Goal: Information Seeking & Learning: Check status

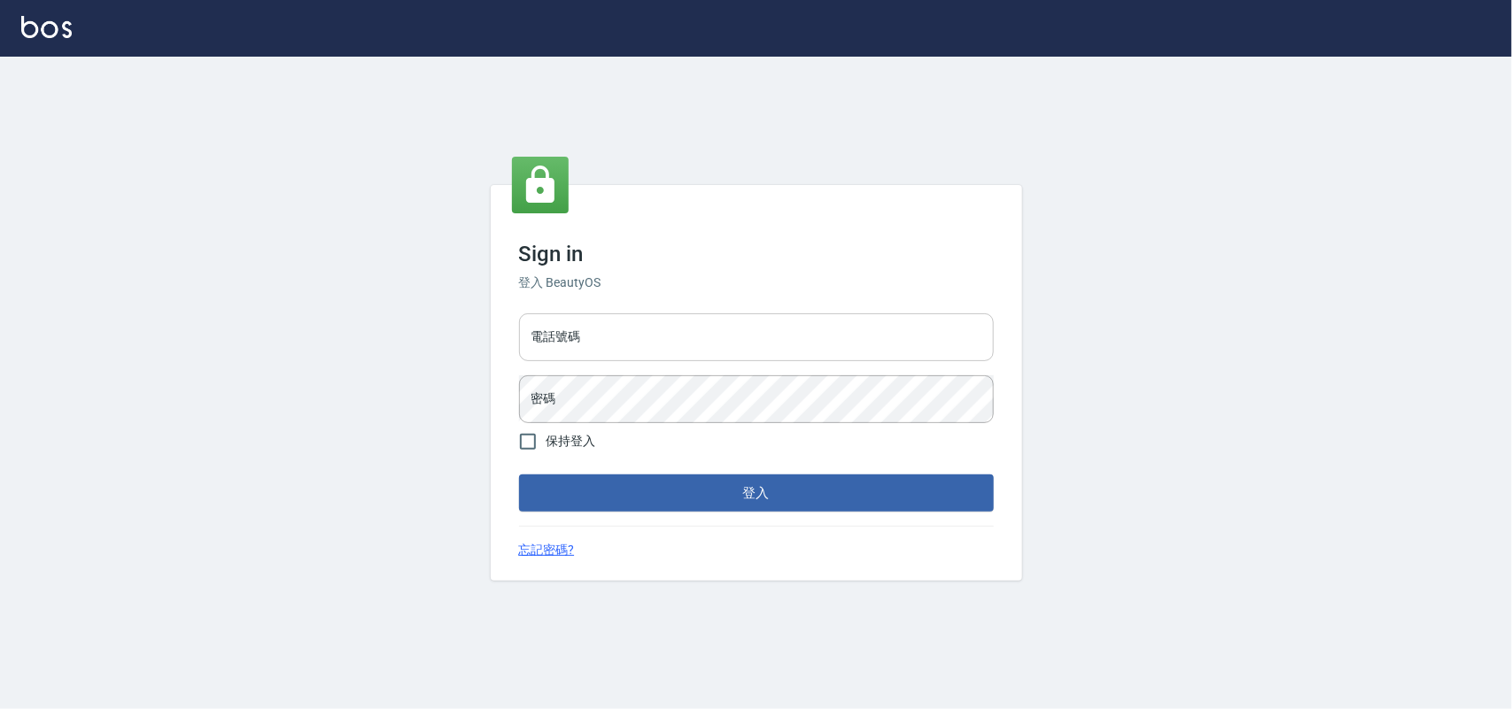
click at [719, 317] on input "電話號碼" at bounding box center [756, 338] width 475 height 48
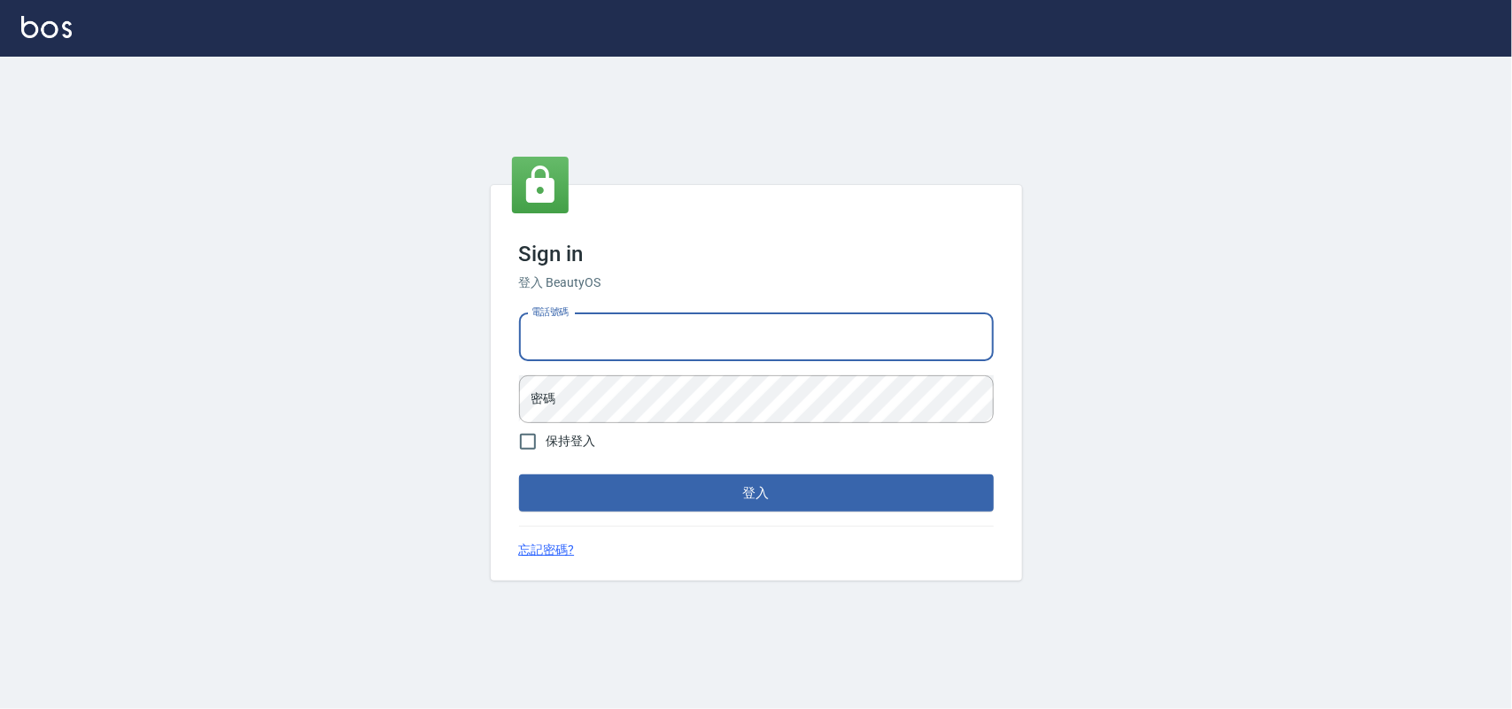
type input "0985335300"
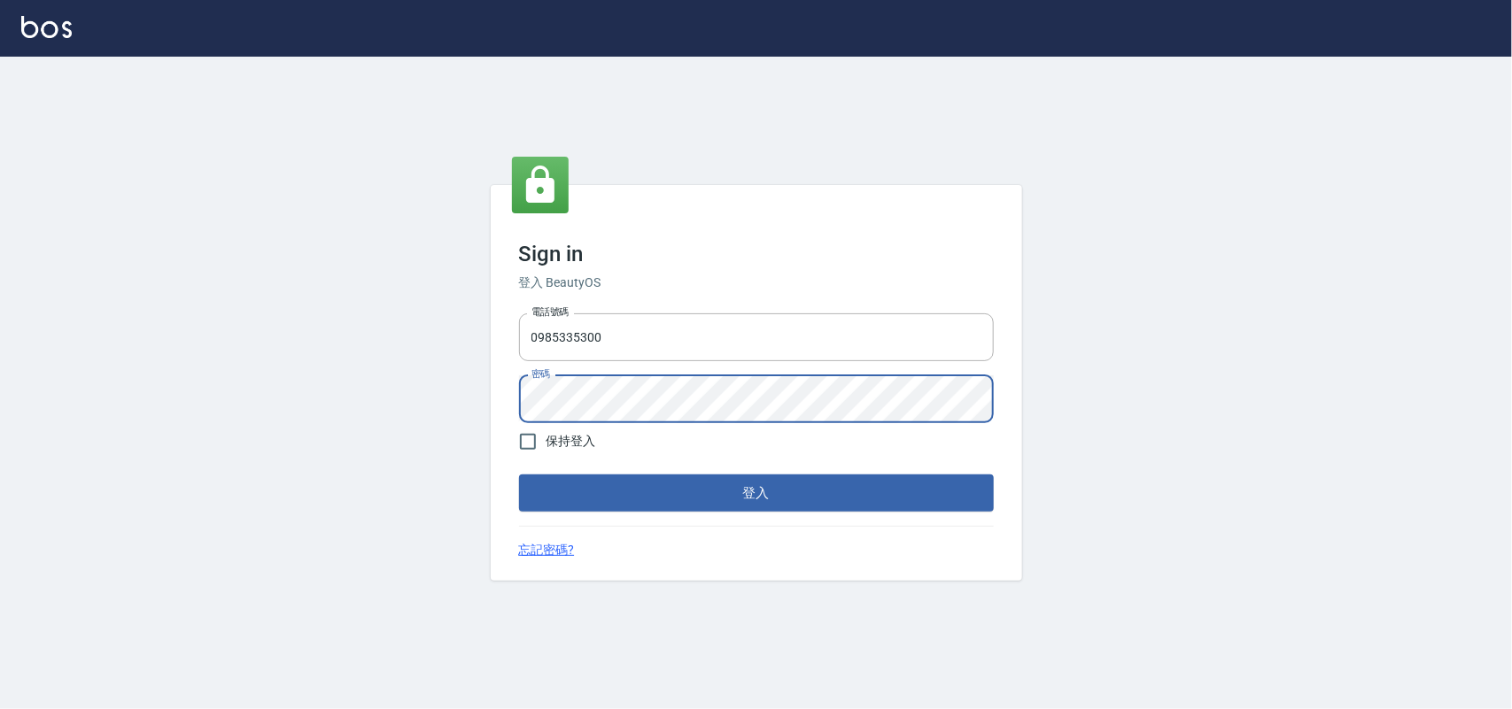
click at [519, 475] on button "登入" at bounding box center [756, 493] width 475 height 37
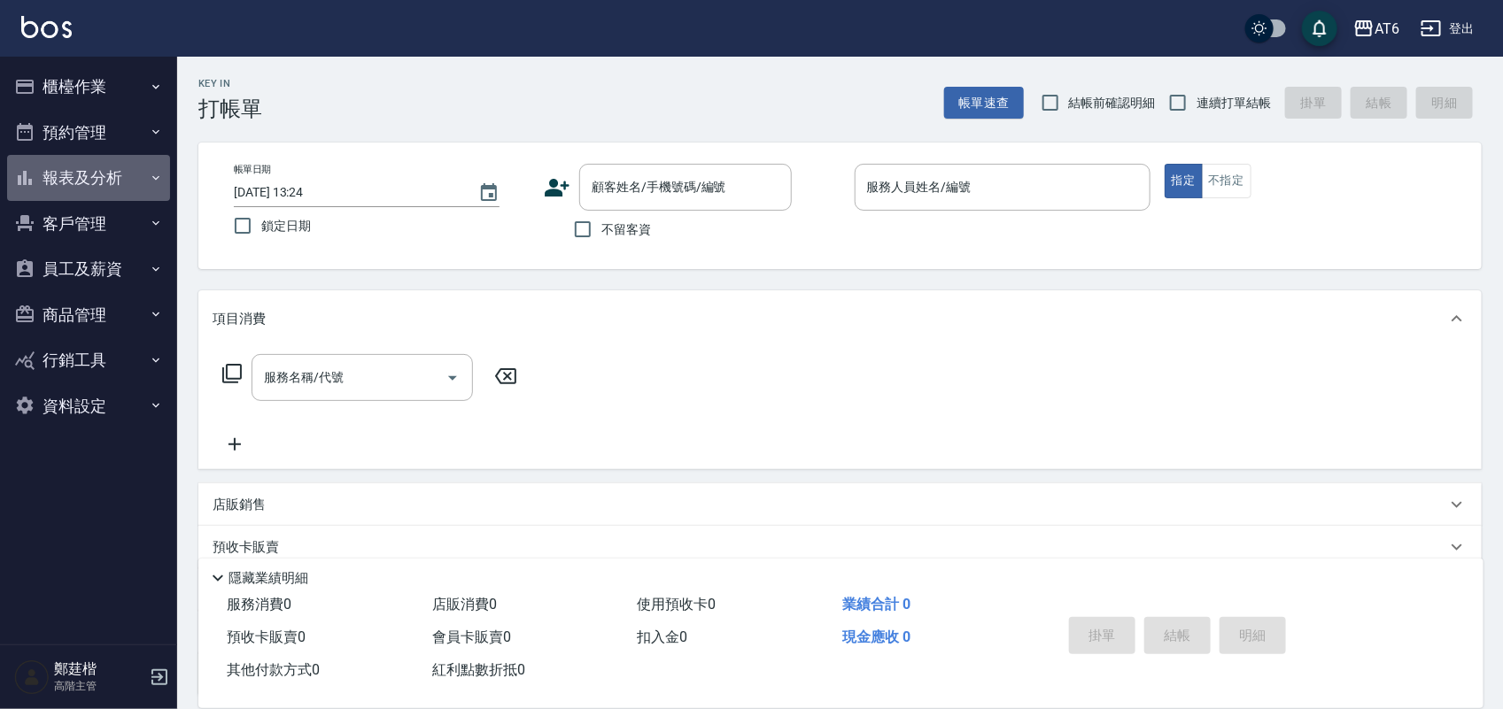
click at [143, 166] on button "報表及分析" at bounding box center [88, 178] width 163 height 46
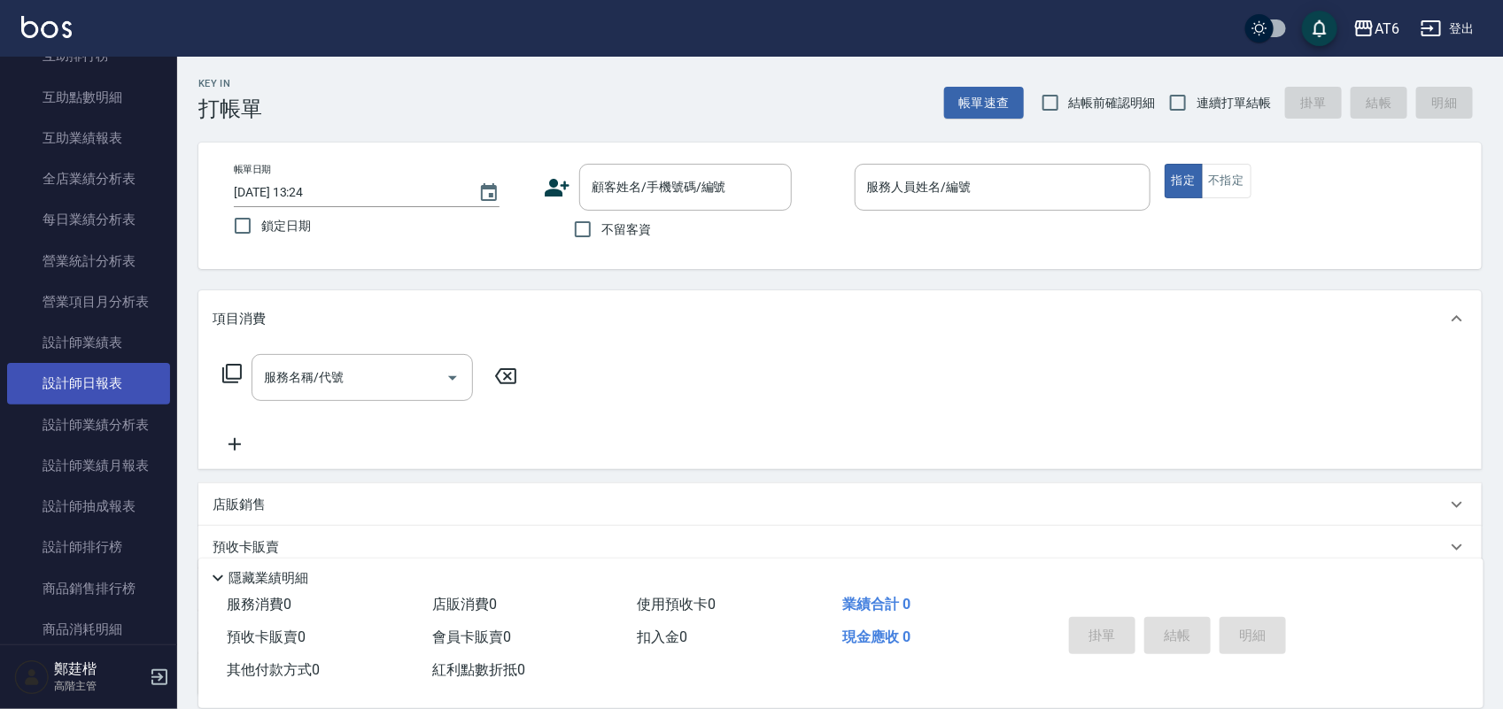
scroll to position [443, 0]
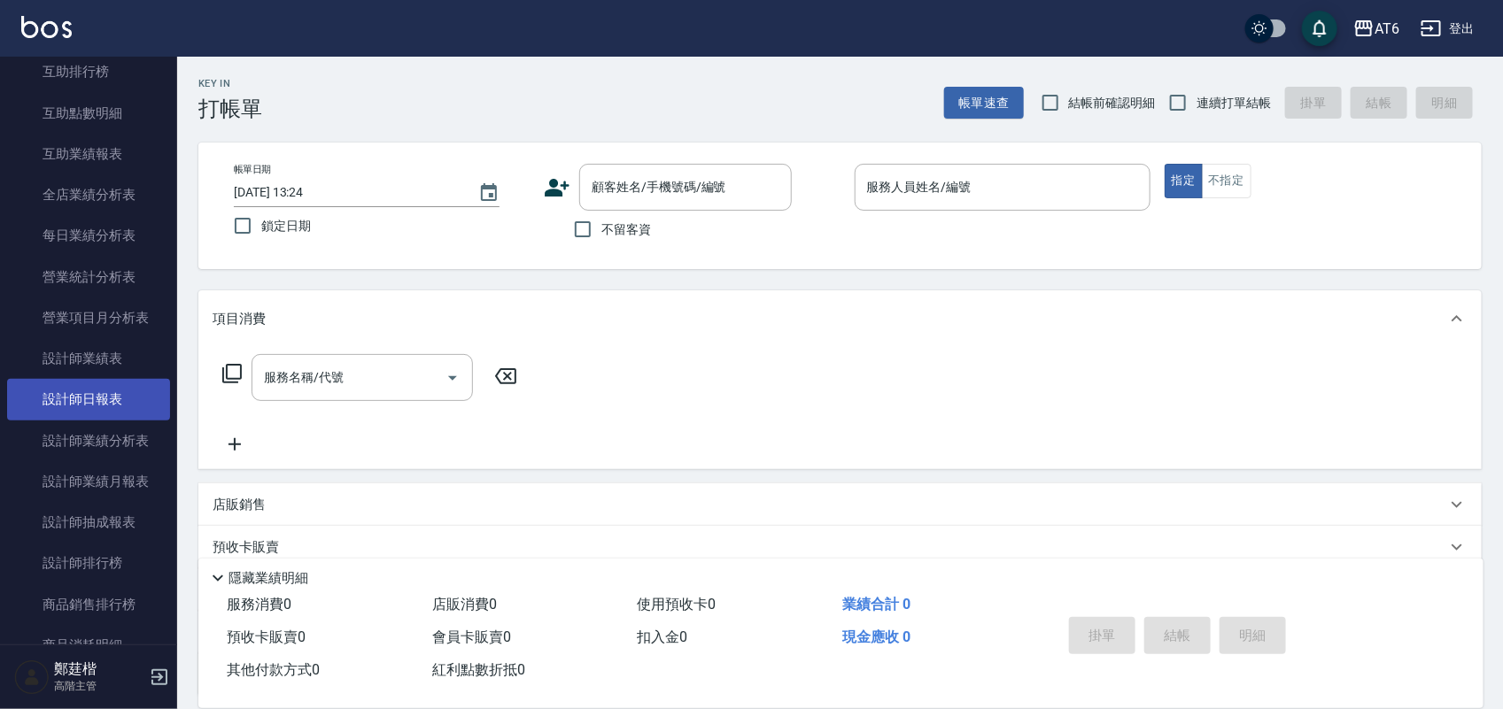
drag, startPoint x: 108, startPoint y: 413, endPoint x: 100, endPoint y: 386, distance: 27.7
click at [108, 413] on link "設計師日報表" at bounding box center [88, 399] width 163 height 41
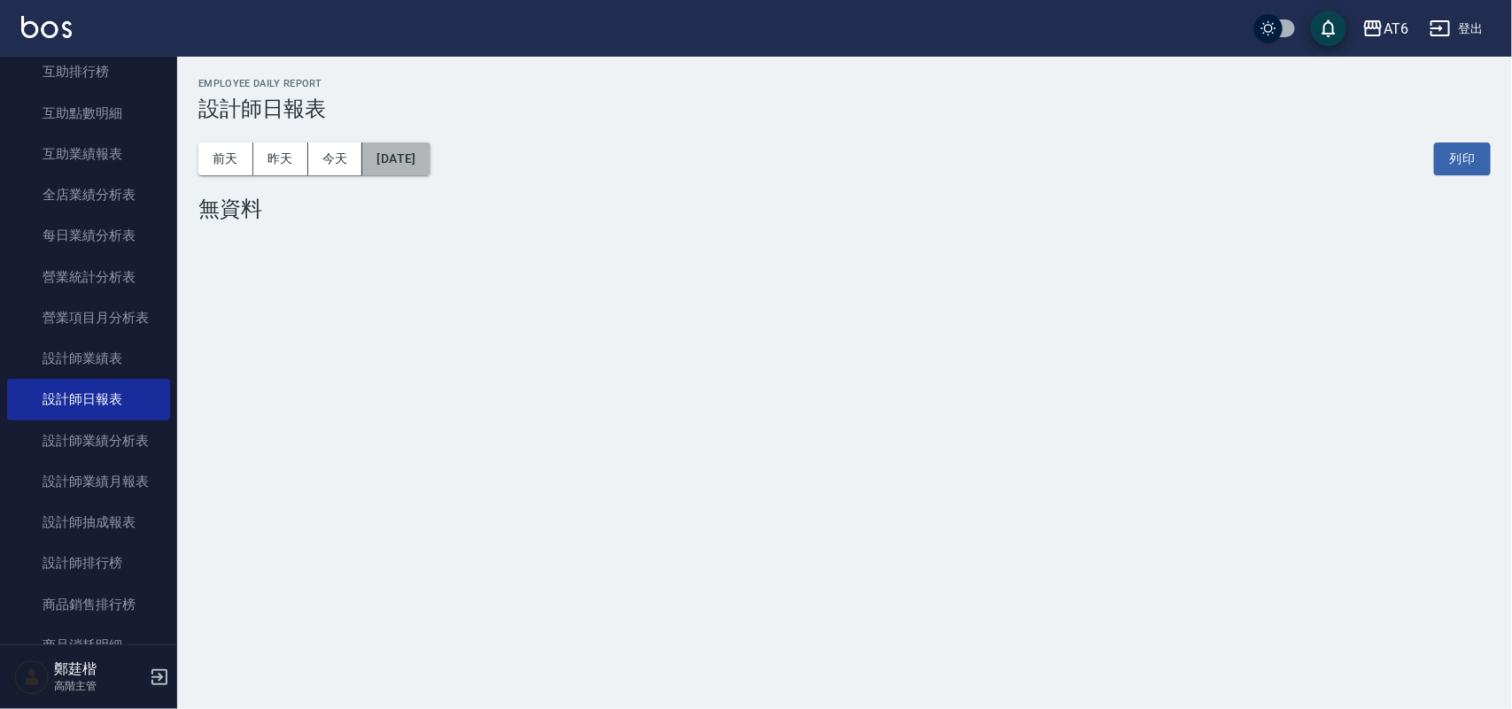
click at [408, 158] on button "[DATE]" at bounding box center [395, 159] width 67 height 33
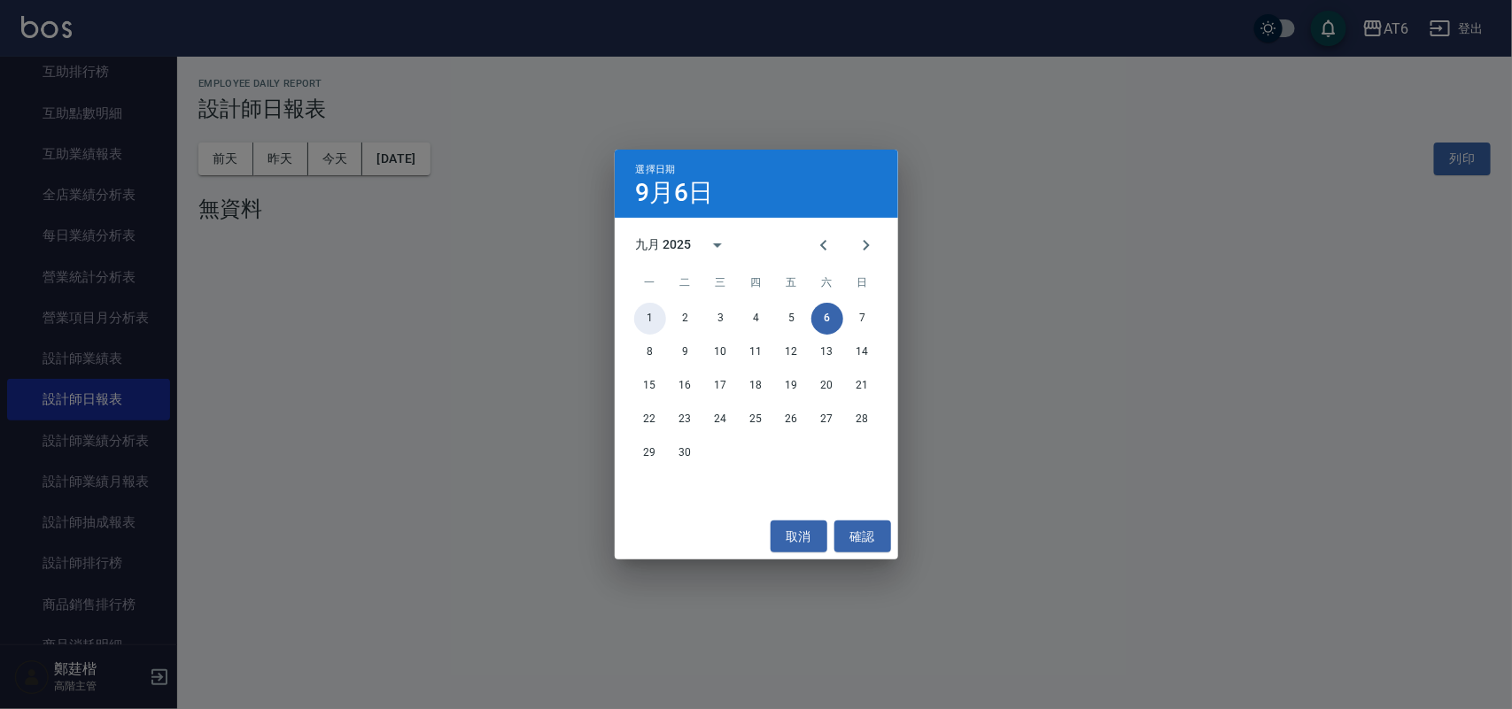
click at [642, 308] on button "1" at bounding box center [650, 319] width 32 height 32
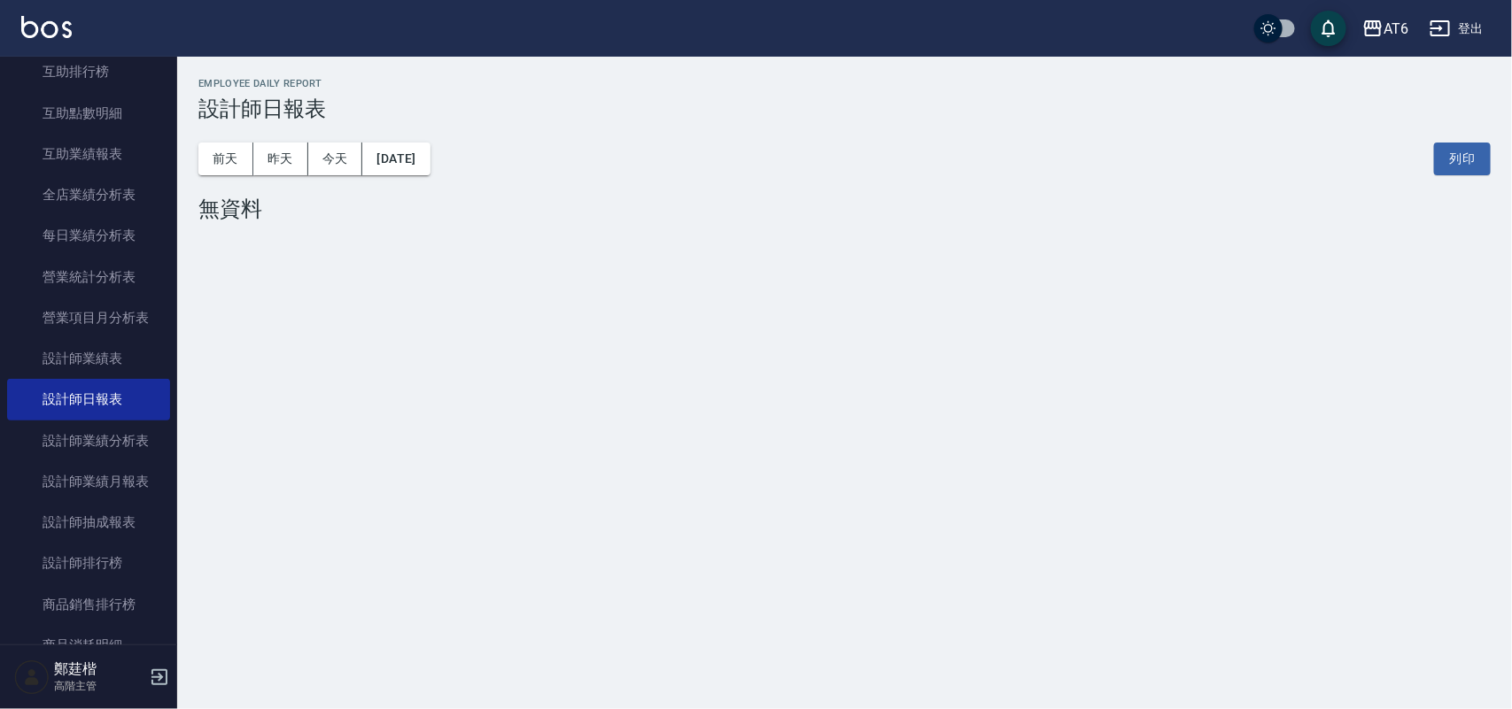
drag, startPoint x: 835, startPoint y: 117, endPoint x: 665, endPoint y: 133, distance: 170.8
click at [678, 127] on div "前天 昨天 今天 2025/09/01 列印" at bounding box center [844, 158] width 1292 height 75
click at [422, 151] on button "[DATE]" at bounding box center [395, 159] width 67 height 33
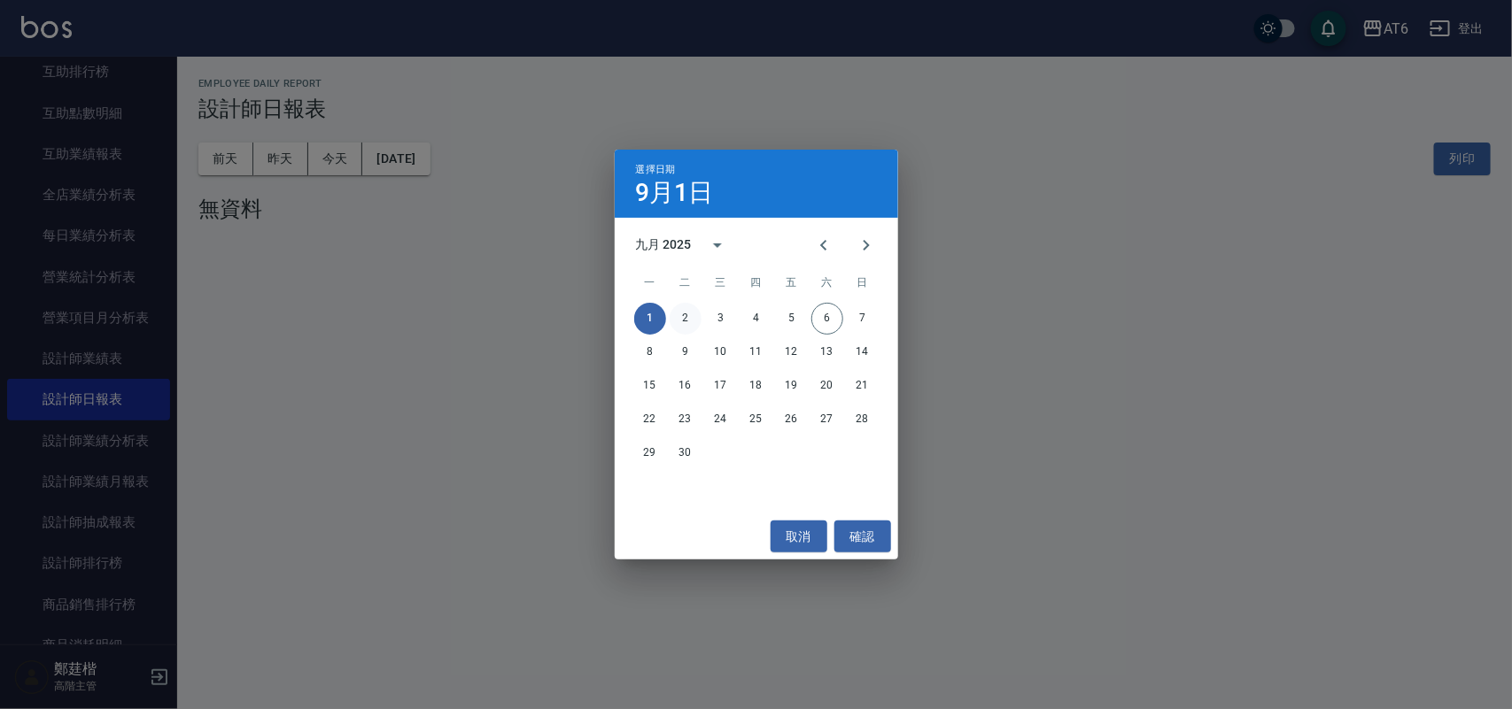
click at [685, 314] on button "2" at bounding box center [686, 319] width 32 height 32
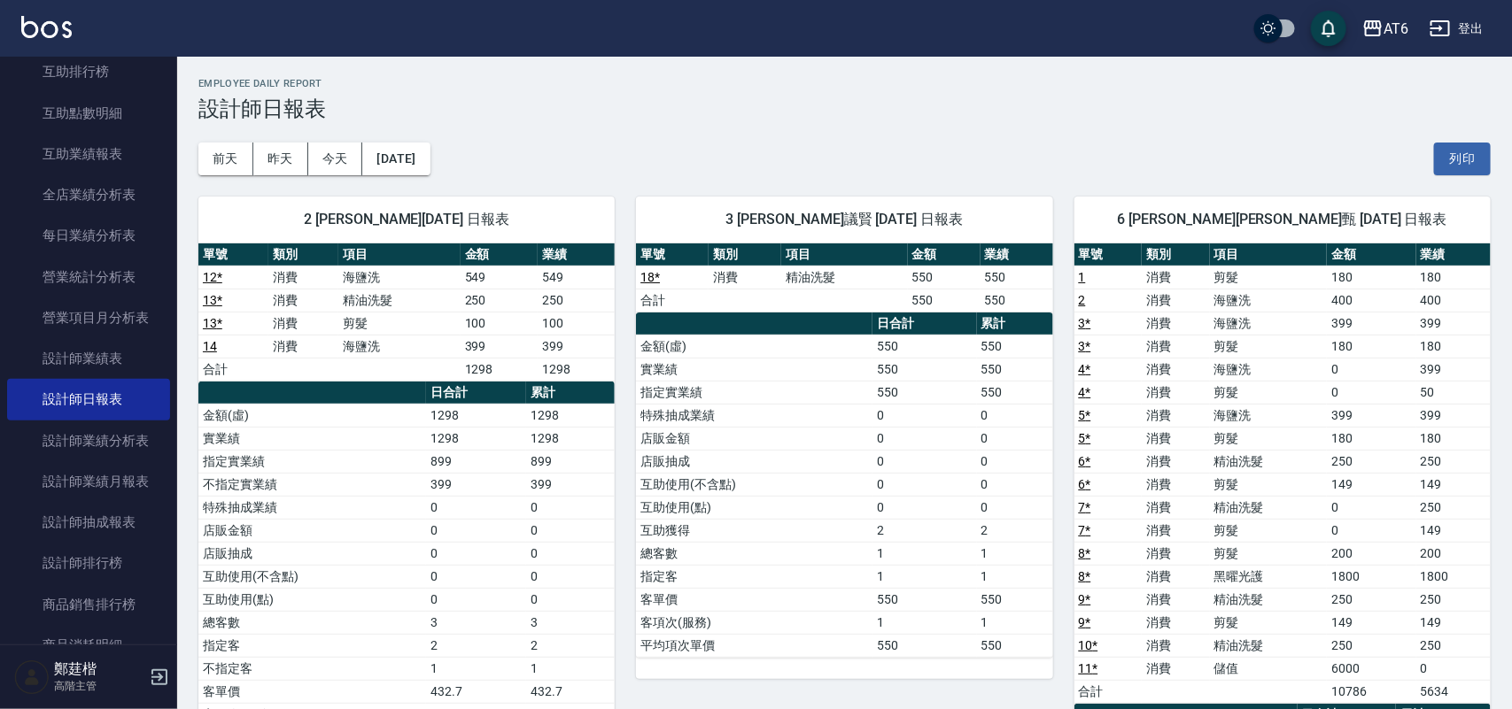
click at [751, 109] on h3 "設計師日報表" at bounding box center [844, 109] width 1292 height 25
drag, startPoint x: 923, startPoint y: 122, endPoint x: 770, endPoint y: 115, distance: 152.5
click at [739, 107] on h3 "設計師日報表" at bounding box center [839, 109] width 1283 height 25
click at [417, 152] on button "2025/09/02" at bounding box center [395, 159] width 67 height 33
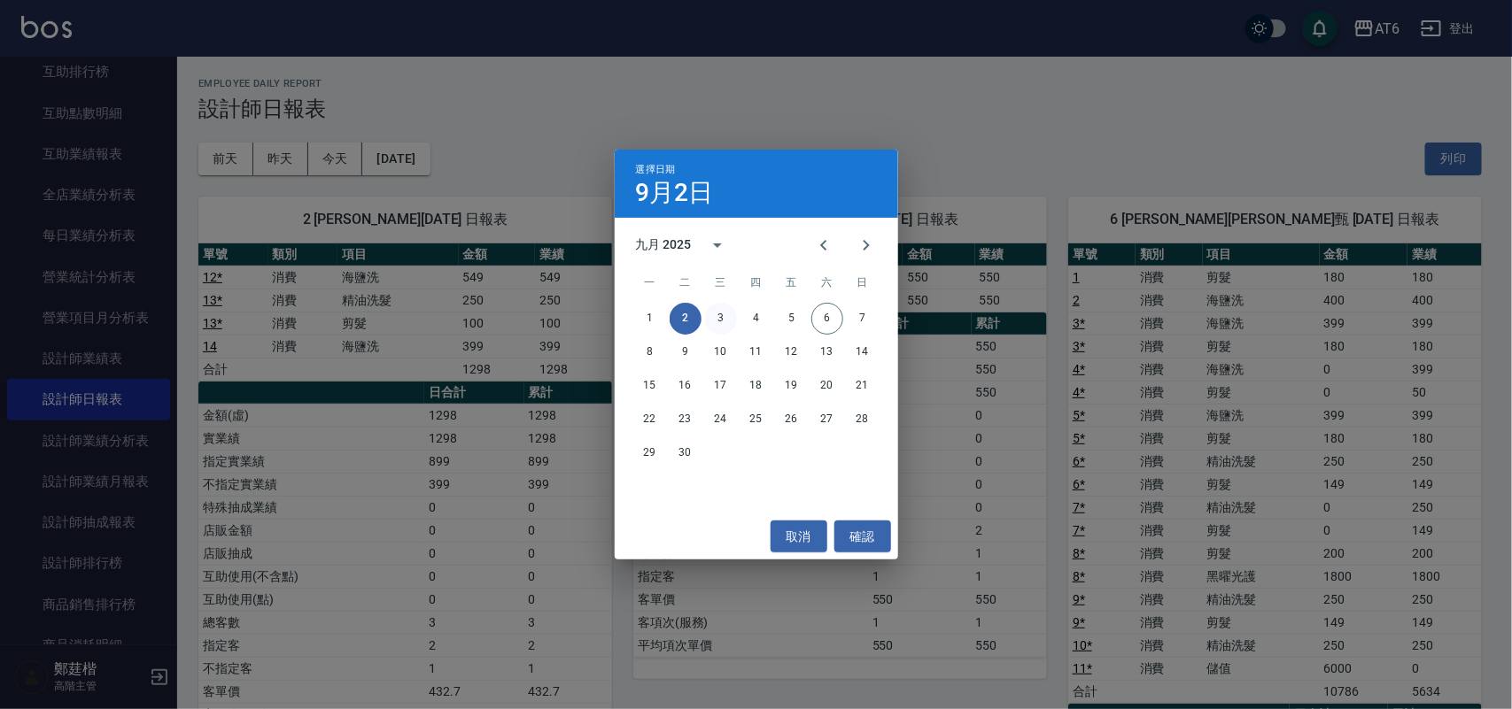
click at [709, 321] on button "3" at bounding box center [721, 319] width 32 height 32
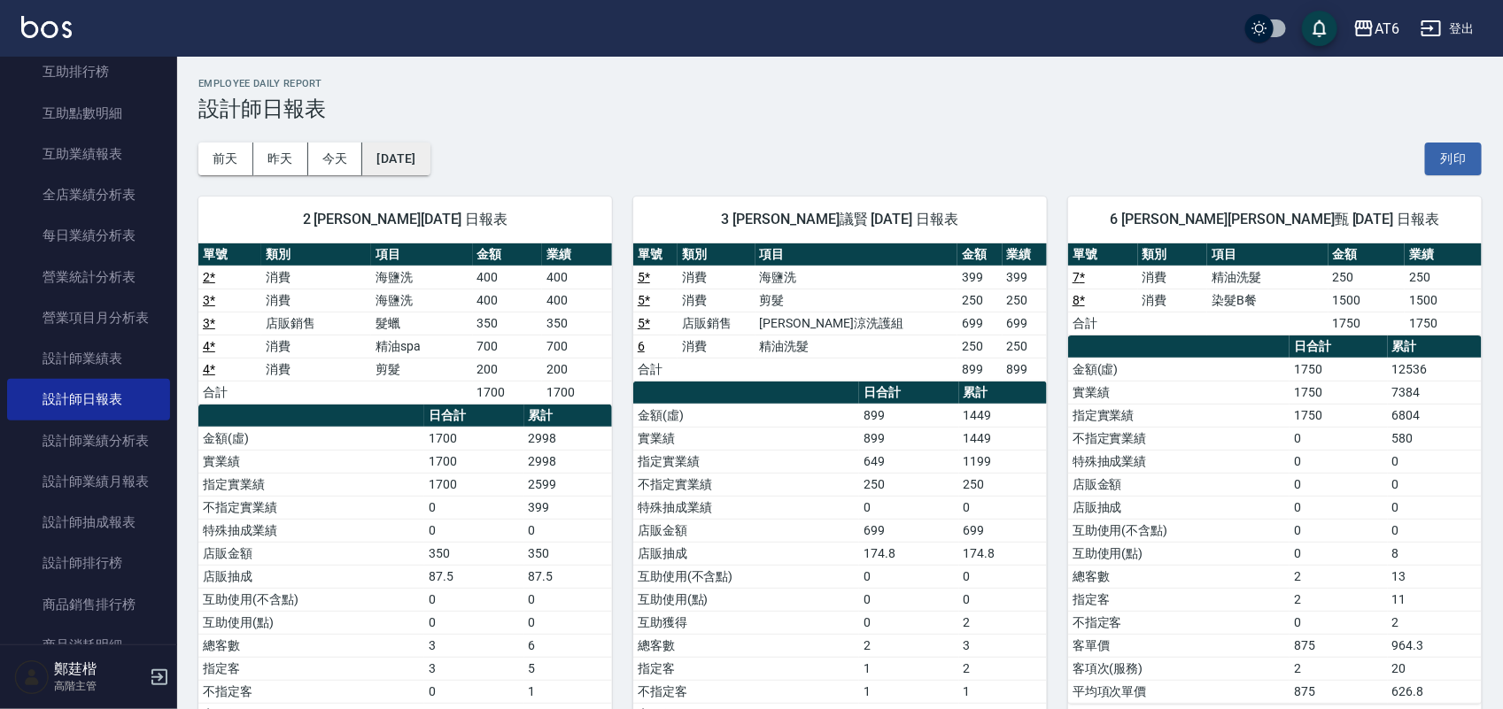
drag, startPoint x: 452, startPoint y: 161, endPoint x: 430, endPoint y: 164, distance: 21.4
click at [430, 164] on button "2025/09/03" at bounding box center [395, 159] width 67 height 33
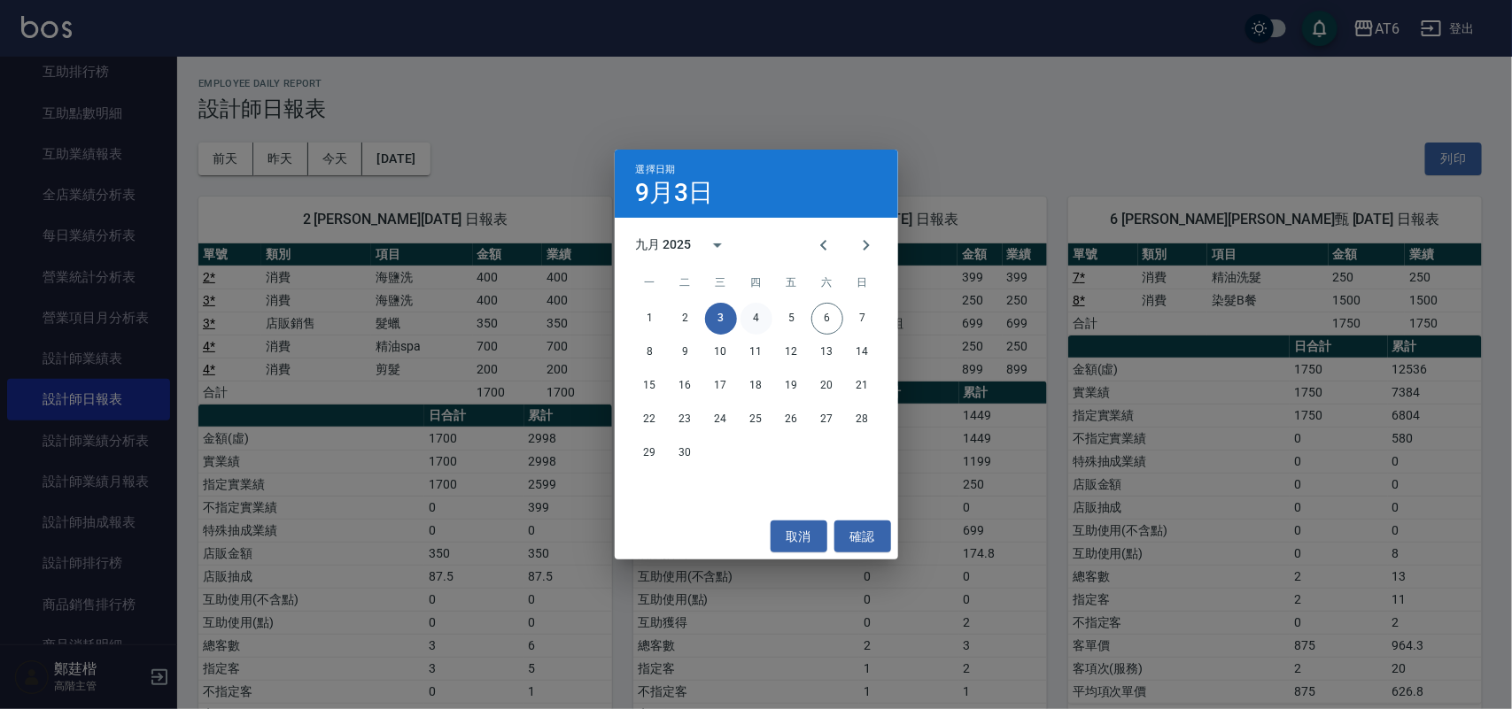
click at [759, 310] on button "4" at bounding box center [756, 319] width 32 height 32
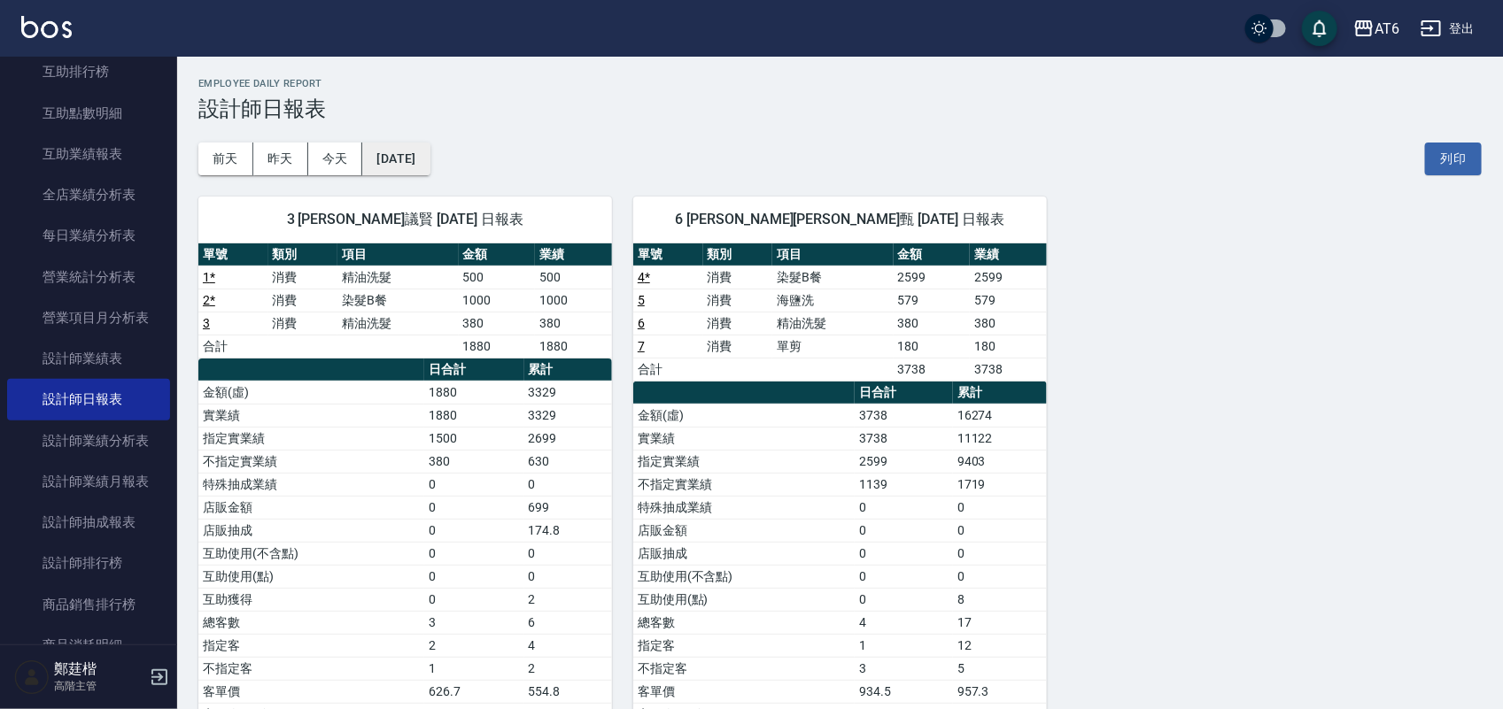
click at [430, 166] on button "2025/09/04" at bounding box center [395, 159] width 67 height 33
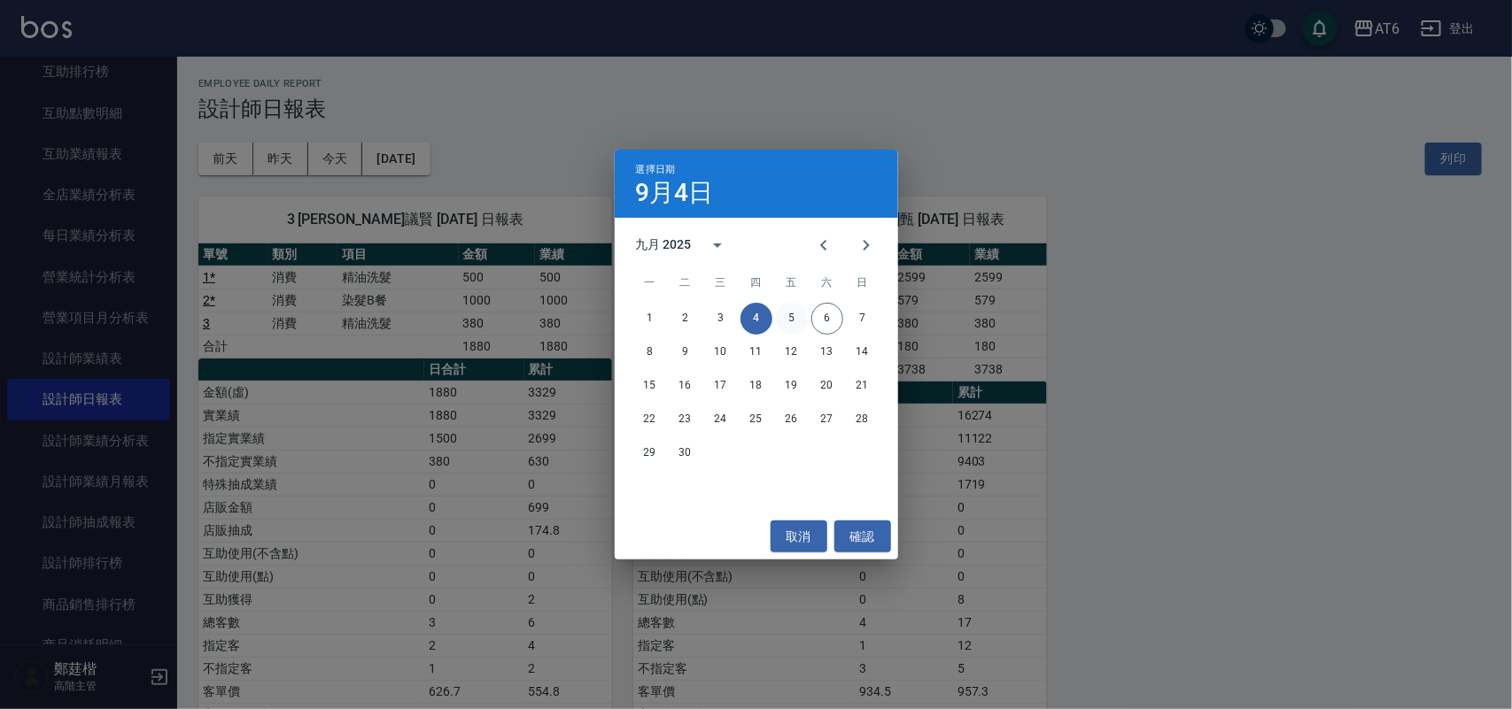
click at [784, 312] on button "5" at bounding box center [792, 319] width 32 height 32
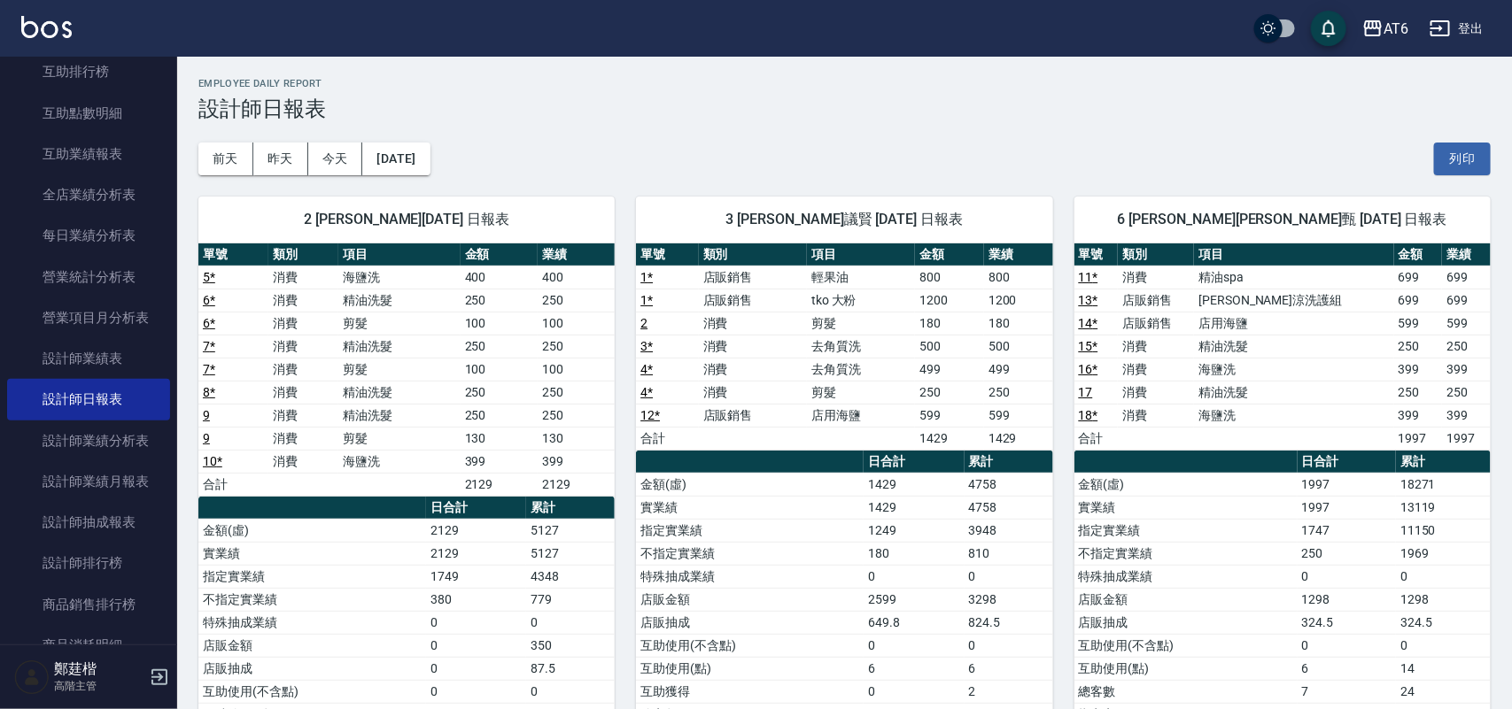
click at [887, 112] on h3 "設計師日報表" at bounding box center [844, 109] width 1292 height 25
drag, startPoint x: 883, startPoint y: 112, endPoint x: 863, endPoint y: 112, distance: 19.5
click at [863, 112] on h3 "設計師日報表" at bounding box center [839, 109] width 1283 height 25
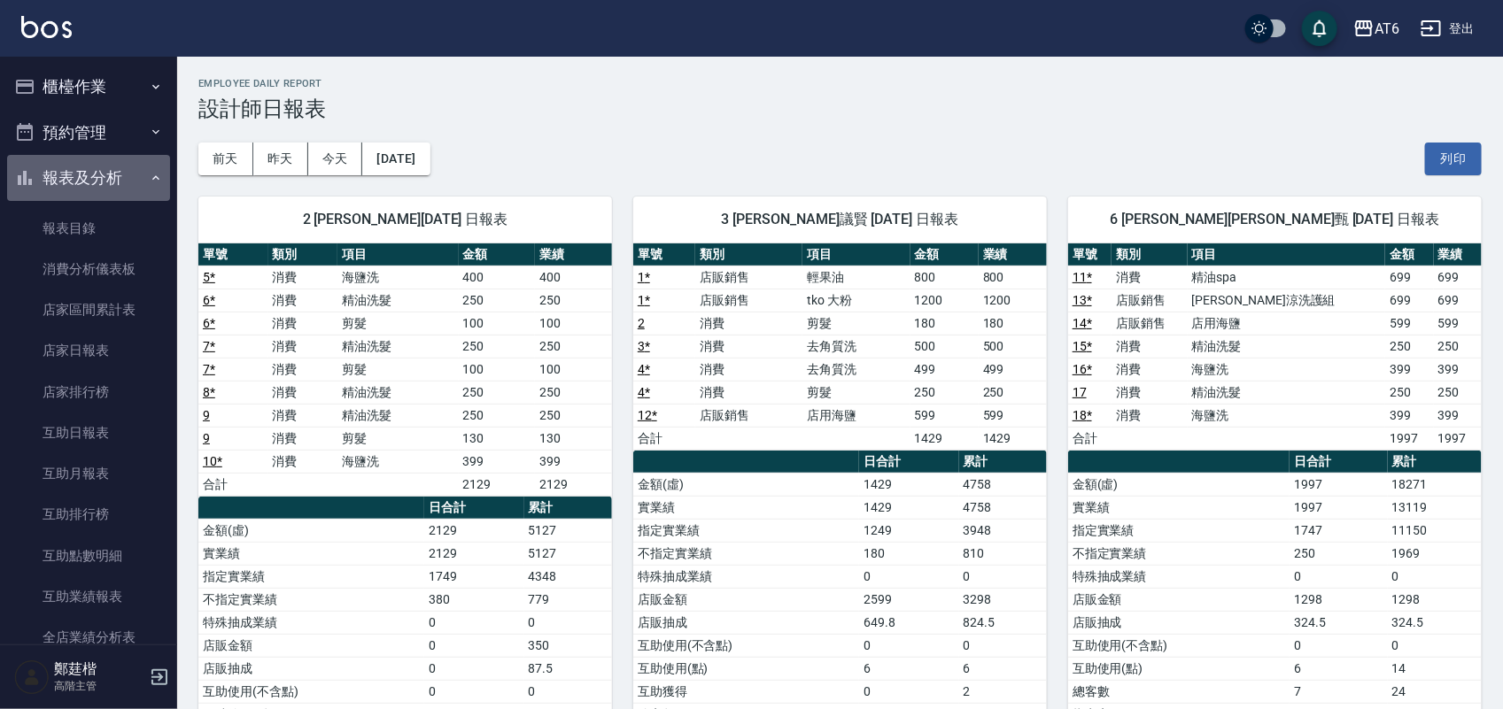
drag, startPoint x: 129, startPoint y: 162, endPoint x: 108, endPoint y: 161, distance: 21.3
click at [108, 161] on button "報表及分析" at bounding box center [88, 178] width 163 height 46
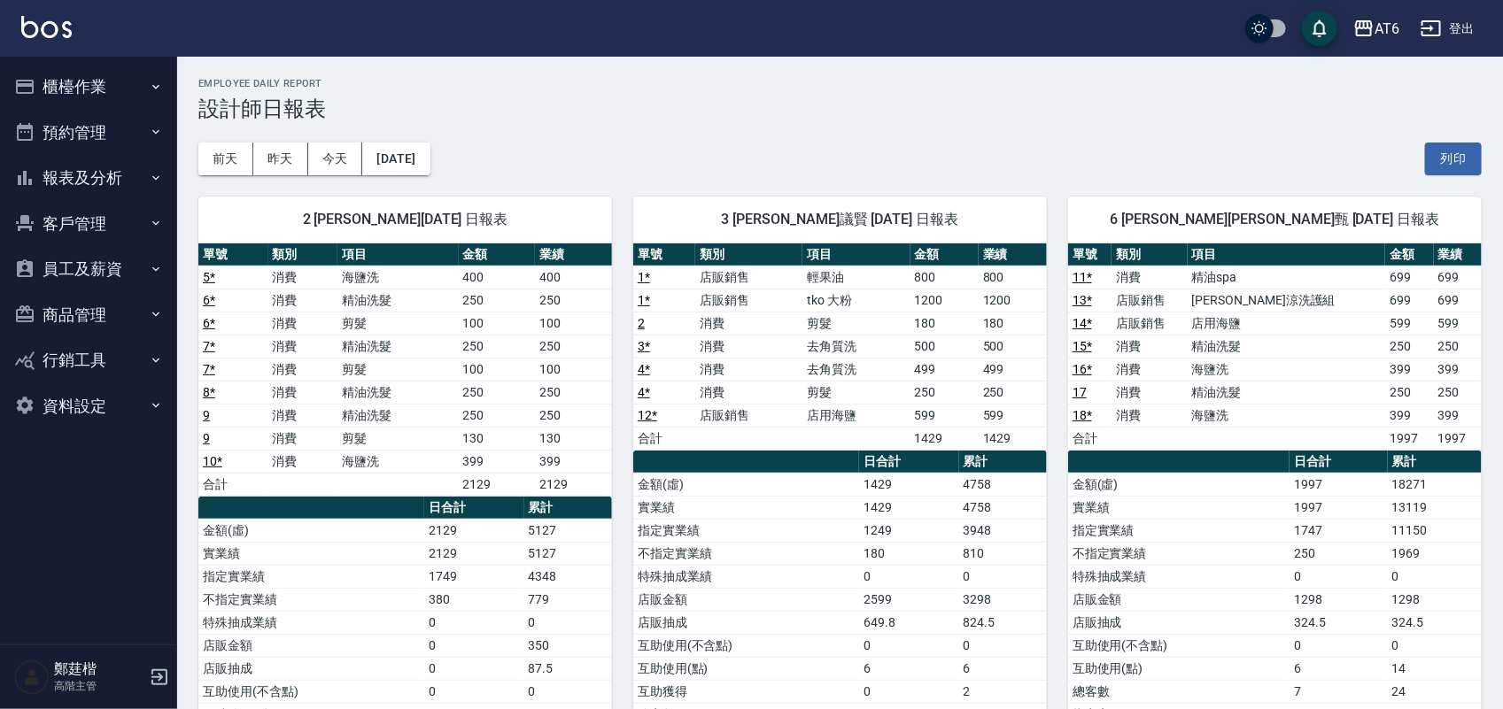
click at [113, 71] on button "櫃檯作業" at bounding box center [88, 87] width 163 height 46
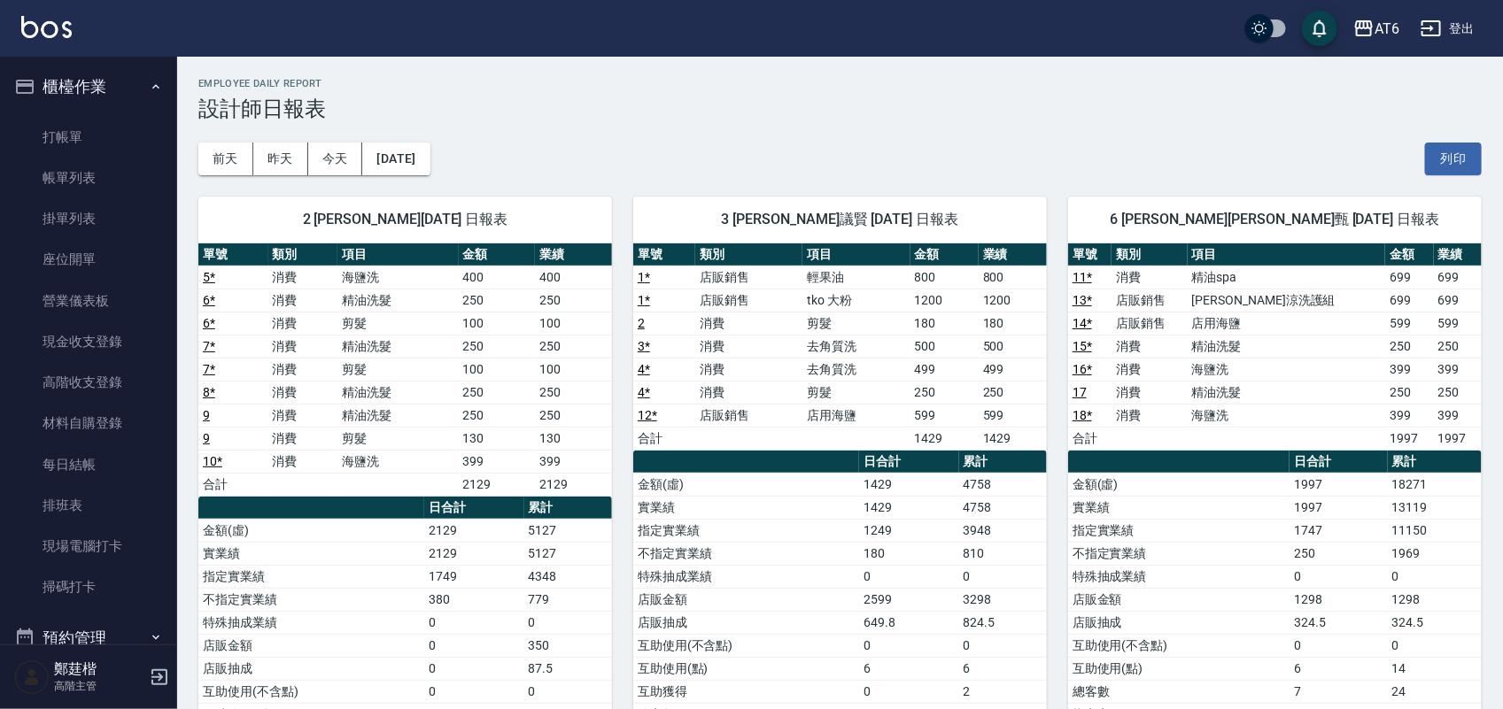
drag, startPoint x: 133, startPoint y: 342, endPoint x: 932, endPoint y: 135, distance: 825.3
click at [109, 338] on link "現金收支登錄" at bounding box center [88, 341] width 163 height 41
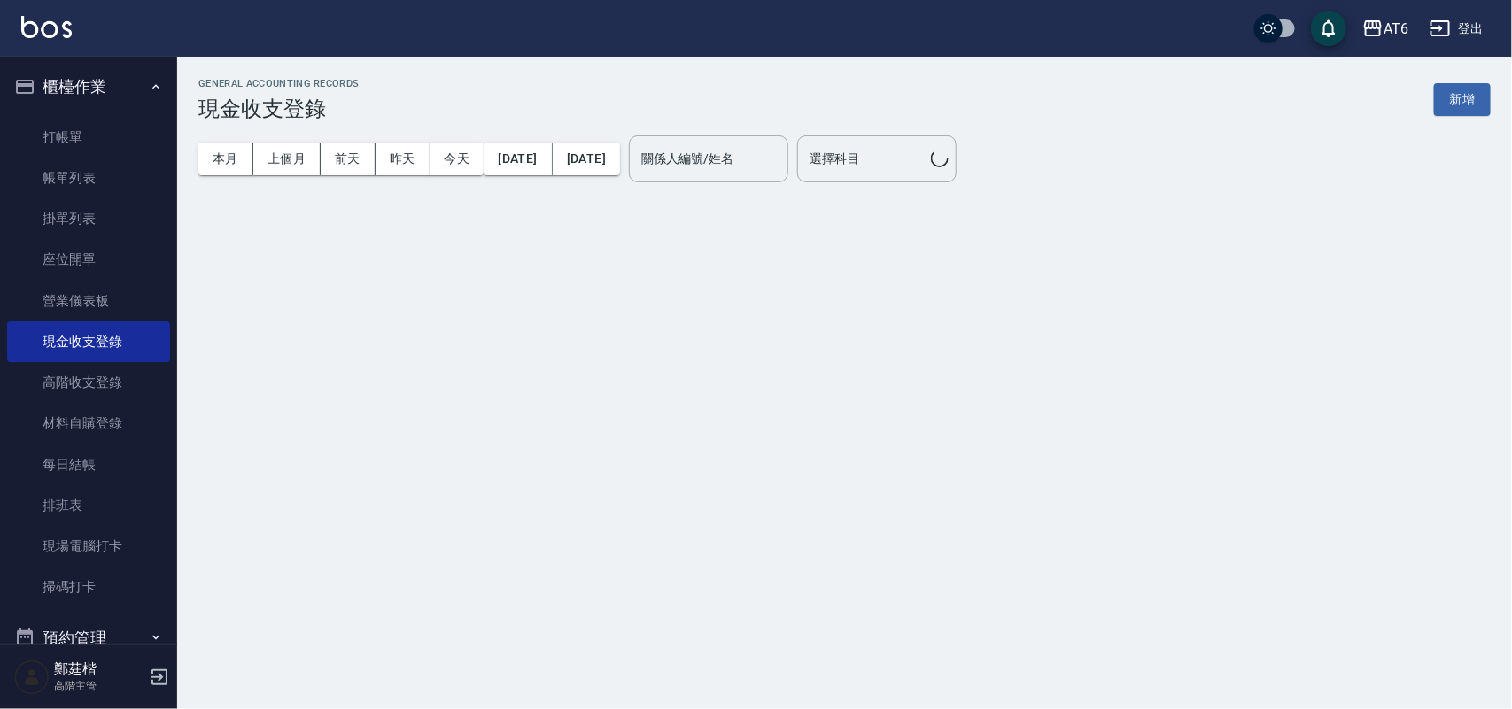
drag, startPoint x: 915, startPoint y: 115, endPoint x: 869, endPoint y: 77, distance: 59.8
click at [710, 99] on div "GENERAL ACCOUNTING RECORDS 現金收支登錄 新增" at bounding box center [844, 99] width 1292 height 43
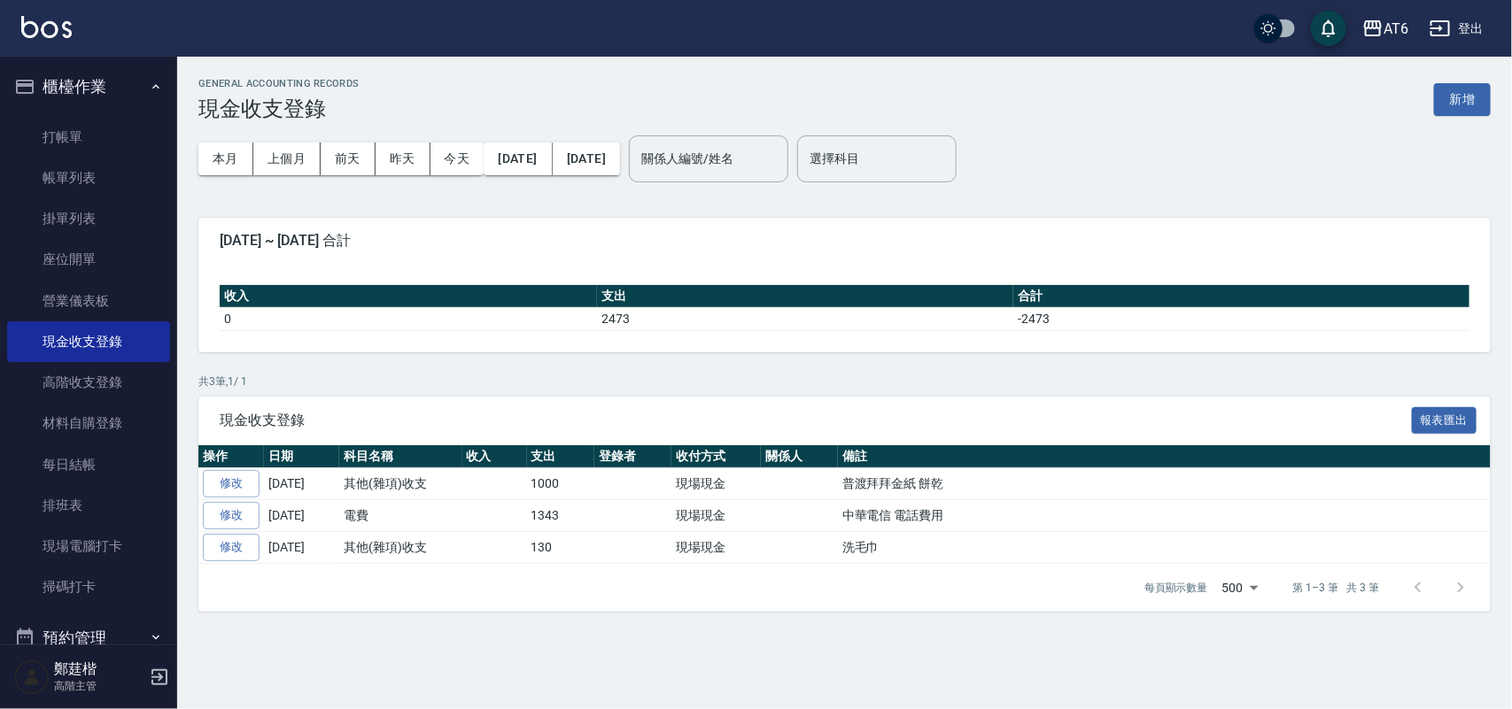
drag, startPoint x: 869, startPoint y: 77, endPoint x: 810, endPoint y: 76, distance: 58.5
click at [798, 76] on div "GENERAL ACCOUNTING RECORDS 現金收支登錄 新增 本月 上個月 前天 昨天 今天 2025/09/01 2025/09/06 關係人編…" at bounding box center [844, 345] width 1335 height 577
drag, startPoint x: 909, startPoint y: 72, endPoint x: 801, endPoint y: 91, distance: 108.9
click at [801, 91] on div "GENERAL ACCOUNTING RECORDS 現金收支登錄 新增" at bounding box center [844, 99] width 1292 height 43
drag, startPoint x: 922, startPoint y: 85, endPoint x: 536, endPoint y: 120, distance: 387.8
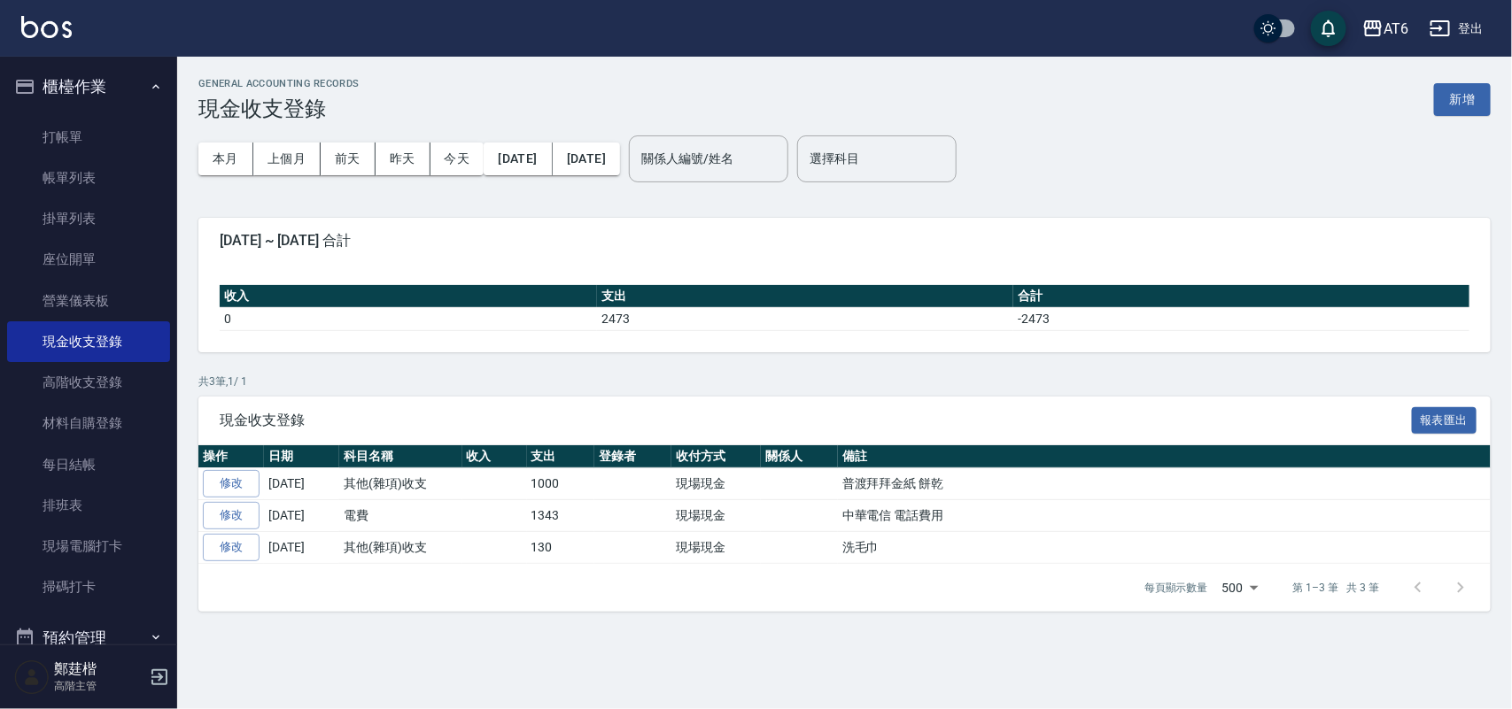
click at [757, 93] on div "GENERAL ACCOUNTING RECORDS 現金收支登錄 新增" at bounding box center [844, 99] width 1292 height 43
drag, startPoint x: 130, startPoint y: 289, endPoint x: 803, endPoint y: 126, distance: 692.5
click at [117, 286] on link "營業儀表板" at bounding box center [88, 301] width 163 height 41
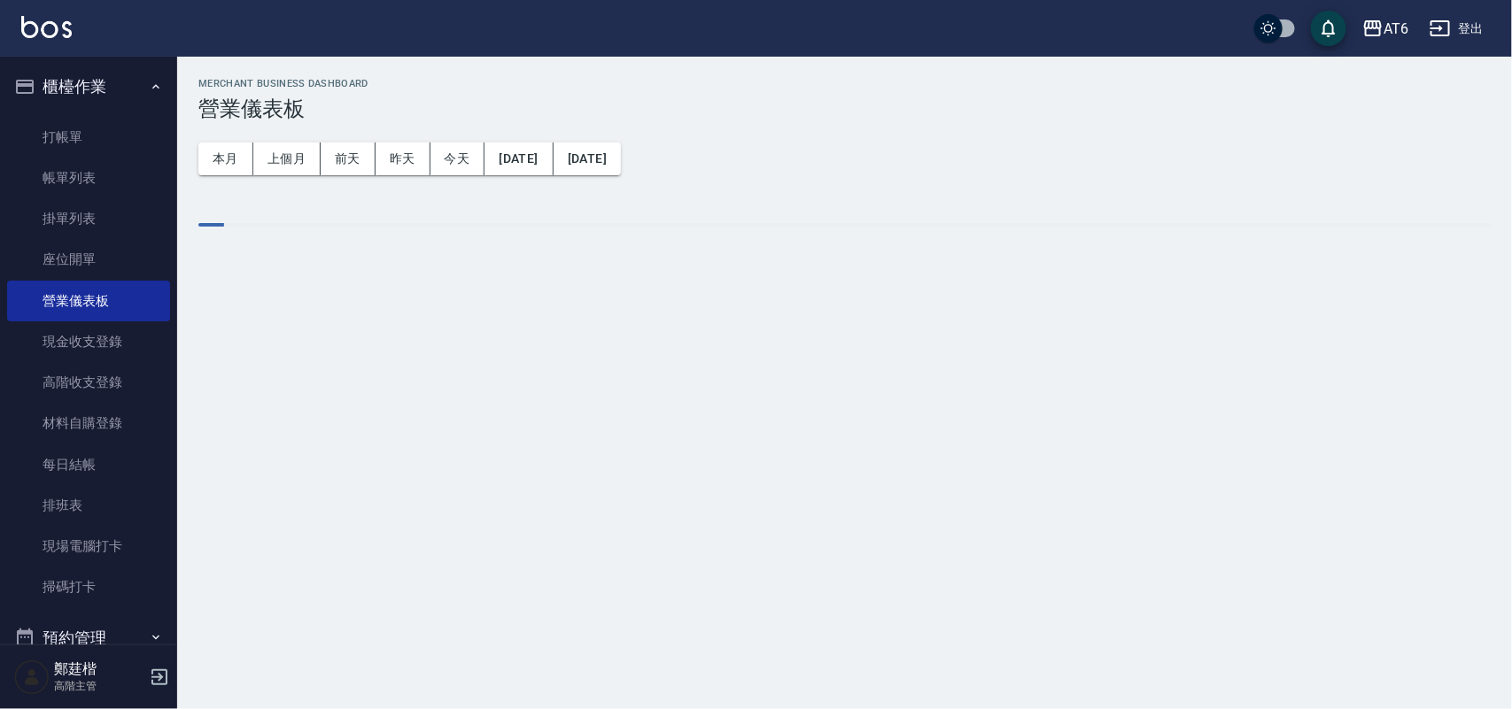
drag, startPoint x: 924, startPoint y: 97, endPoint x: 798, endPoint y: 96, distance: 125.8
click at [714, 97] on h3 "營業儀表板" at bounding box center [844, 109] width 1292 height 25
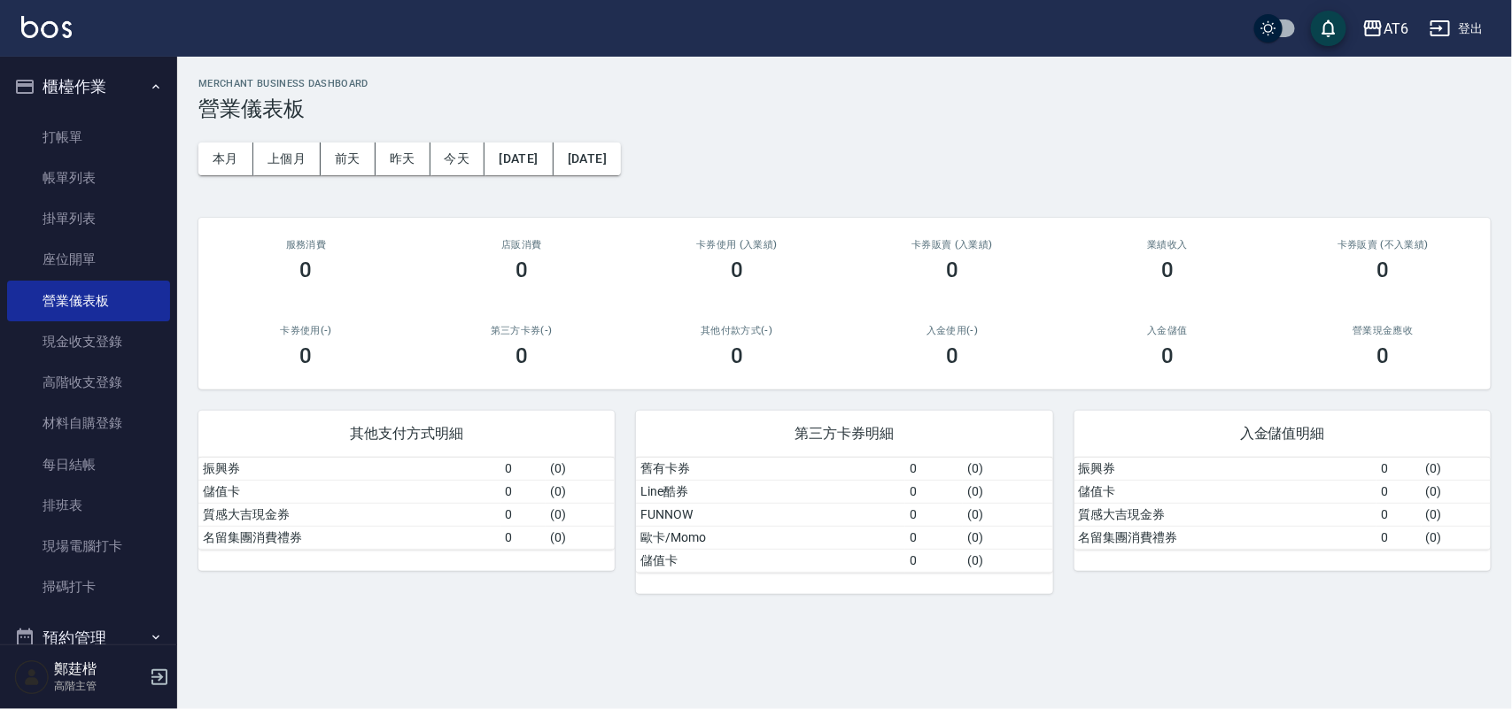
drag, startPoint x: 968, startPoint y: 96, endPoint x: 869, endPoint y: 96, distance: 99.2
click at [736, 97] on h3 "營業儀表板" at bounding box center [844, 109] width 1292 height 25
drag, startPoint x: 915, startPoint y: 96, endPoint x: 767, endPoint y: 96, distance: 147.9
click at [767, 97] on h3 "營業儀表板" at bounding box center [844, 109] width 1292 height 25
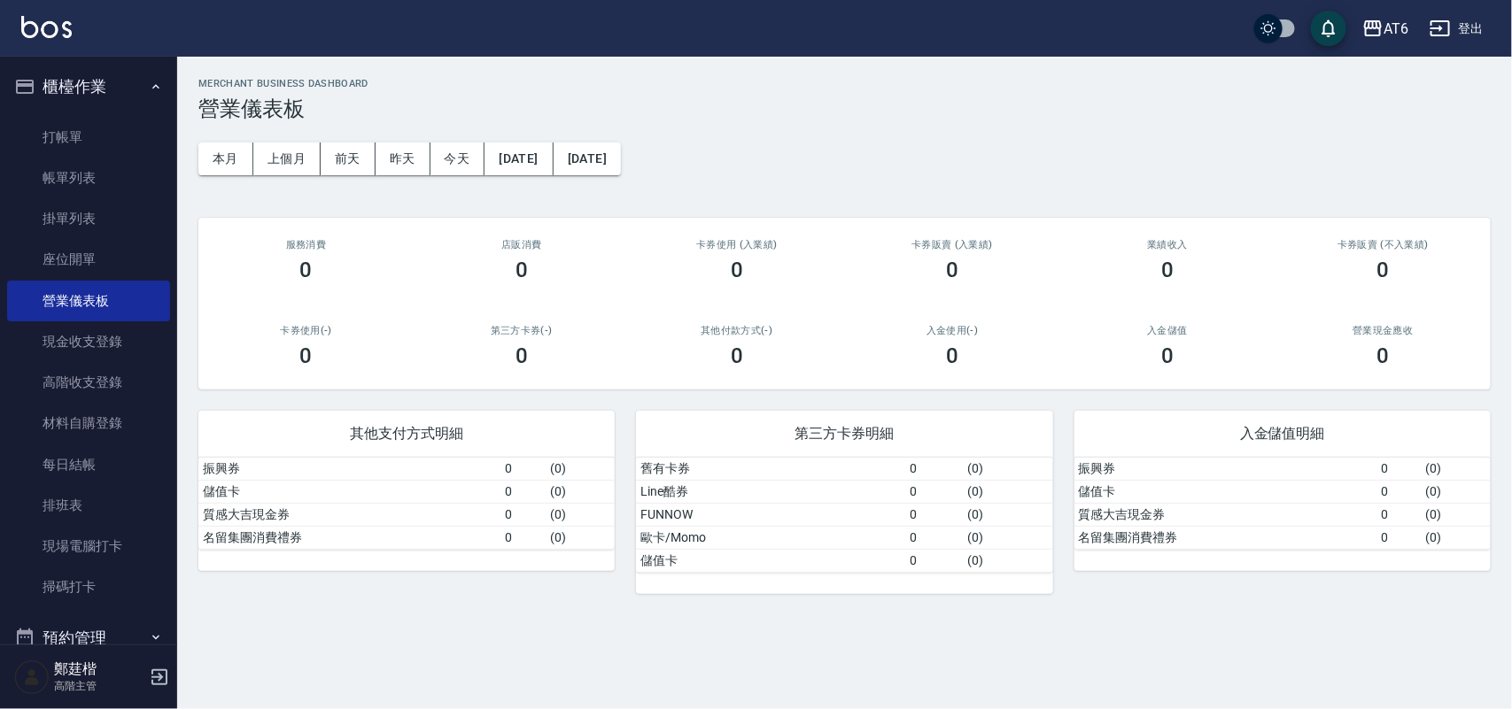
drag, startPoint x: 737, startPoint y: 96, endPoint x: 702, endPoint y: 96, distance: 34.5
click at [737, 97] on h3 "營業儀表板" at bounding box center [844, 109] width 1292 height 25
drag, startPoint x: 85, startPoint y: 452, endPoint x: 58, endPoint y: 457, distance: 27.1
click at [58, 457] on link "每日結帳" at bounding box center [88, 465] width 163 height 41
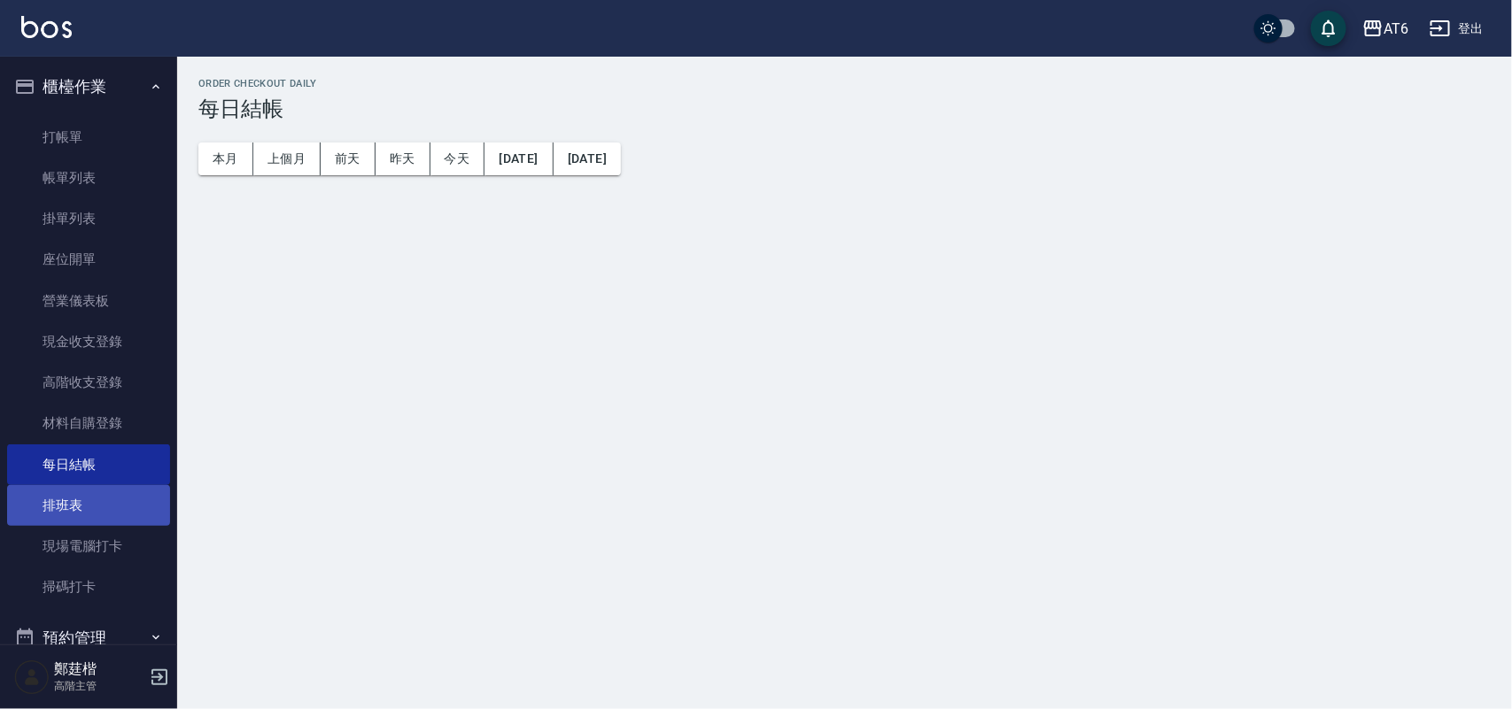
drag, startPoint x: 751, startPoint y: 89, endPoint x: 116, endPoint y: 505, distance: 759.3
click at [639, 87] on h2 "Order checkout daily" at bounding box center [844, 84] width 1292 height 12
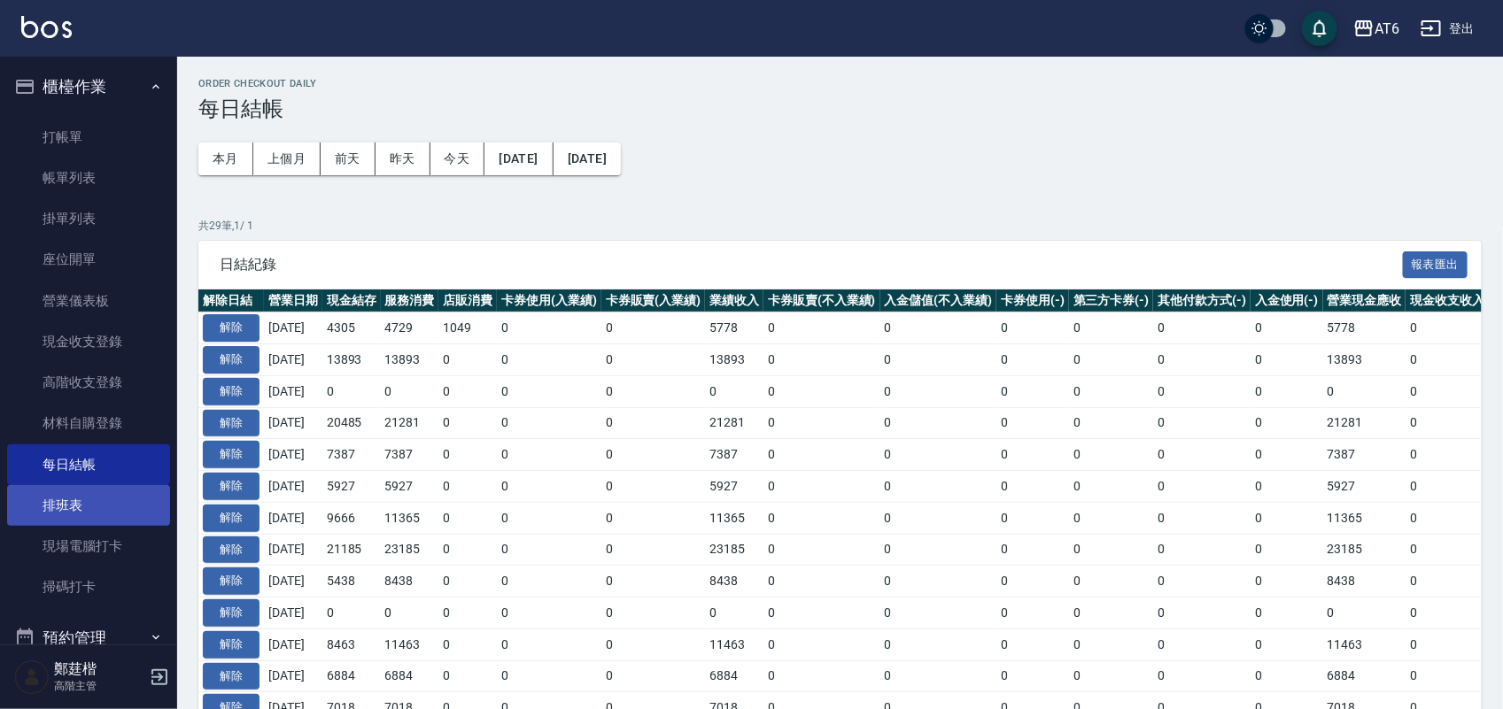
click at [116, 505] on link "排班表" at bounding box center [88, 505] width 163 height 41
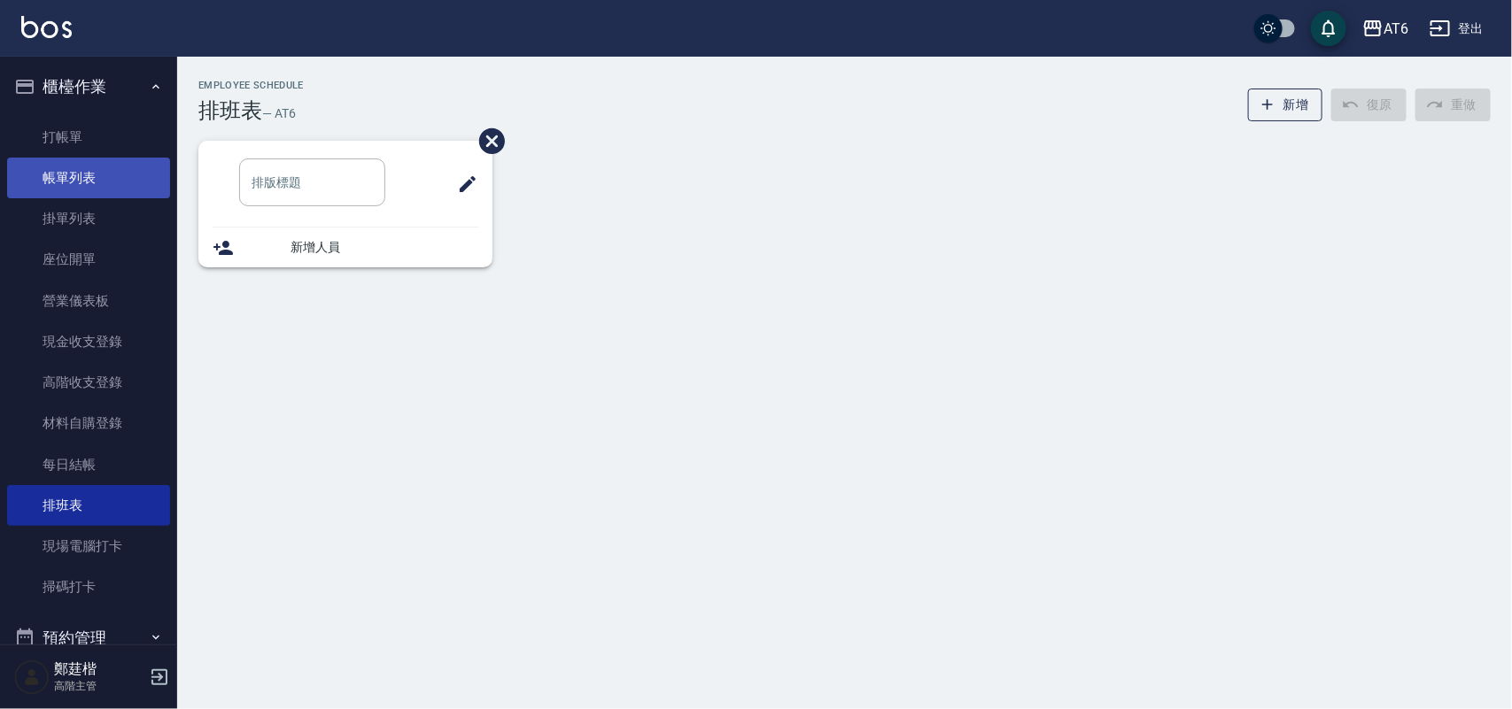
click at [89, 189] on link "帳單列表" at bounding box center [88, 178] width 163 height 41
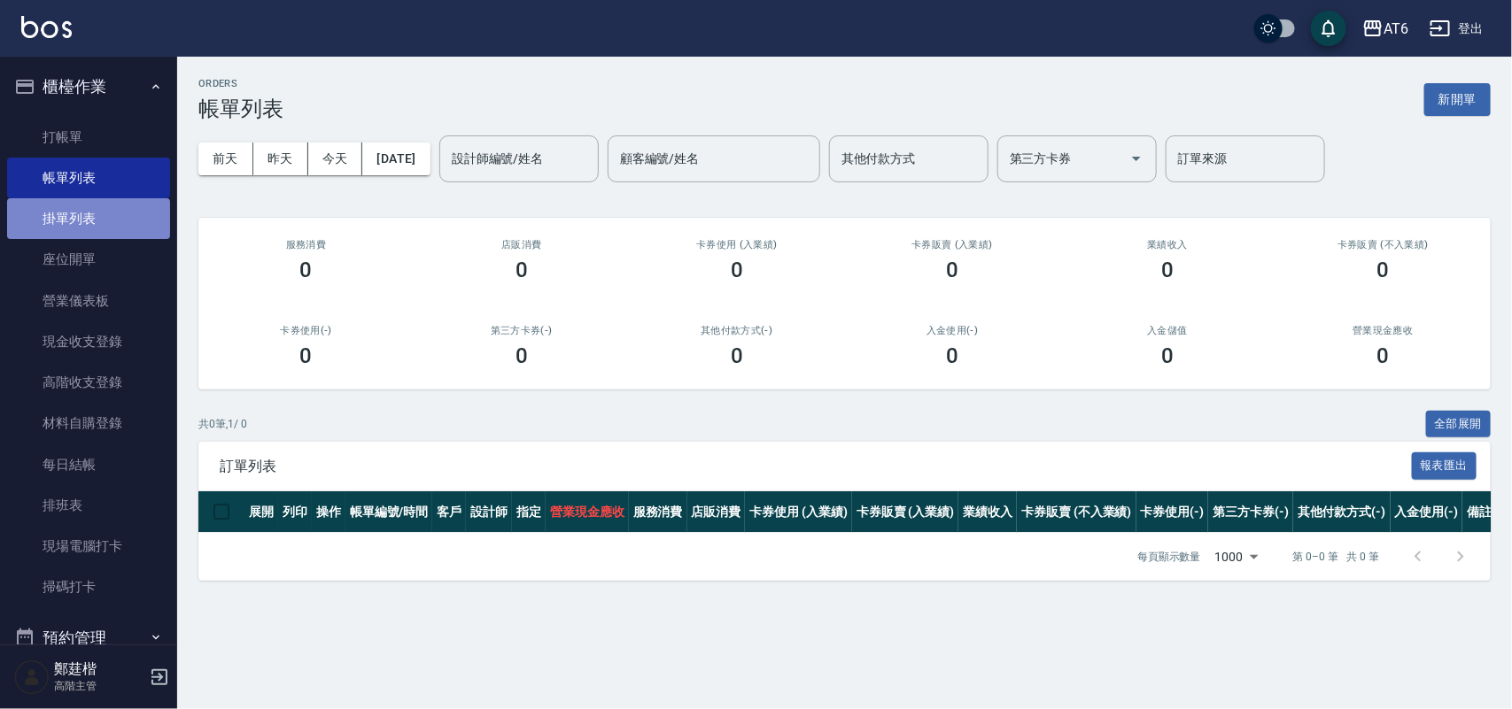
click at [124, 213] on link "掛單列表" at bounding box center [88, 218] width 163 height 41
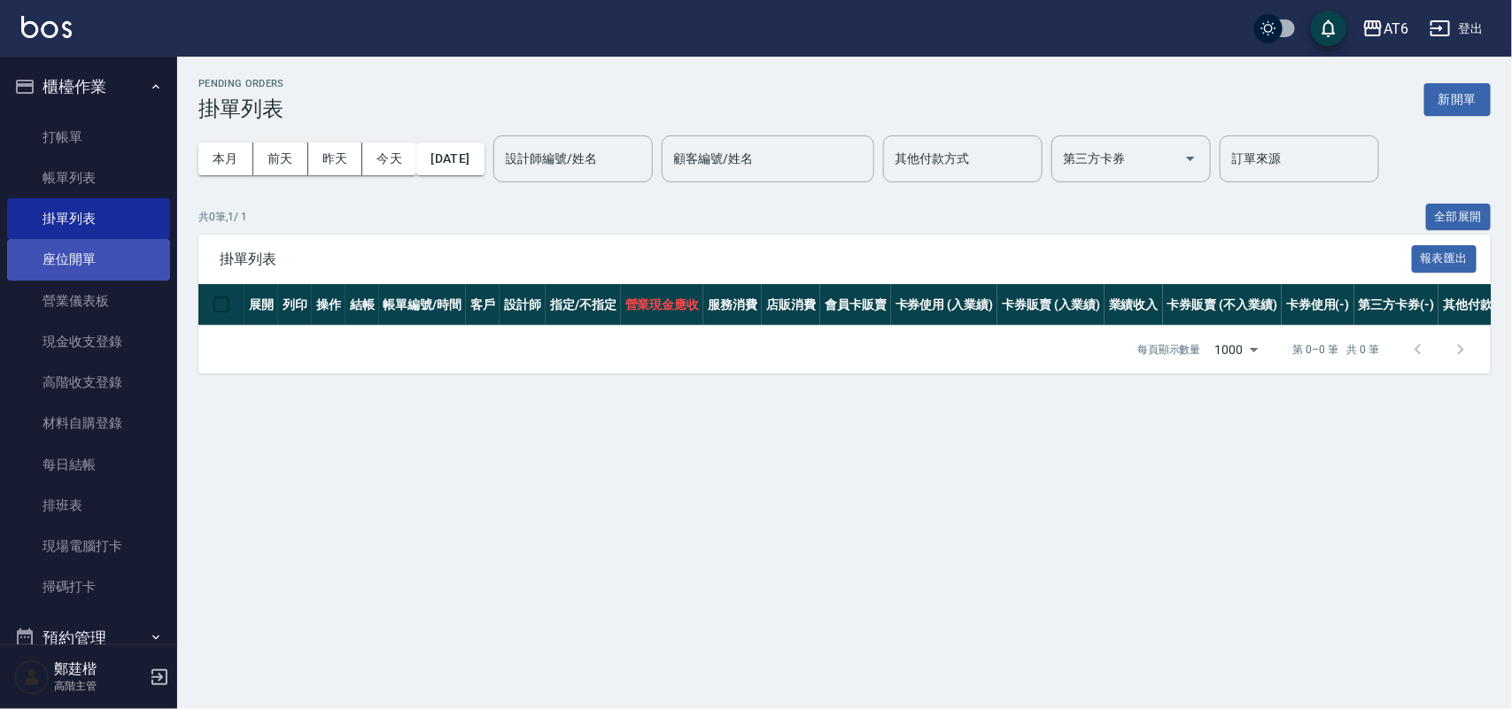
click at [121, 244] on link "座位開單" at bounding box center [88, 259] width 163 height 41
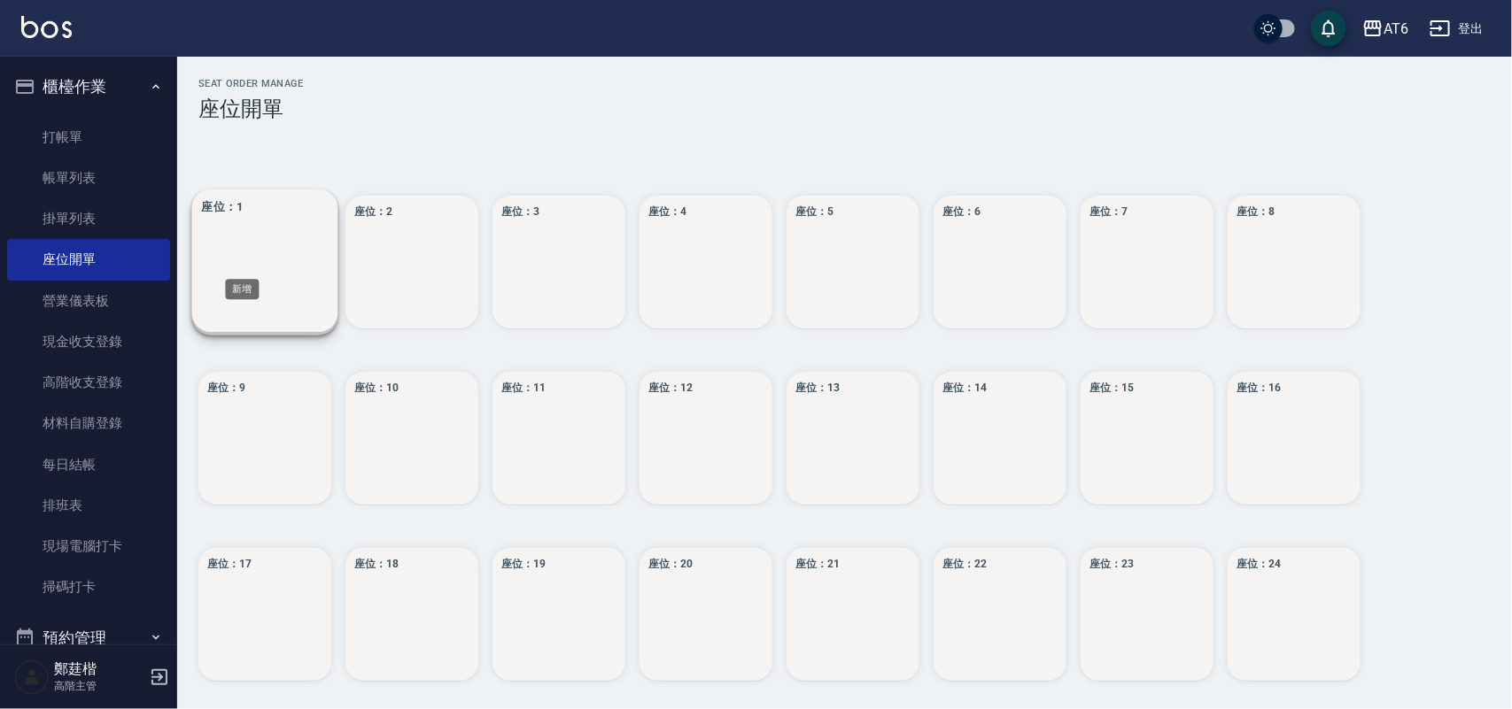
click at [276, 268] on div "座位： 1" at bounding box center [265, 263] width 146 height 146
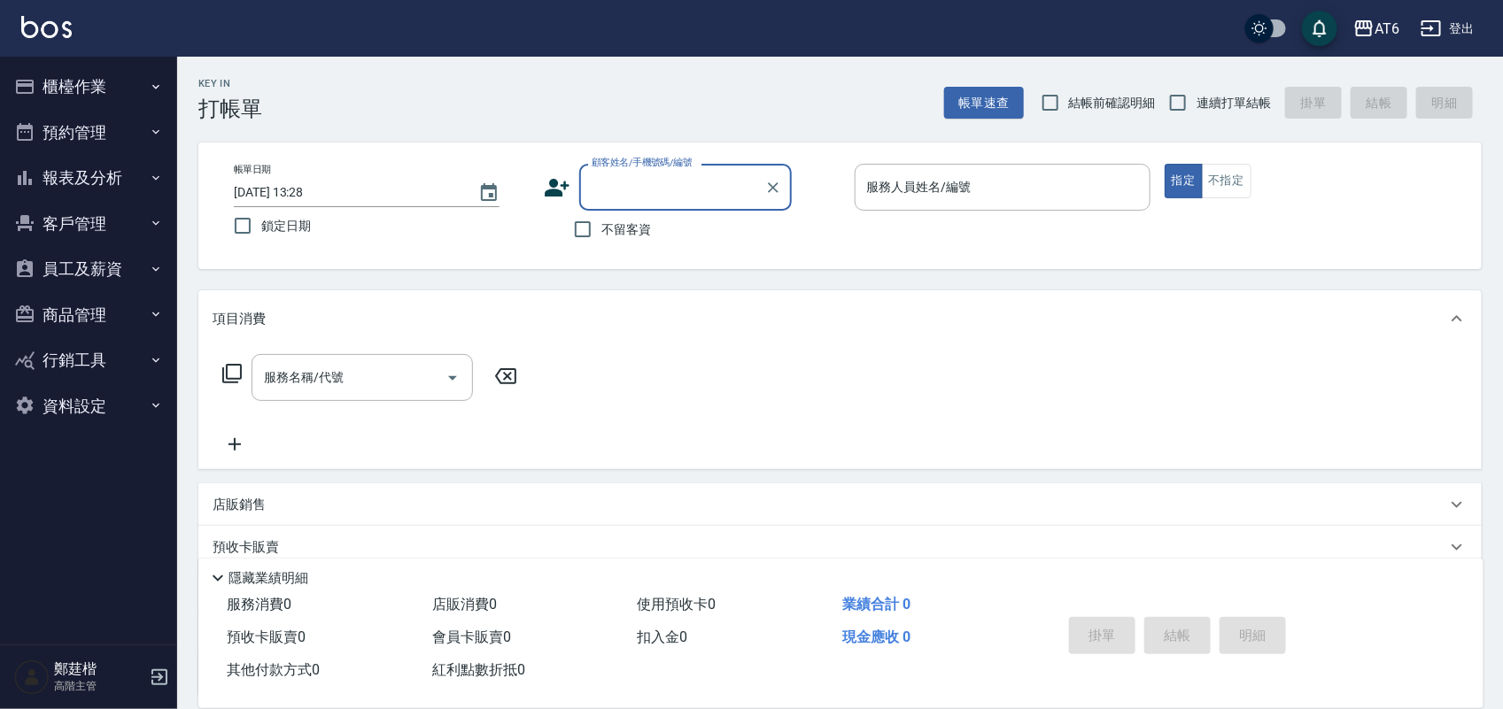
click at [161, 270] on icon "button" at bounding box center [156, 269] width 14 height 14
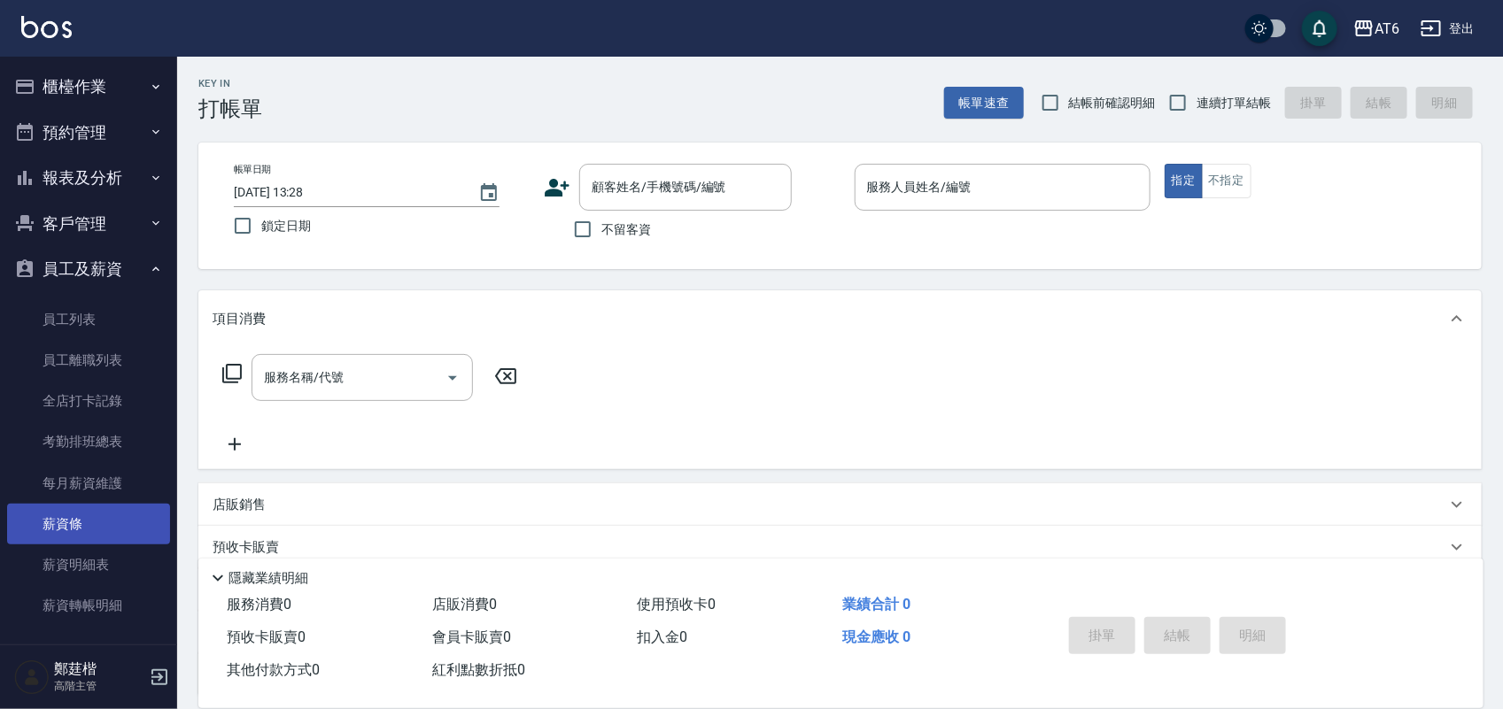
click at [93, 525] on link "薪資條" at bounding box center [88, 524] width 163 height 41
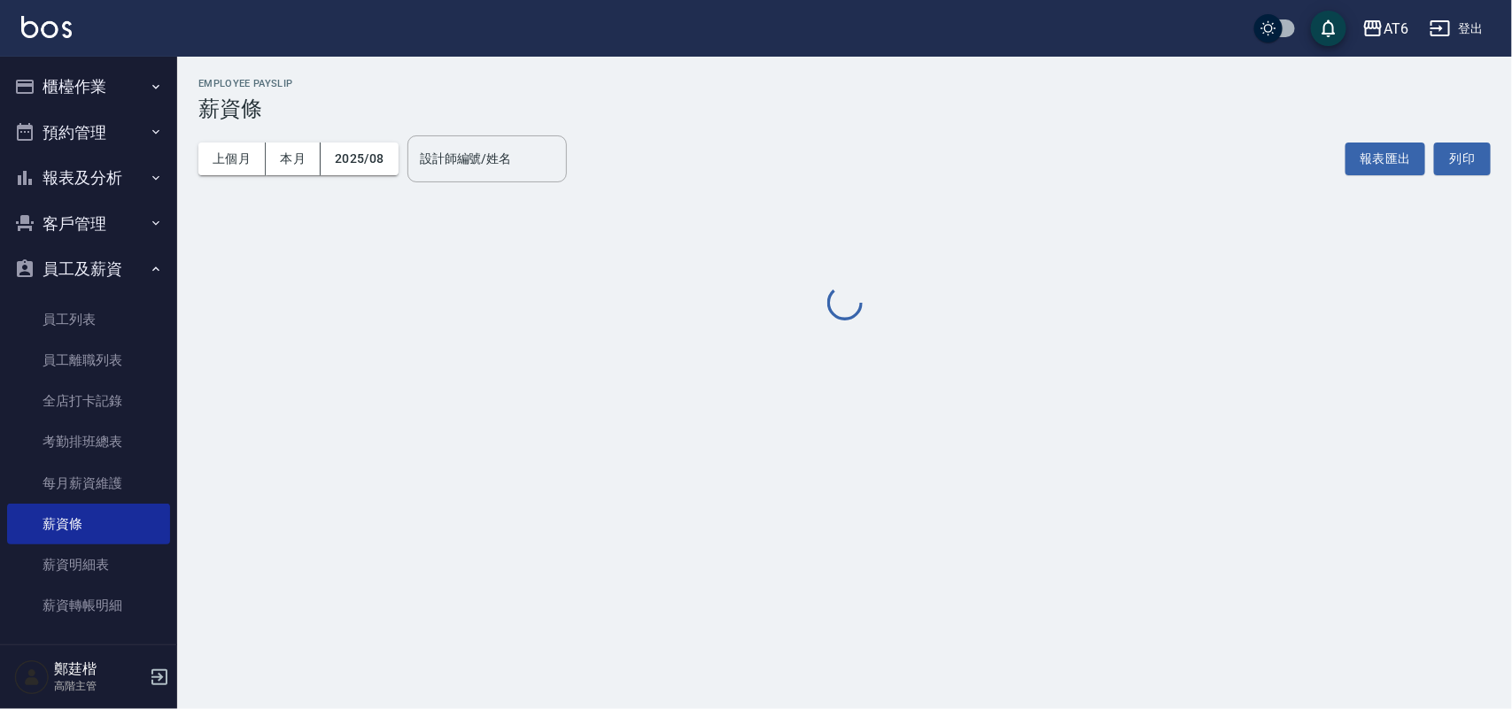
drag, startPoint x: 852, startPoint y: 91, endPoint x: 862, endPoint y: 131, distance: 41.0
click at [676, 133] on div "上個月 本月 2025/08 設計師編號/姓名 設計師編號/姓名 報表匯出 列印" at bounding box center [844, 158] width 1292 height 75
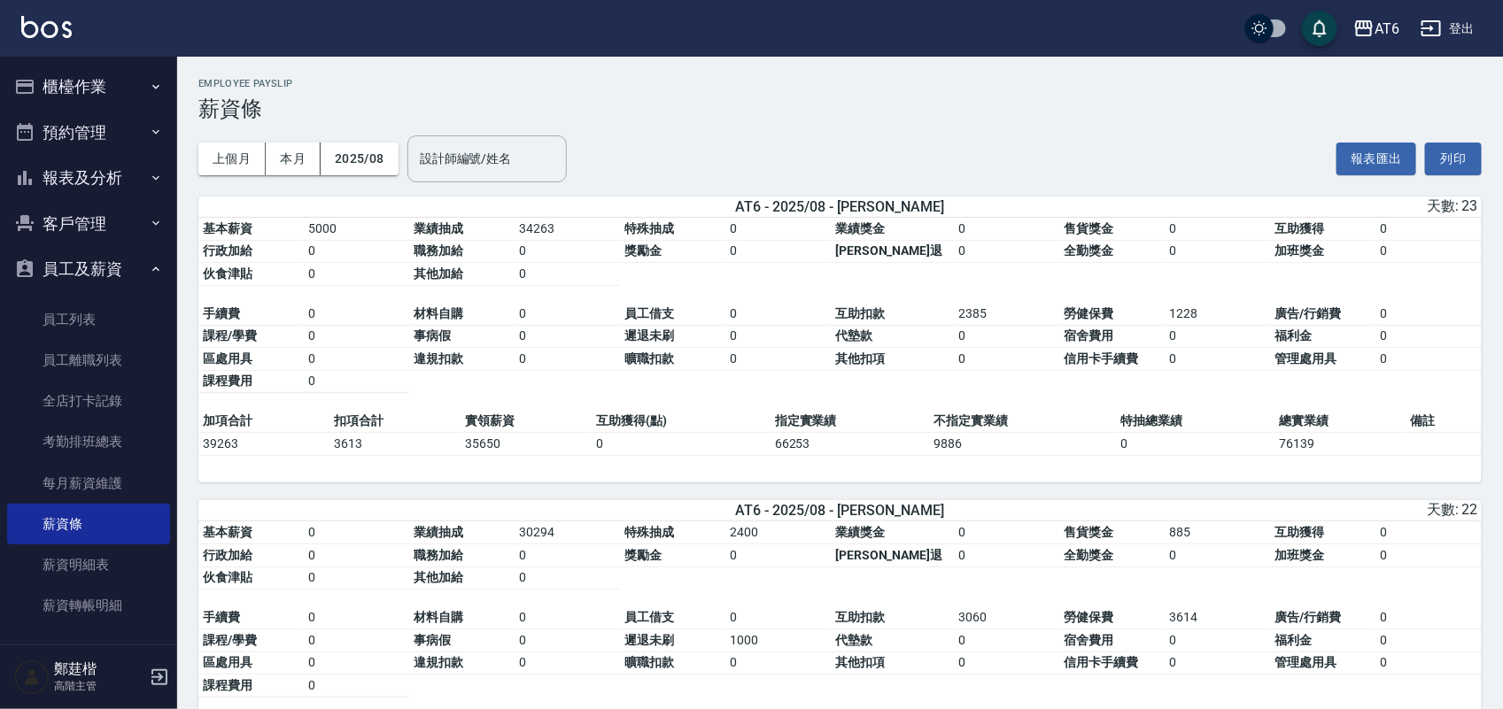
drag, startPoint x: 862, startPoint y: 131, endPoint x: 795, endPoint y: 128, distance: 66.5
click at [795, 128] on div "上個月 本月 2025/08 設計師編號/姓名 設計師編號/姓名 報表匯出 列印" at bounding box center [839, 158] width 1283 height 75
click at [66, 283] on button "員工及薪資" at bounding box center [88, 269] width 163 height 46
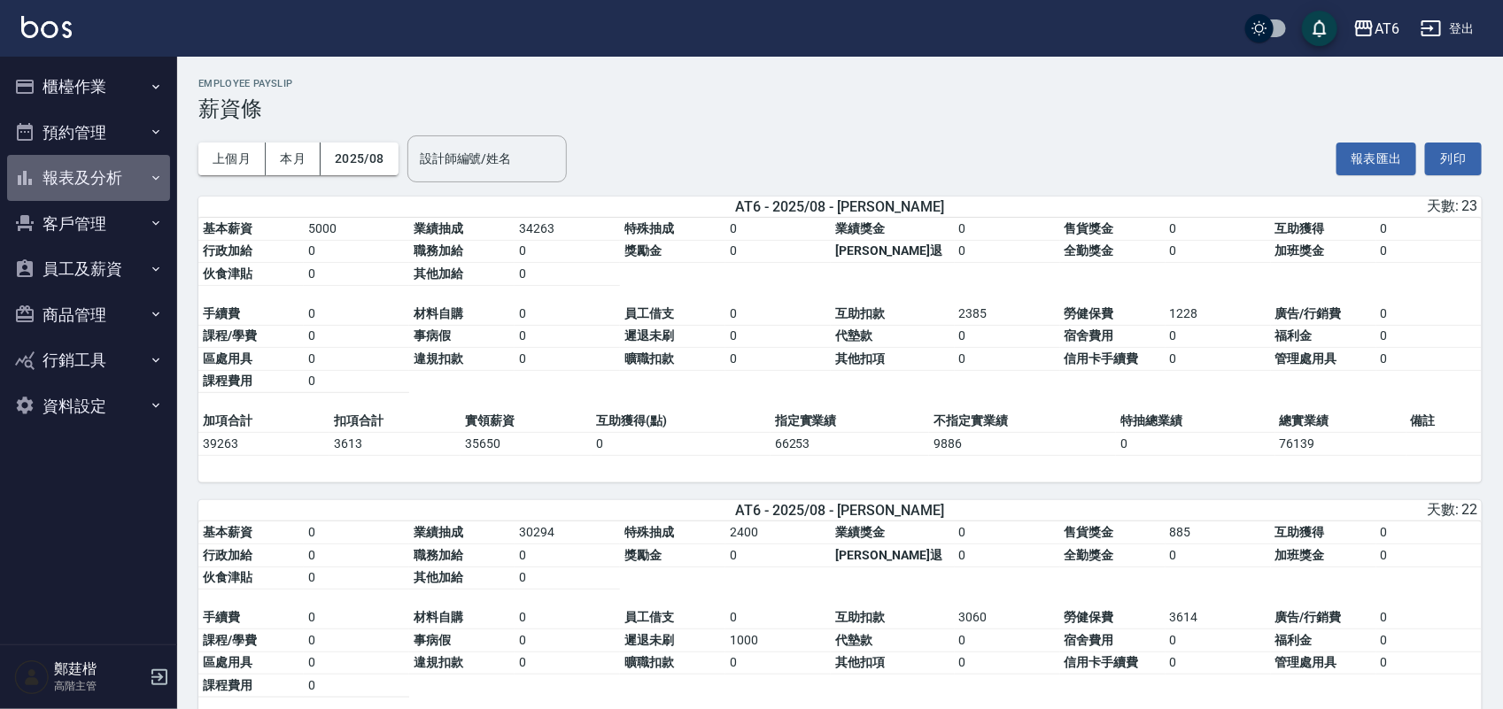
click at [117, 166] on button "報表及分析" at bounding box center [88, 178] width 163 height 46
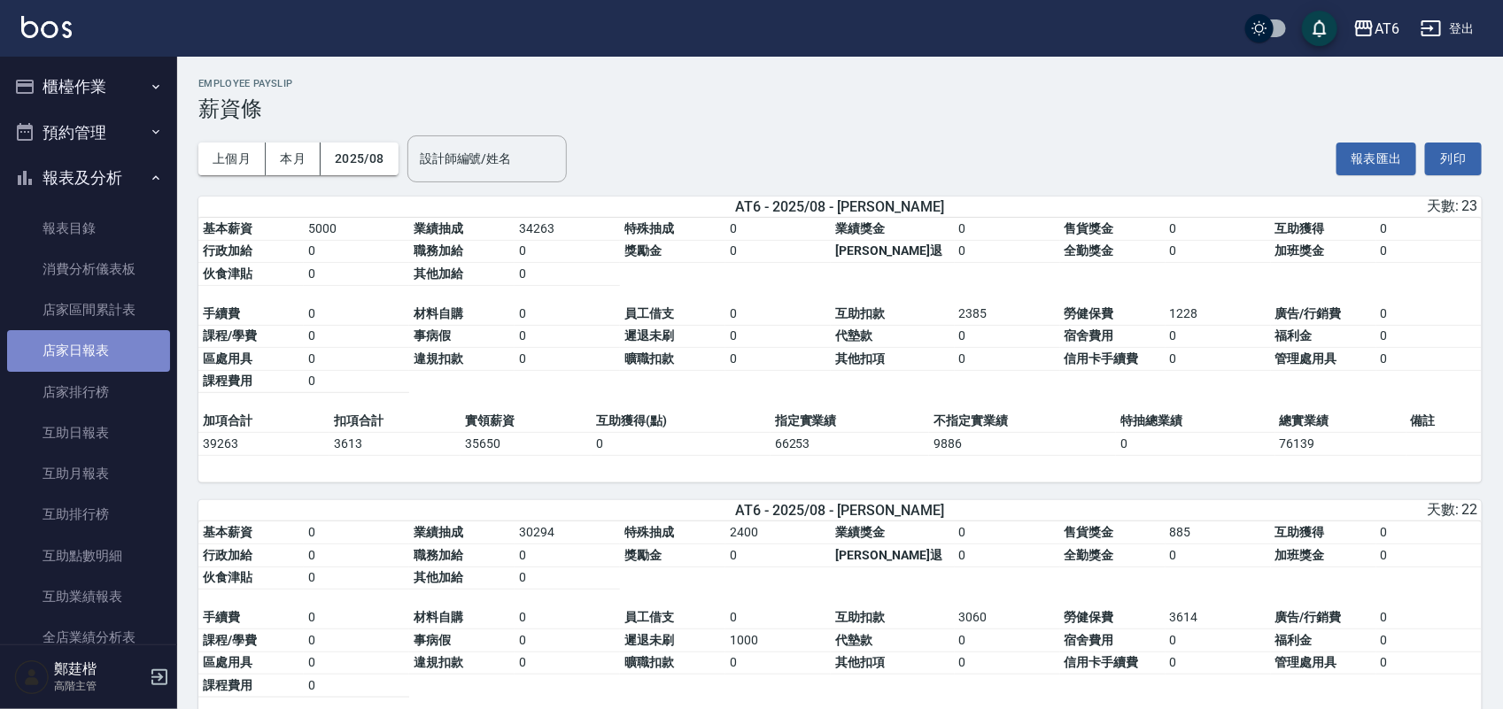
click at [117, 337] on link "店家日報表" at bounding box center [88, 350] width 163 height 41
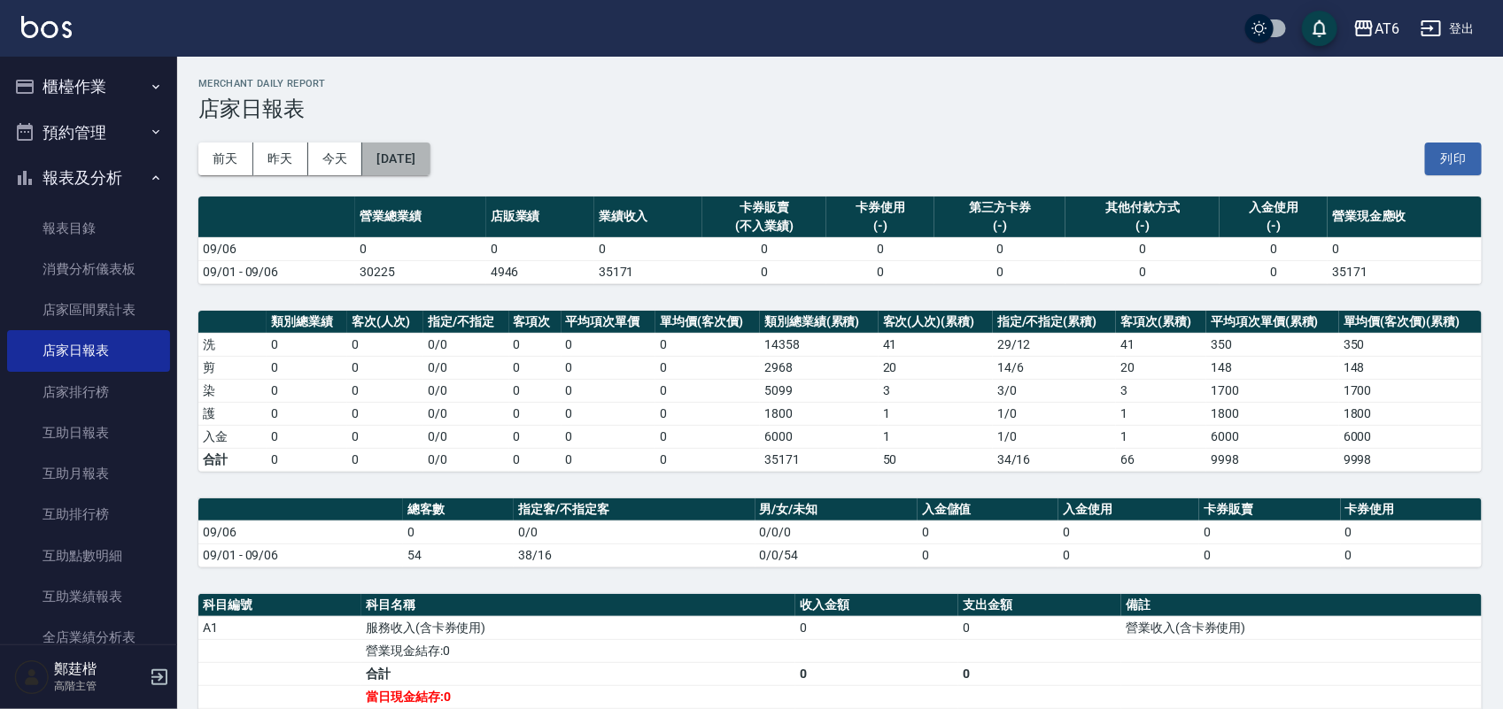
click at [427, 146] on button "[DATE]" at bounding box center [395, 159] width 67 height 33
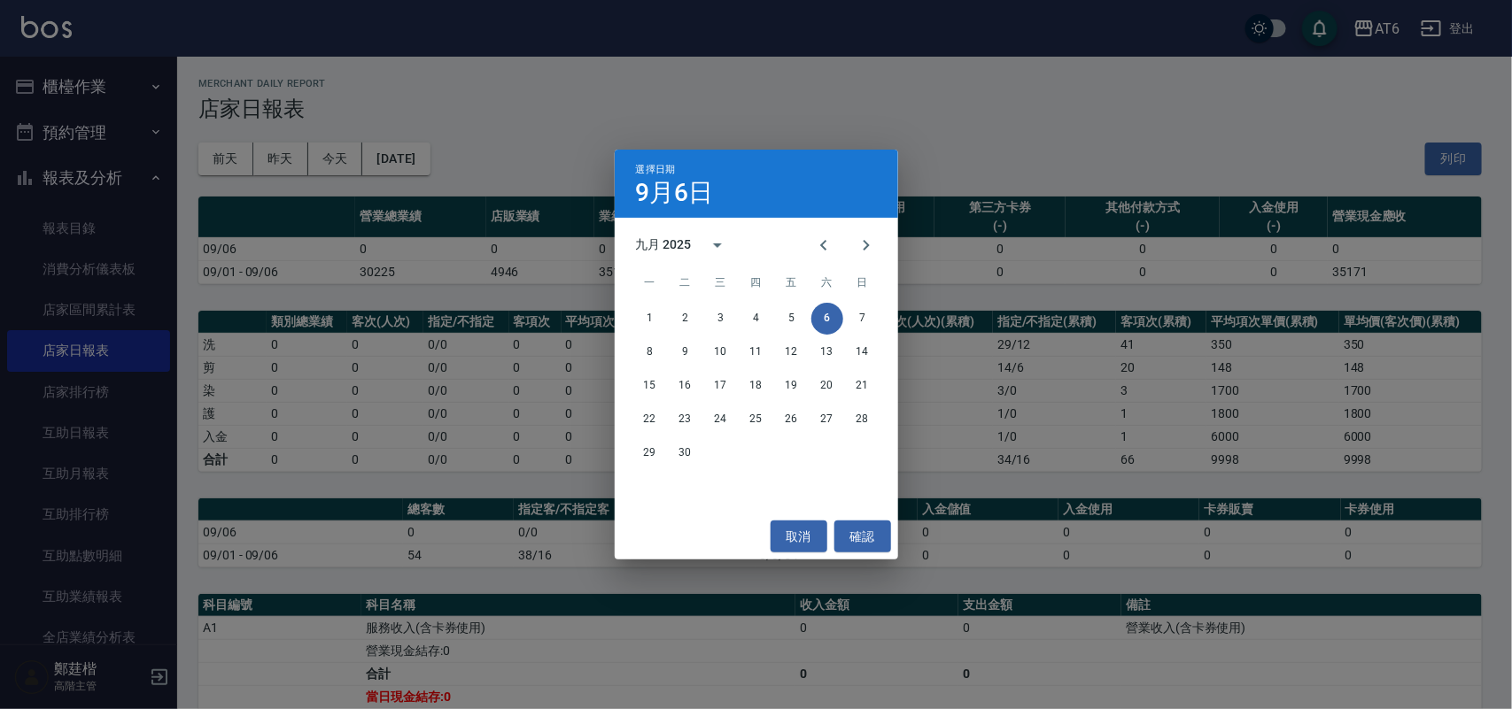
click at [824, 250] on icon "Previous month" at bounding box center [823, 245] width 21 height 21
click at [868, 453] on button "31" at bounding box center [863, 453] width 32 height 32
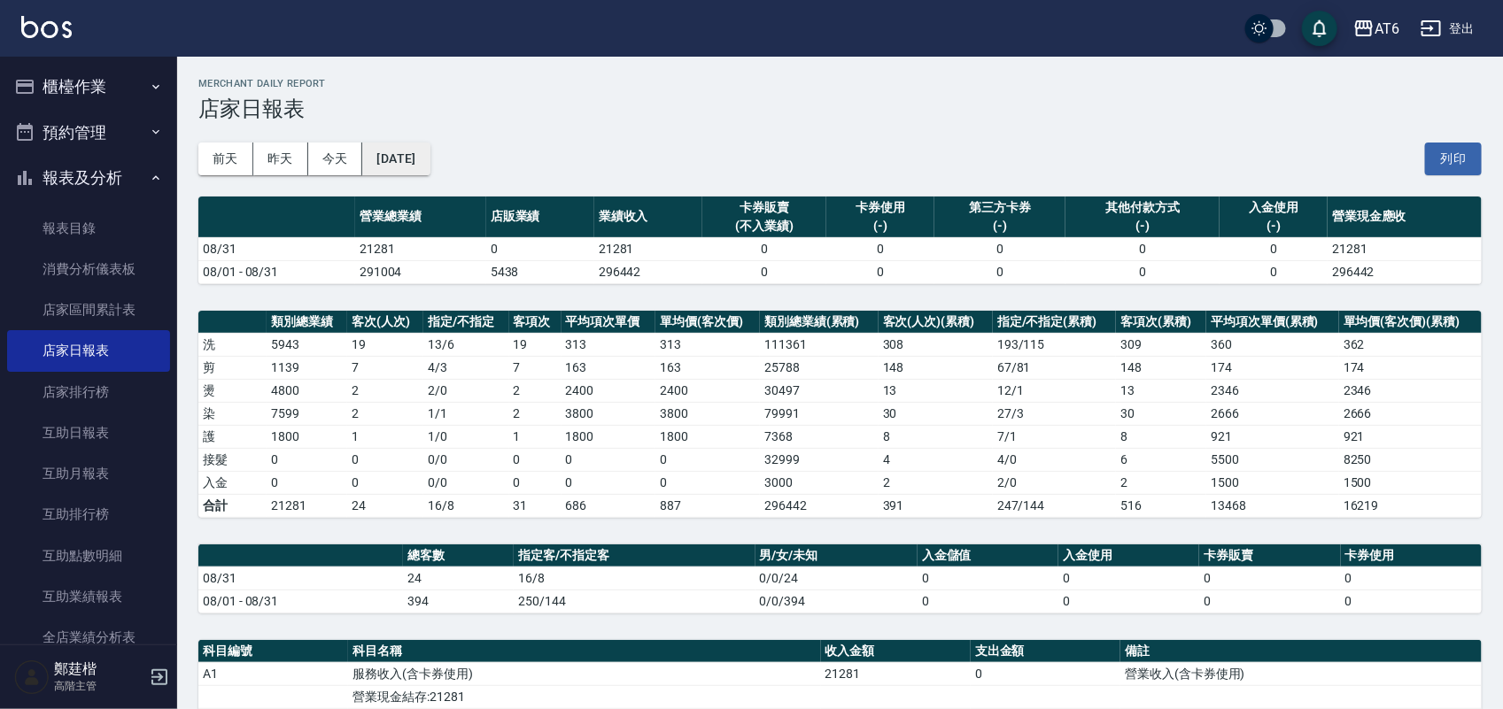
click at [430, 166] on button "[DATE]" at bounding box center [395, 159] width 67 height 33
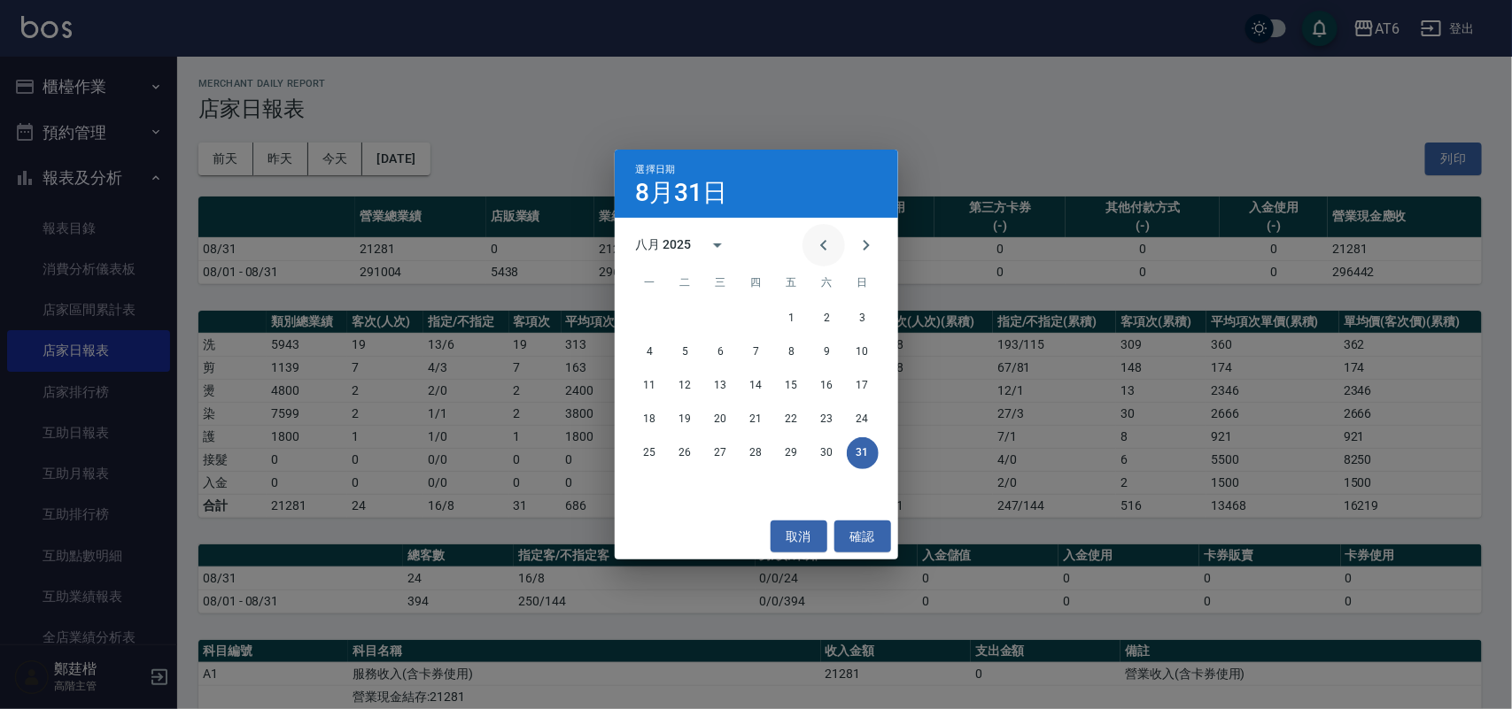
click at [817, 246] on icon "Previous month" at bounding box center [823, 245] width 21 height 21
click at [759, 452] on button "31" at bounding box center [756, 453] width 32 height 32
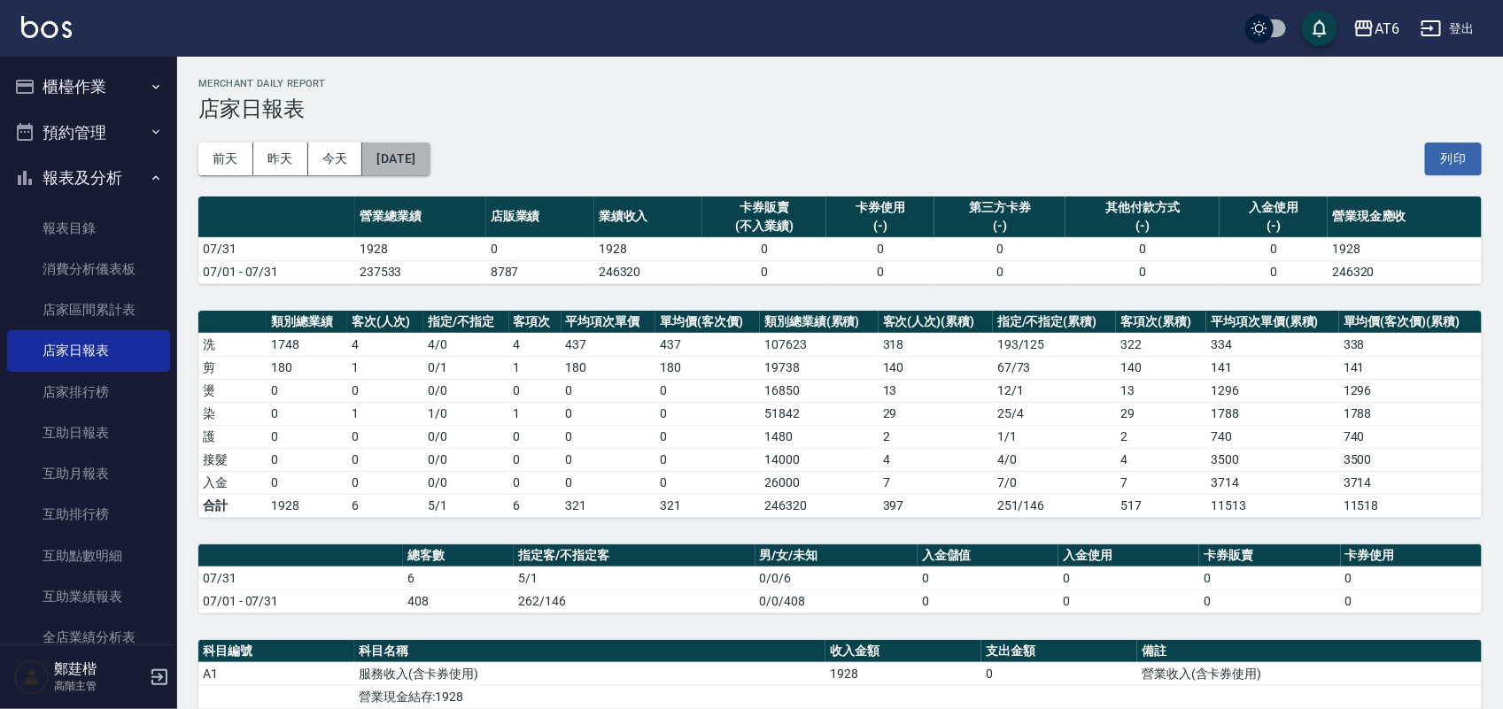
click at [430, 161] on button "[DATE]" at bounding box center [395, 159] width 67 height 33
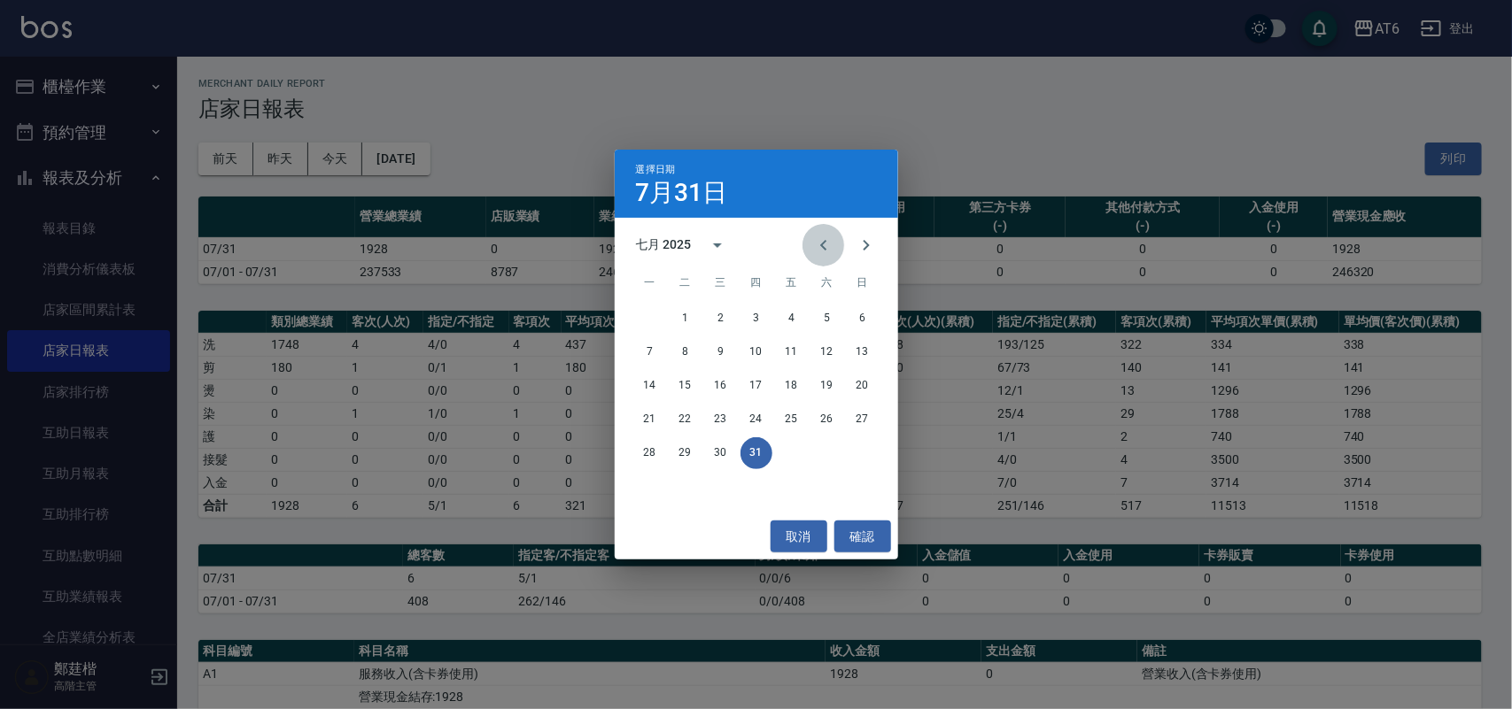
click at [833, 249] on icon "Previous month" at bounding box center [823, 245] width 21 height 21
click at [647, 487] on button "30" at bounding box center [650, 487] width 32 height 32
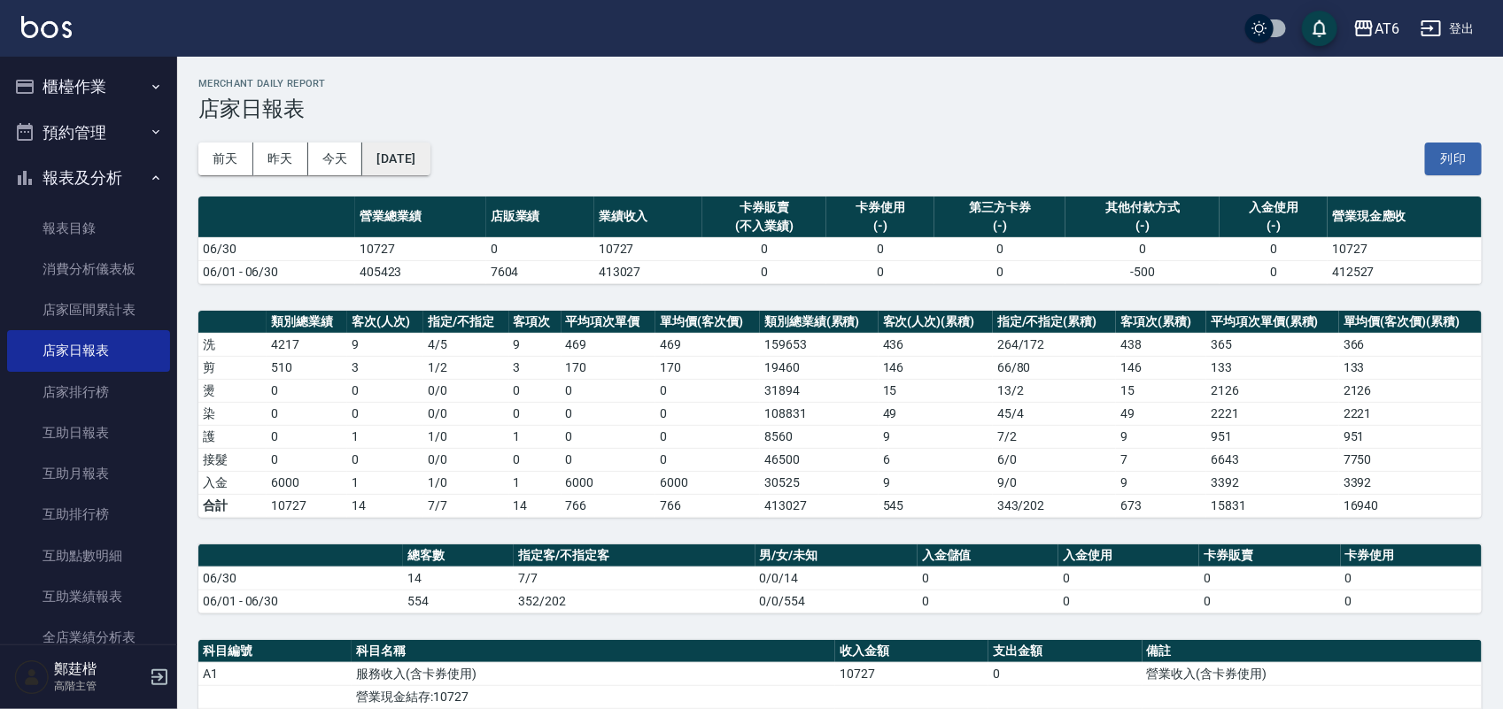
click at [430, 147] on button "[DATE]" at bounding box center [395, 159] width 67 height 33
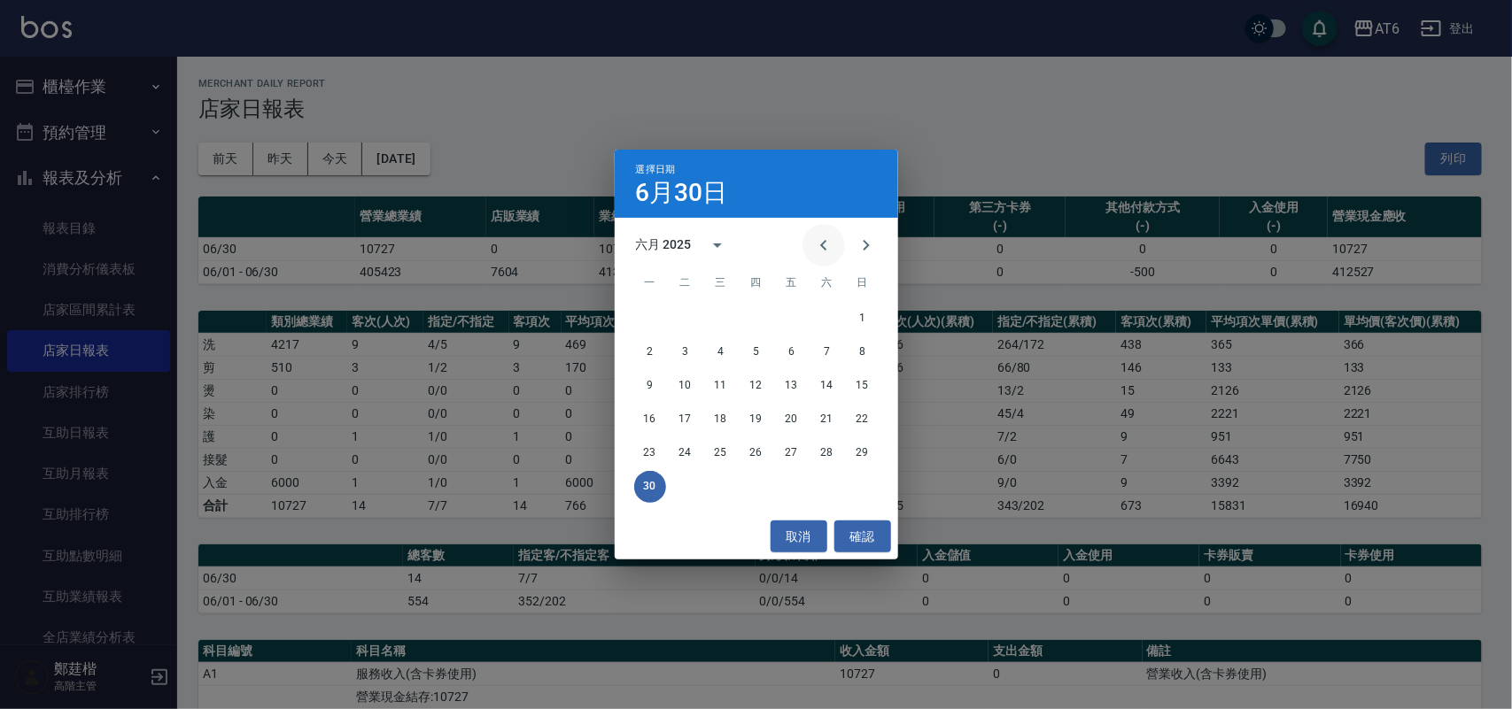
click at [816, 236] on icon "Previous month" at bounding box center [823, 245] width 21 height 21
click at [847, 458] on div "26 27 28 29 30 31" at bounding box center [756, 453] width 283 height 32
click at [837, 453] on button "31" at bounding box center [827, 453] width 32 height 32
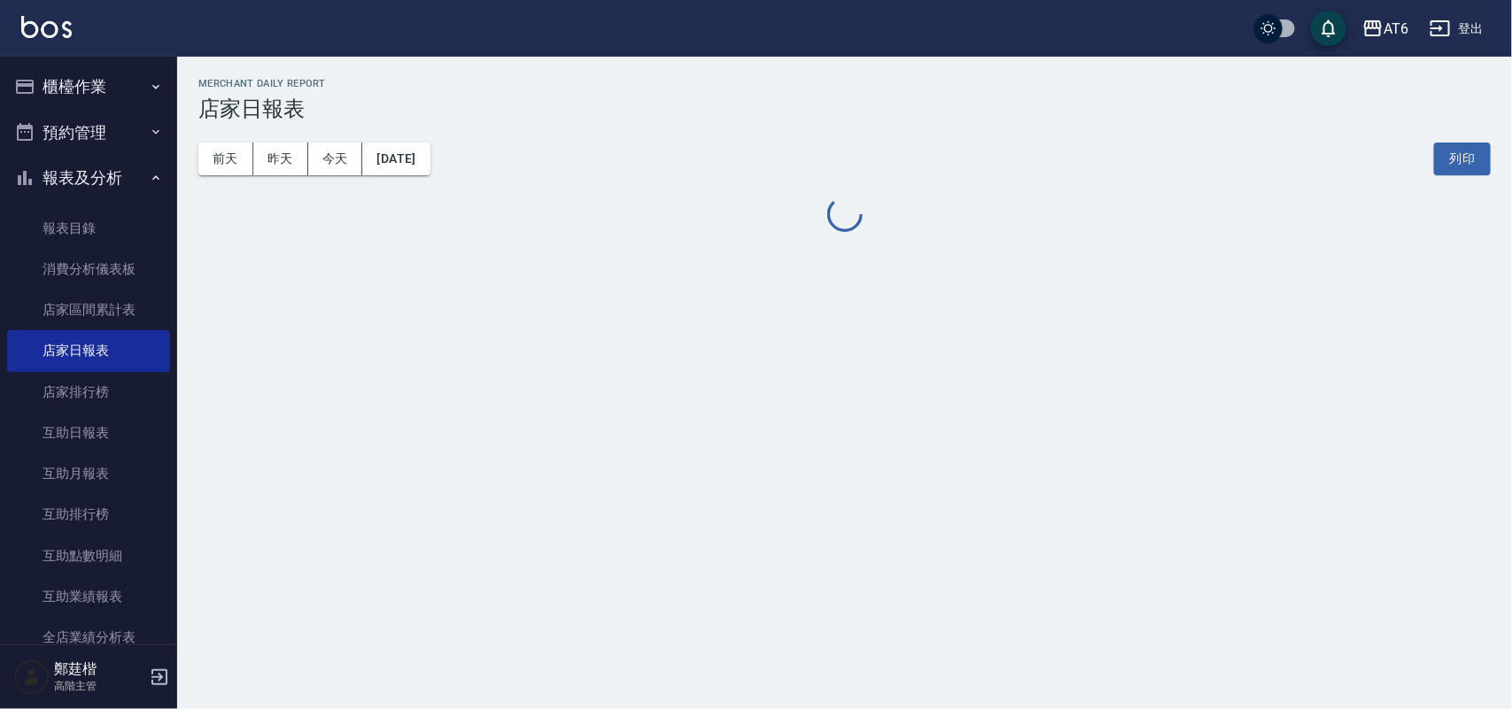
click at [893, 89] on h2 "Merchant Daily Report" at bounding box center [844, 84] width 1292 height 12
drag, startPoint x: 971, startPoint y: 95, endPoint x: 825, endPoint y: 104, distance: 145.5
click at [825, 104] on h3 "店家日報表" at bounding box center [844, 109] width 1292 height 25
click at [680, 125] on div "[DATE] [DATE] [DATE] [DATE] 列印" at bounding box center [844, 158] width 1292 height 75
drag, startPoint x: 733, startPoint y: 86, endPoint x: 653, endPoint y: 85, distance: 80.6
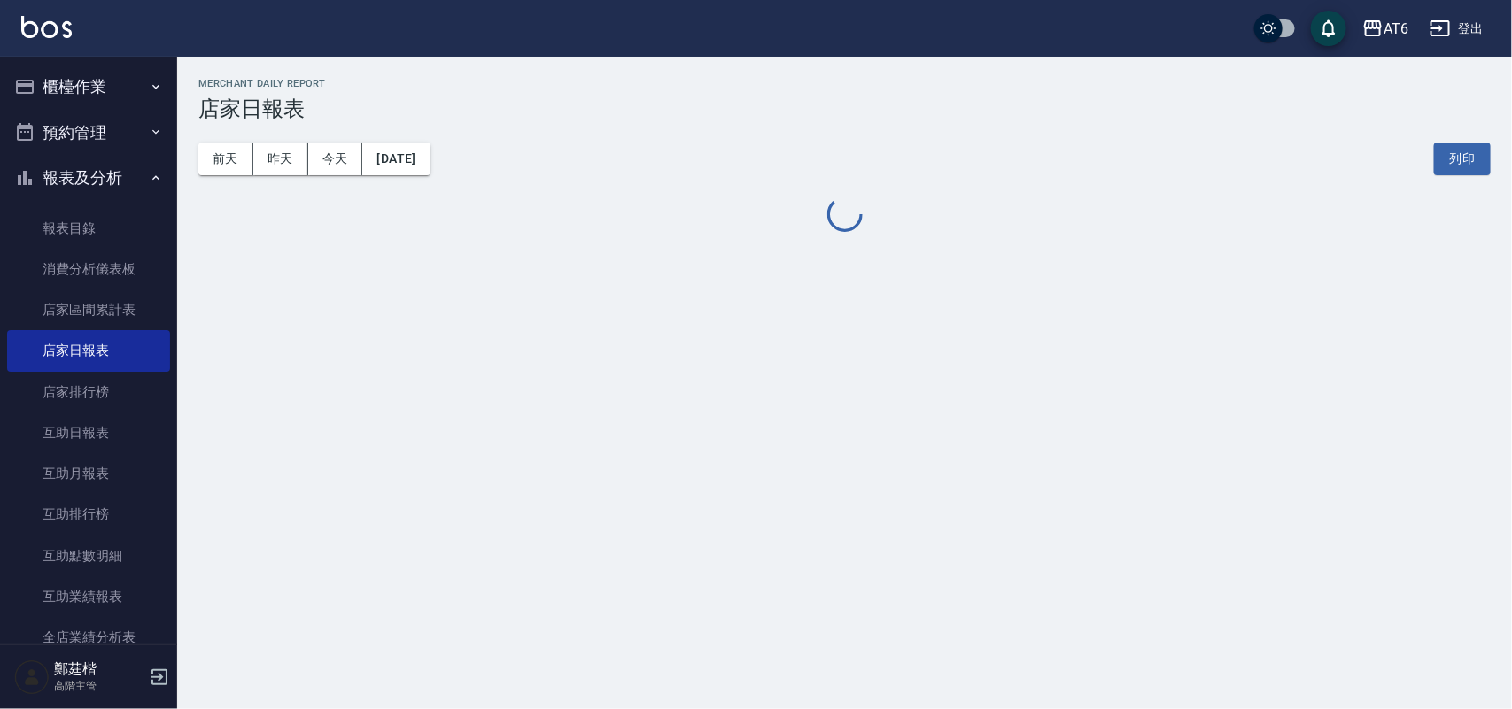
click at [653, 85] on h2 "Merchant Daily Report" at bounding box center [844, 84] width 1292 height 12
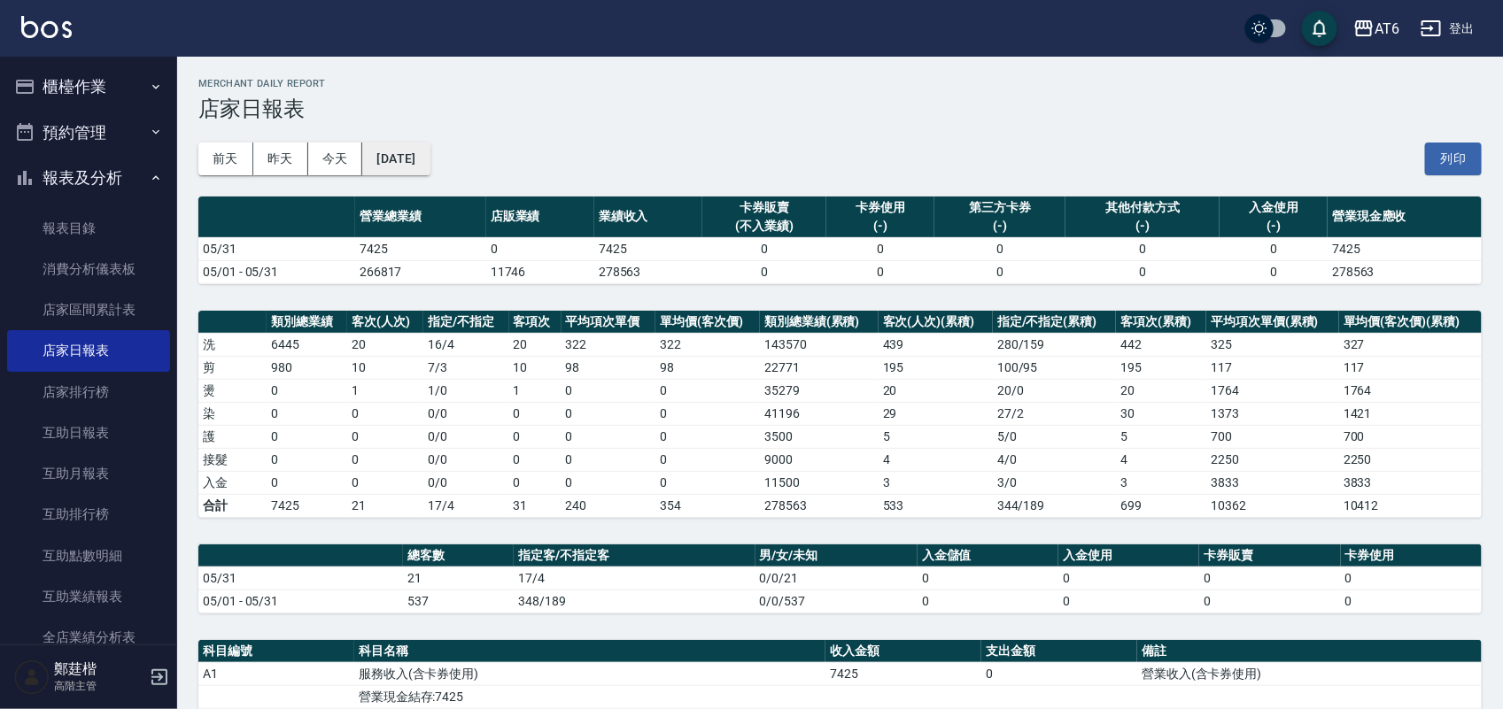
click at [430, 151] on button "[DATE]" at bounding box center [395, 159] width 67 height 33
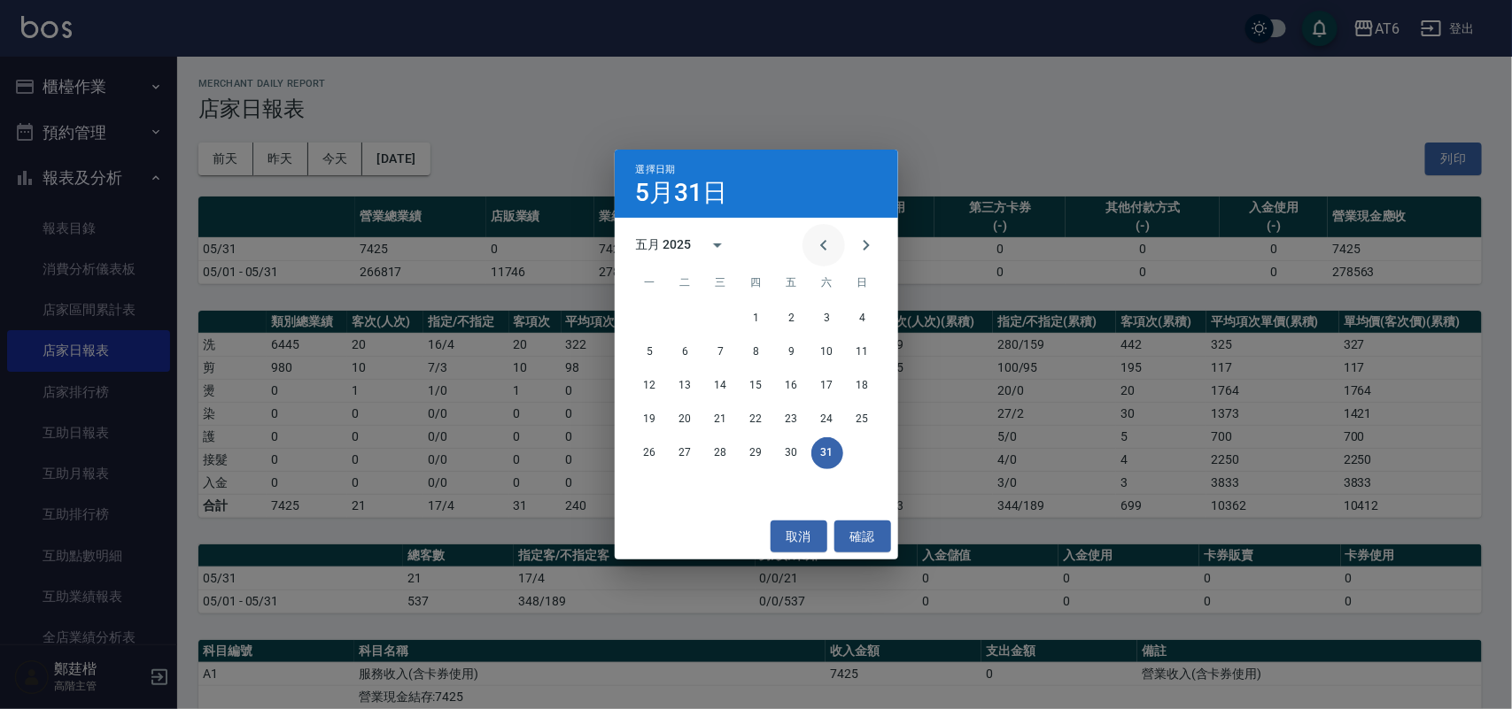
click at [832, 254] on icon "Previous month" at bounding box center [823, 245] width 21 height 21
click at [732, 452] on button "30" at bounding box center [721, 453] width 32 height 32
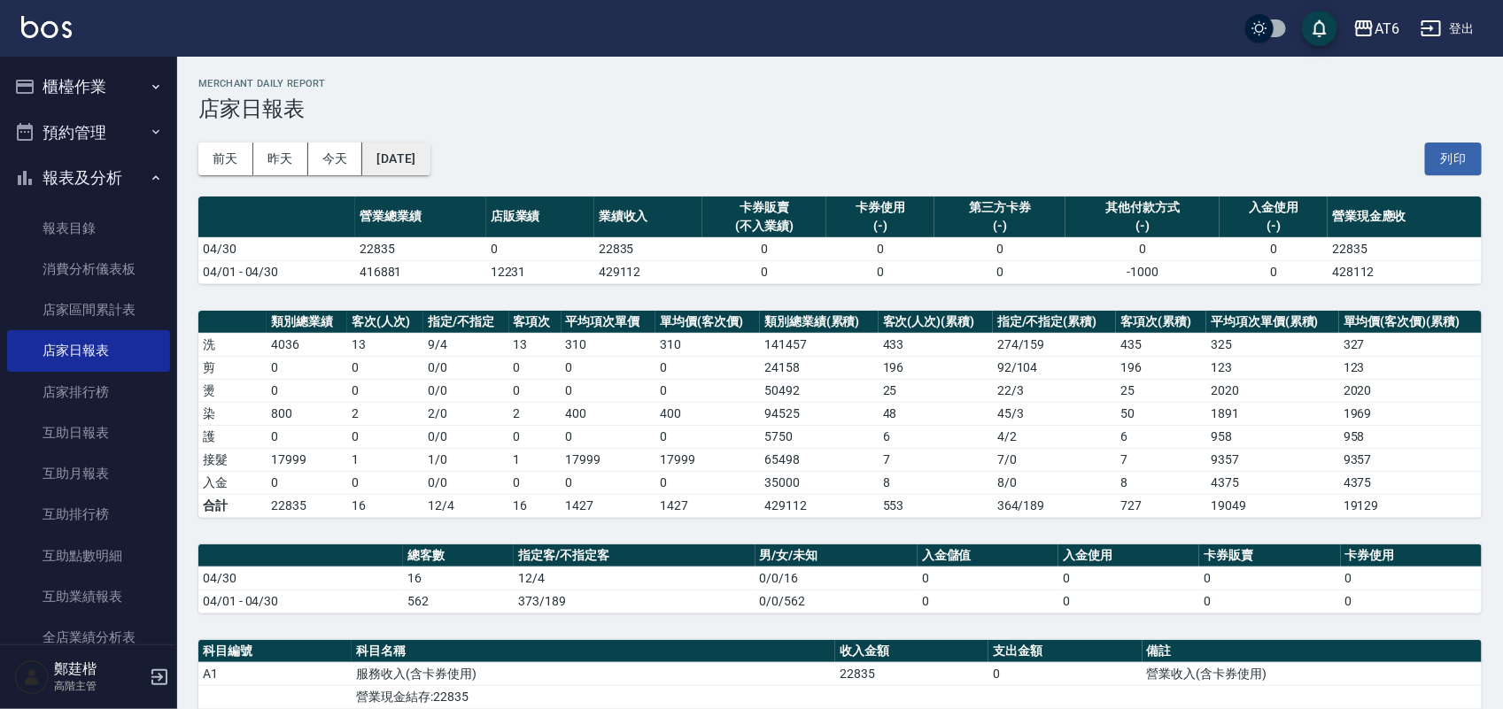
click at [425, 148] on button "[DATE]" at bounding box center [395, 159] width 67 height 33
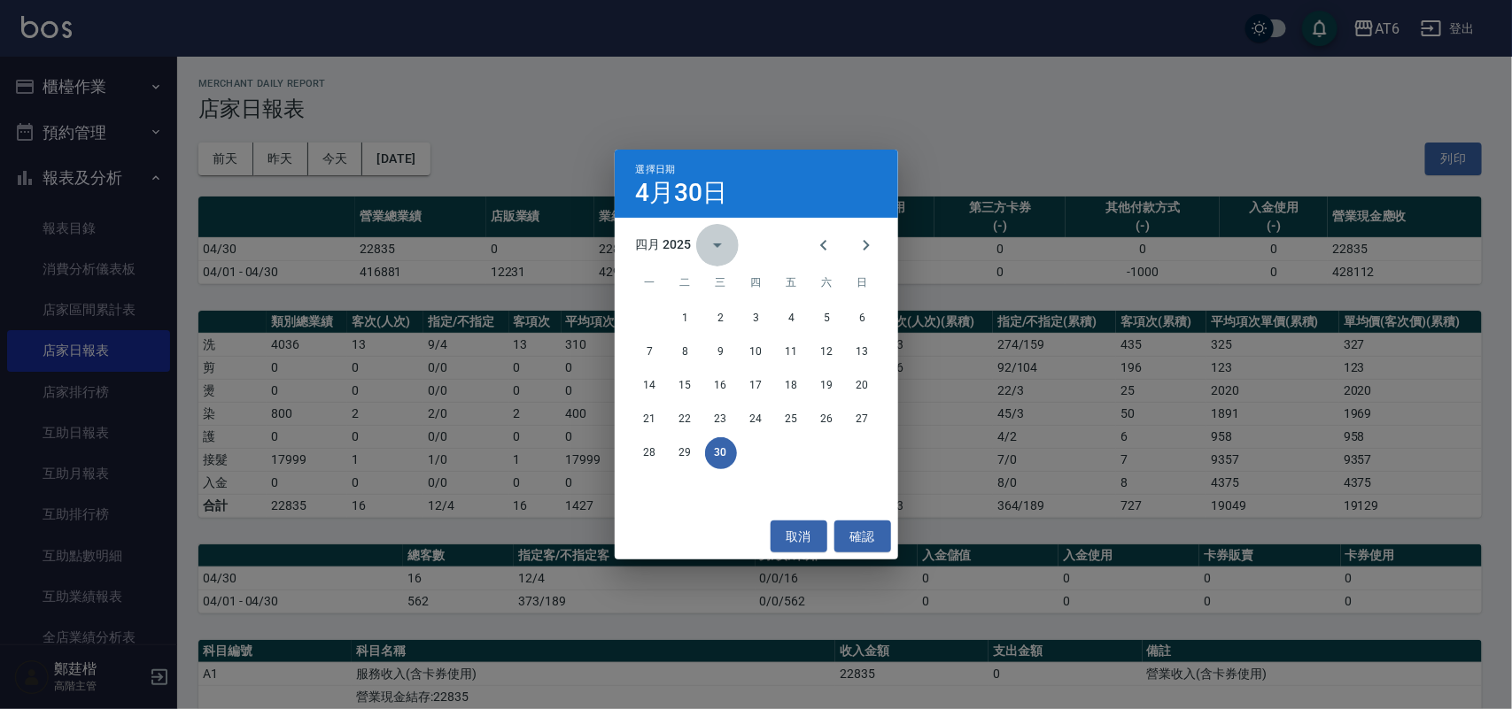
click at [715, 244] on icon "calendar view is open, switch to year view" at bounding box center [717, 246] width 9 height 4
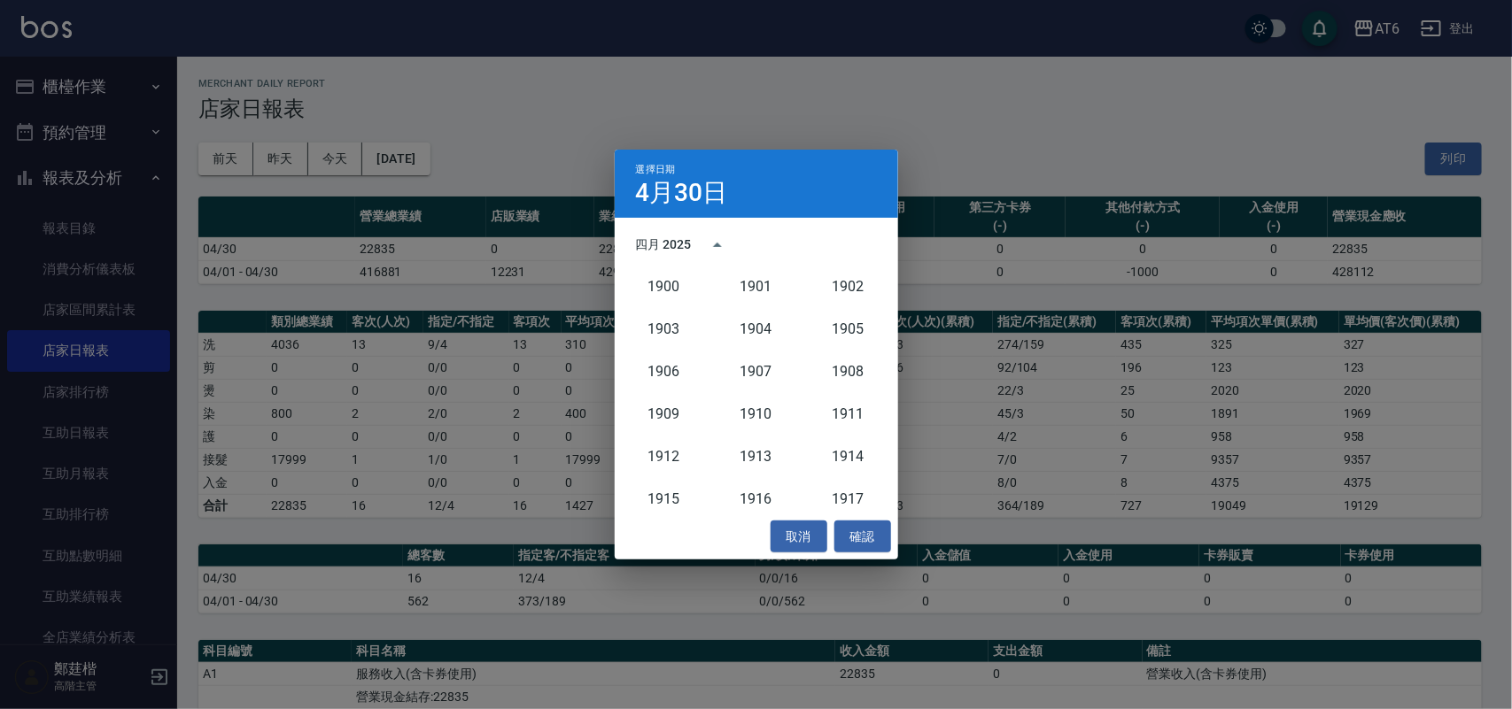
scroll to position [1640, 0]
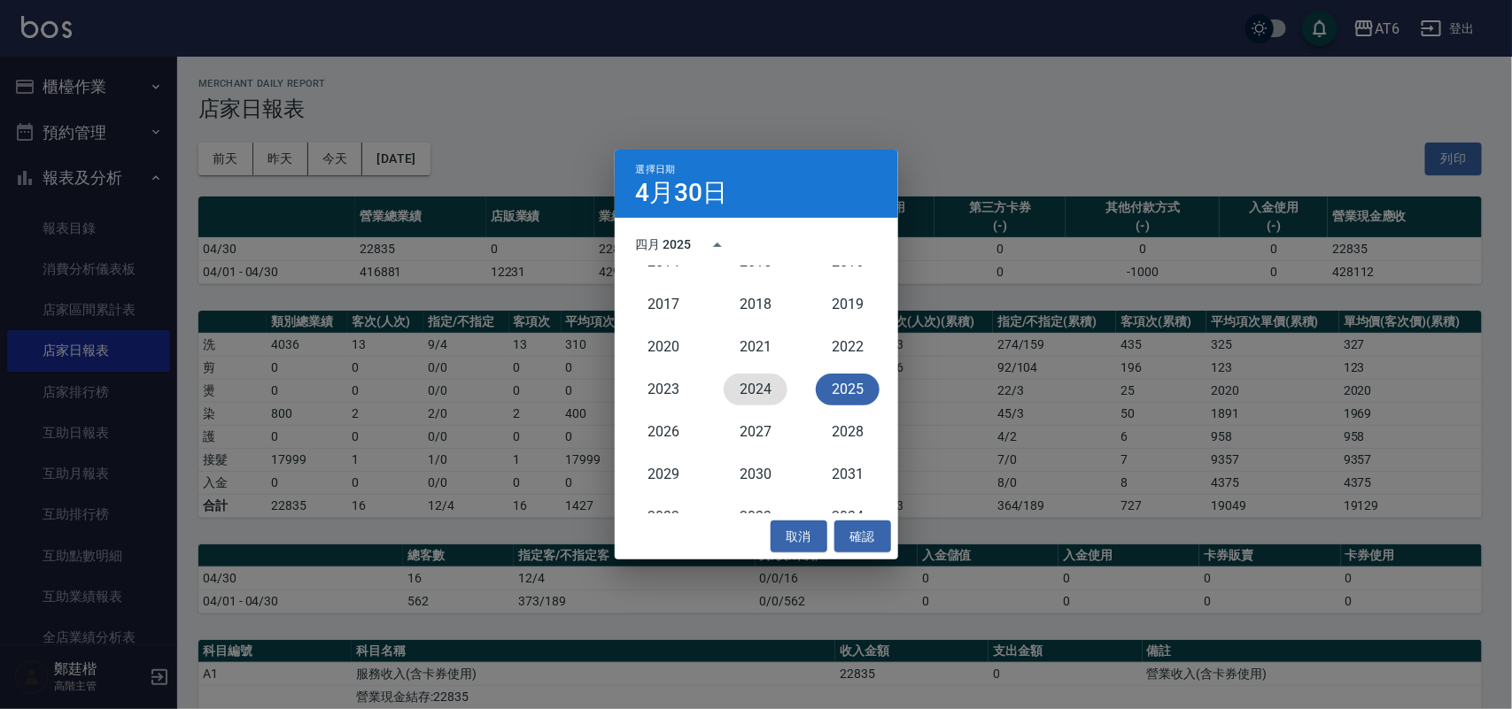
click at [763, 390] on button "2024" at bounding box center [756, 390] width 64 height 32
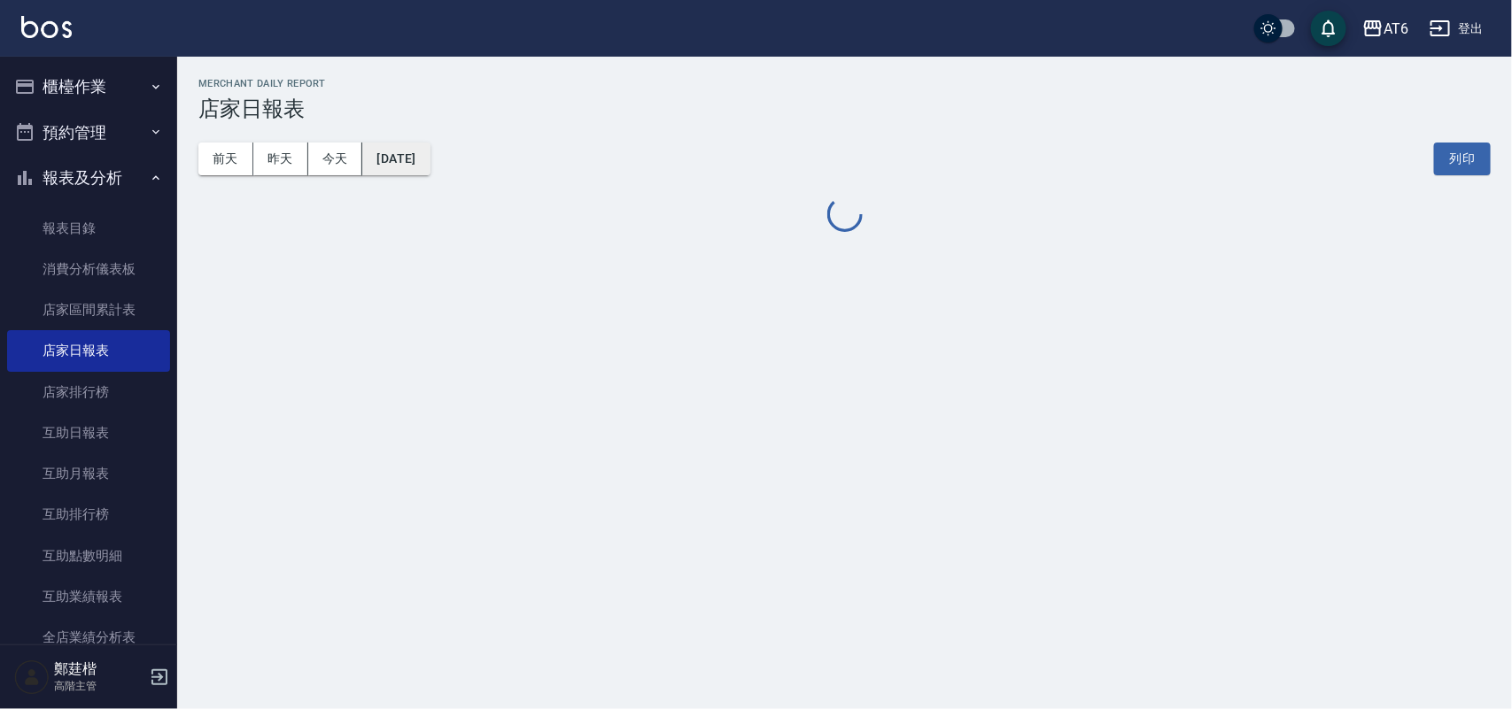
click at [427, 160] on button "[DATE]" at bounding box center [395, 159] width 67 height 33
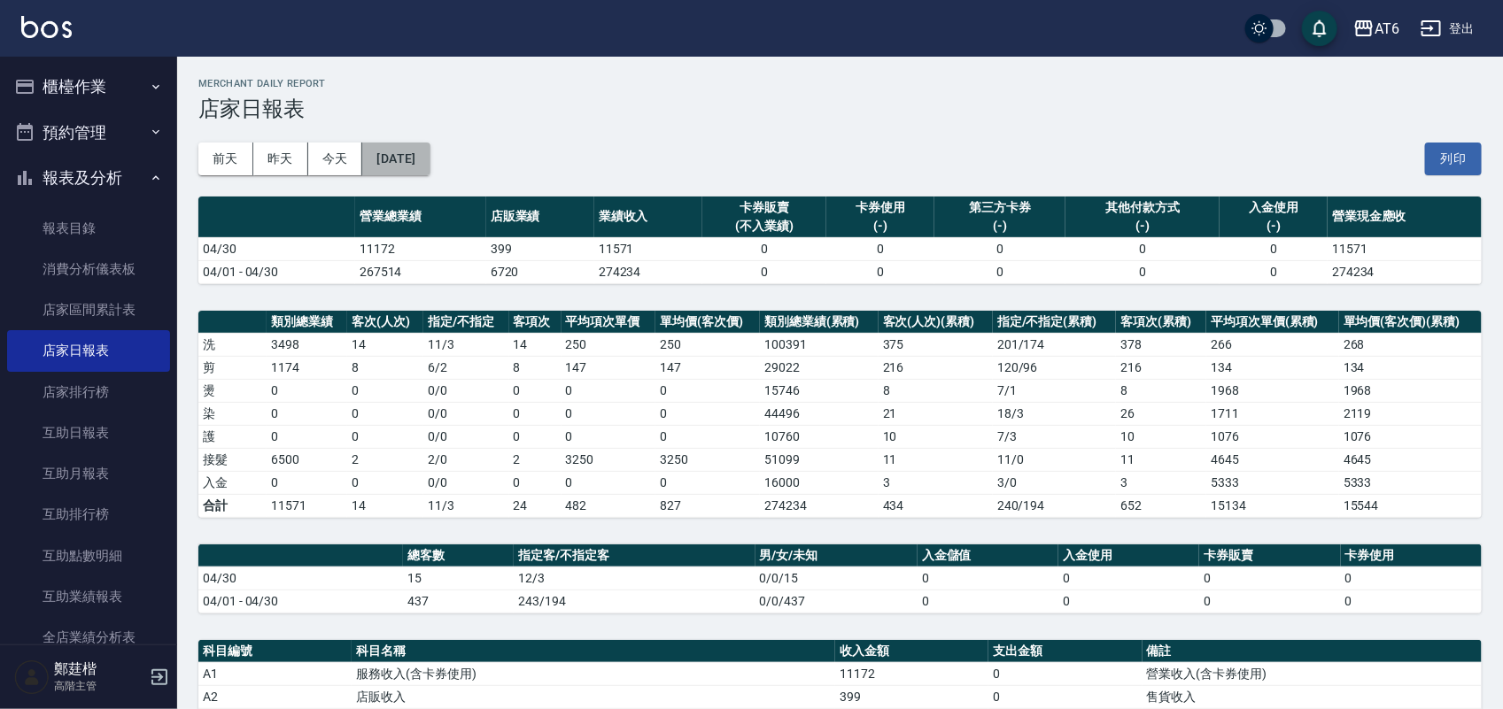
click at [430, 155] on button "[DATE]" at bounding box center [395, 159] width 67 height 33
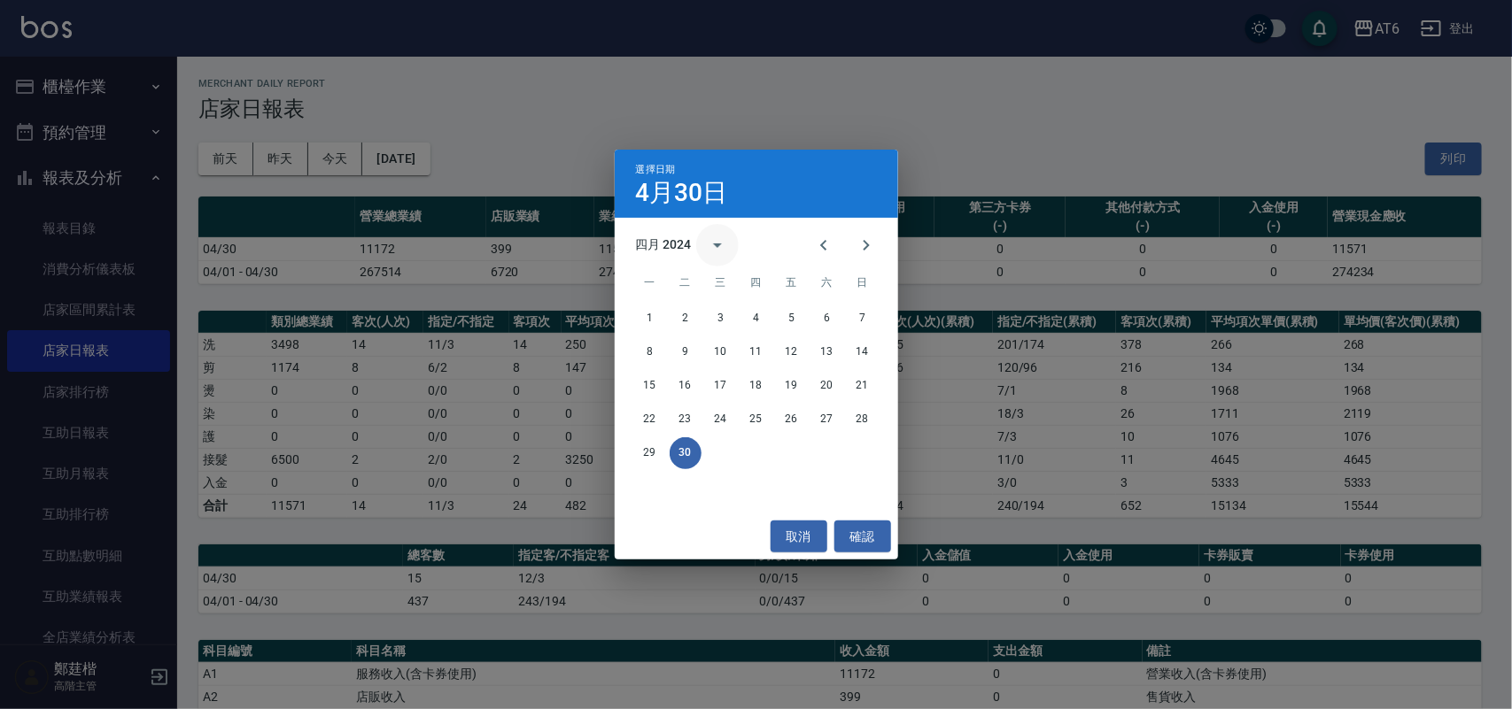
click at [715, 246] on icon "calendar view is open, switch to year view" at bounding box center [717, 245] width 21 height 21
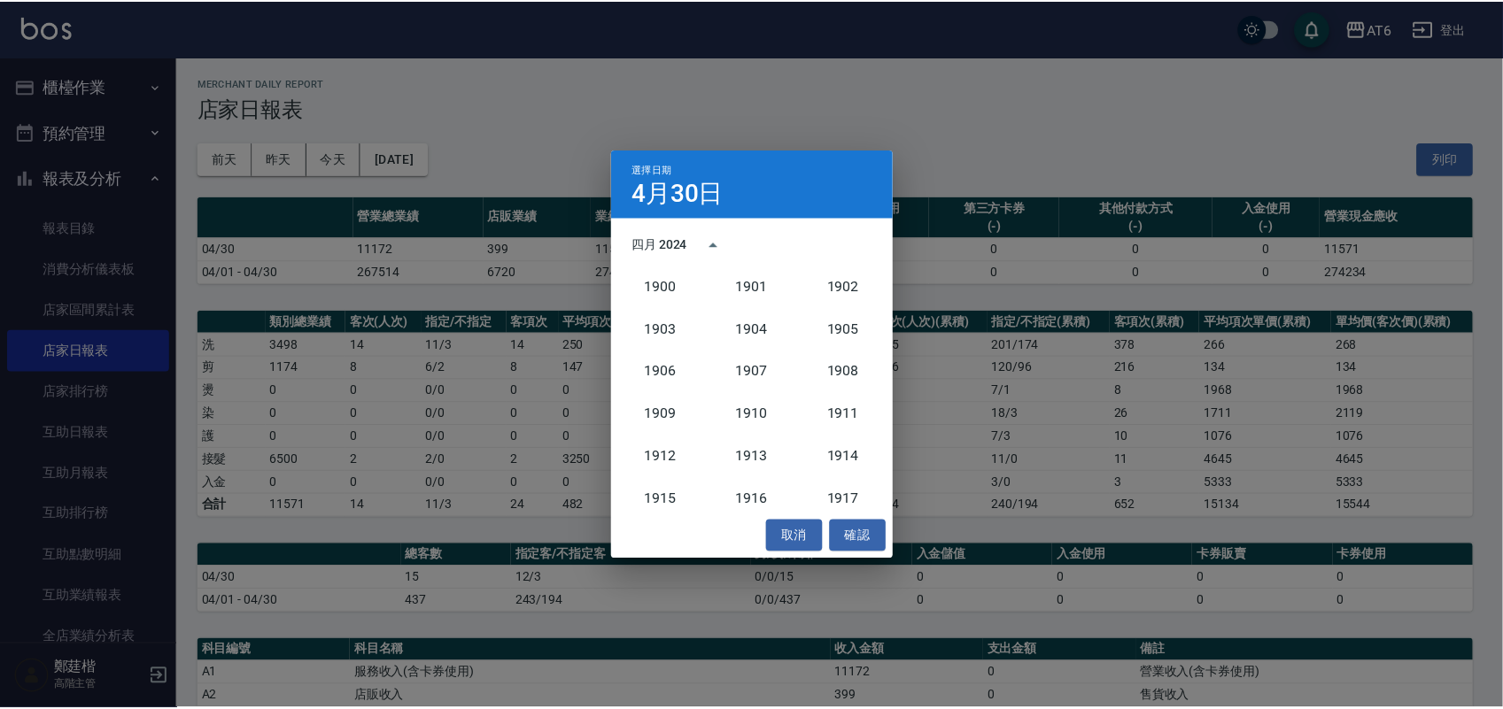
scroll to position [1640, 0]
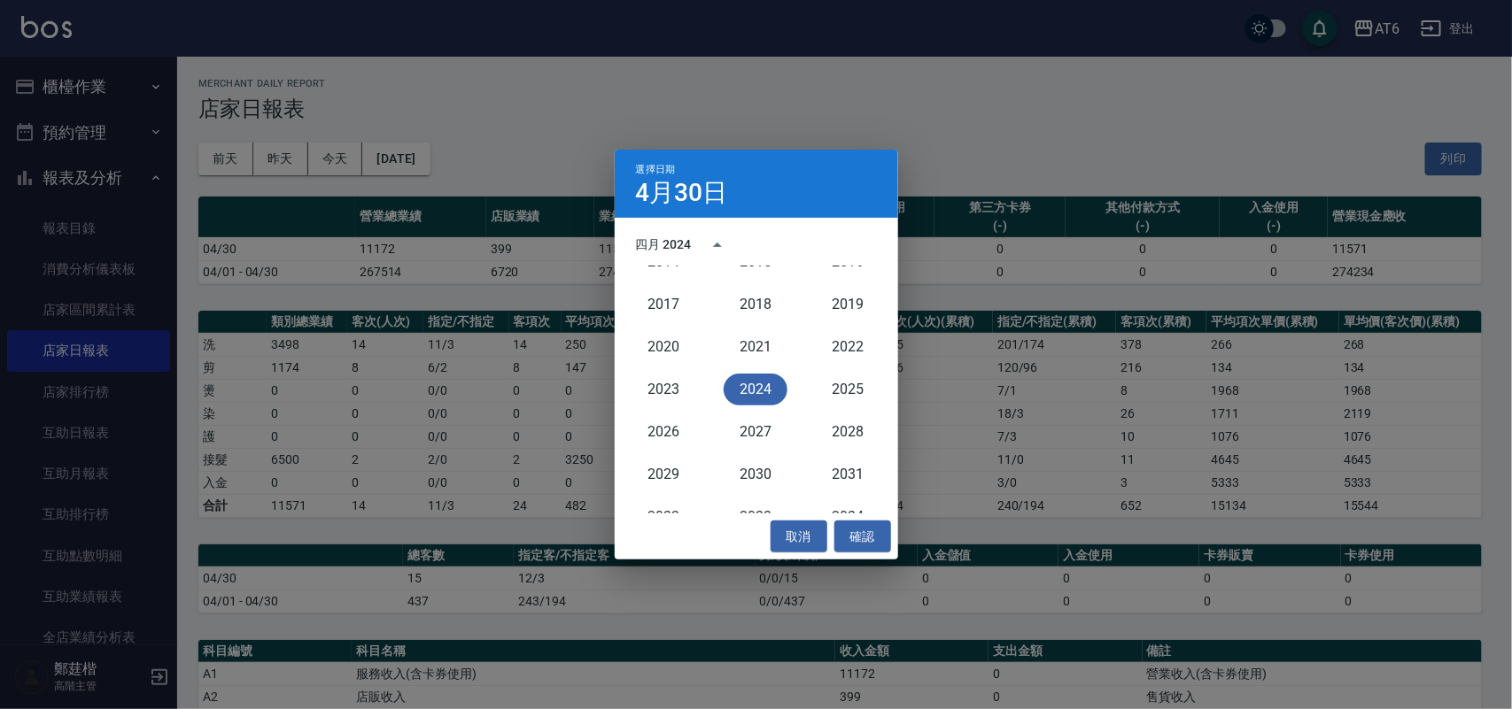
click at [757, 390] on button "2024" at bounding box center [756, 390] width 64 height 32
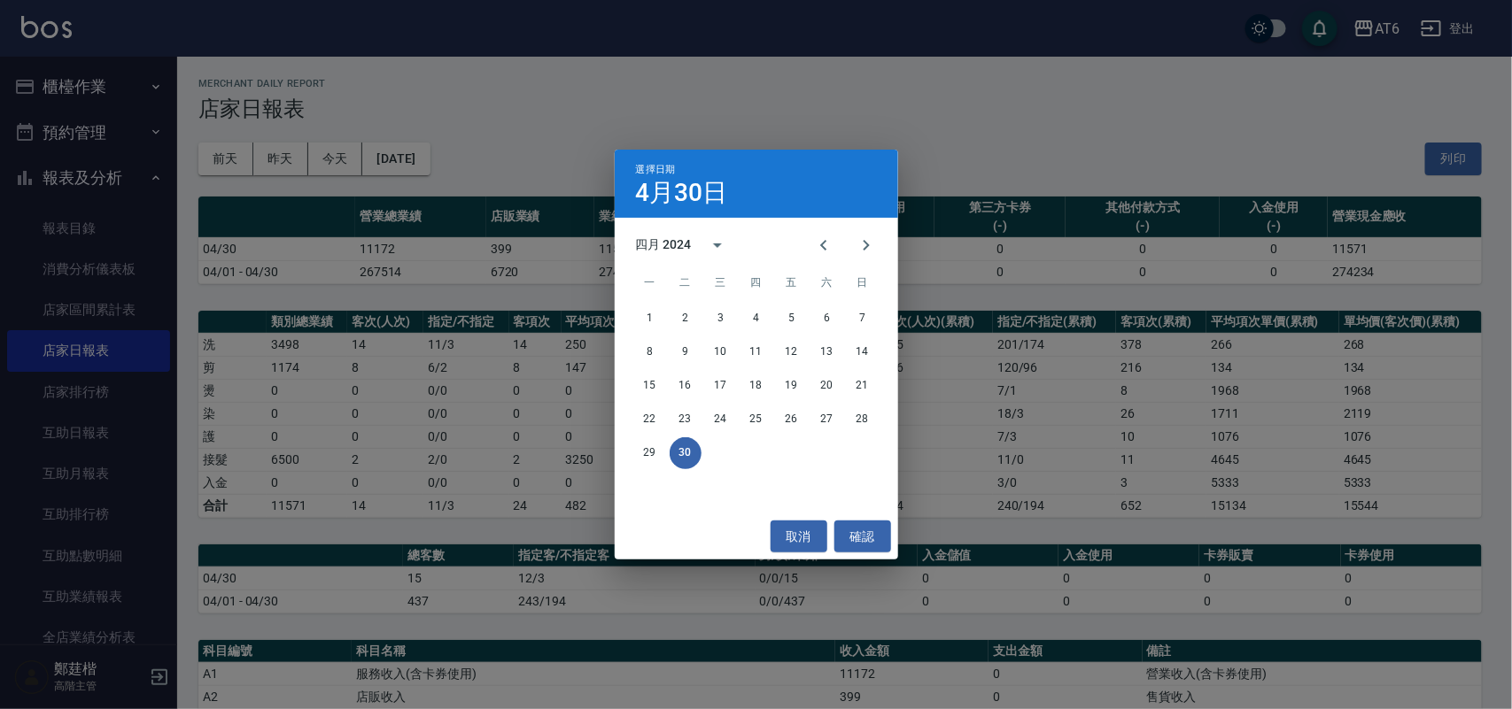
click at [447, 152] on div "選擇日期 [DATE] 四月 2024 一 二 三 四 五 六 日 1 2 3 4 5 6 7 8 9 10 11 12 13 14 15 16 17 18 …" at bounding box center [756, 354] width 1512 height 709
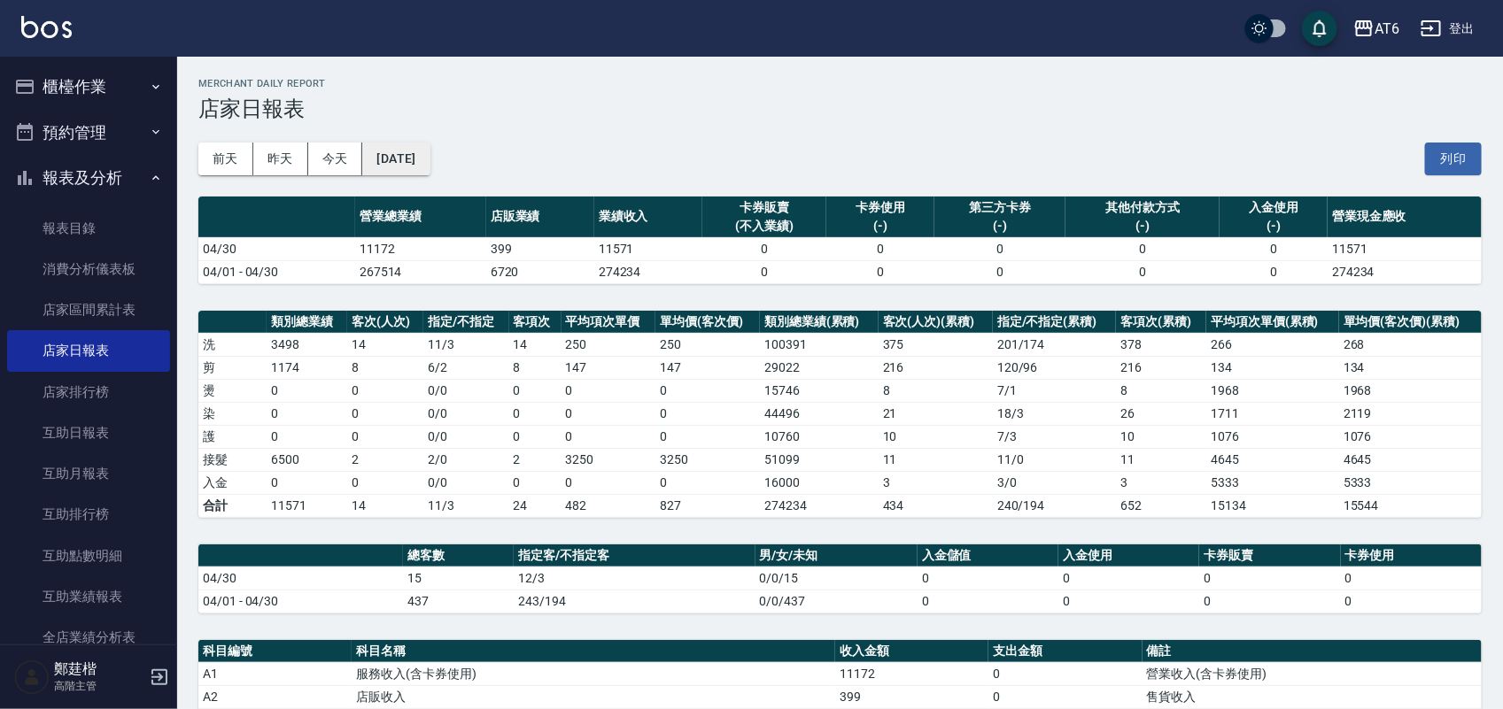
click at [403, 147] on button "[DATE]" at bounding box center [395, 159] width 67 height 33
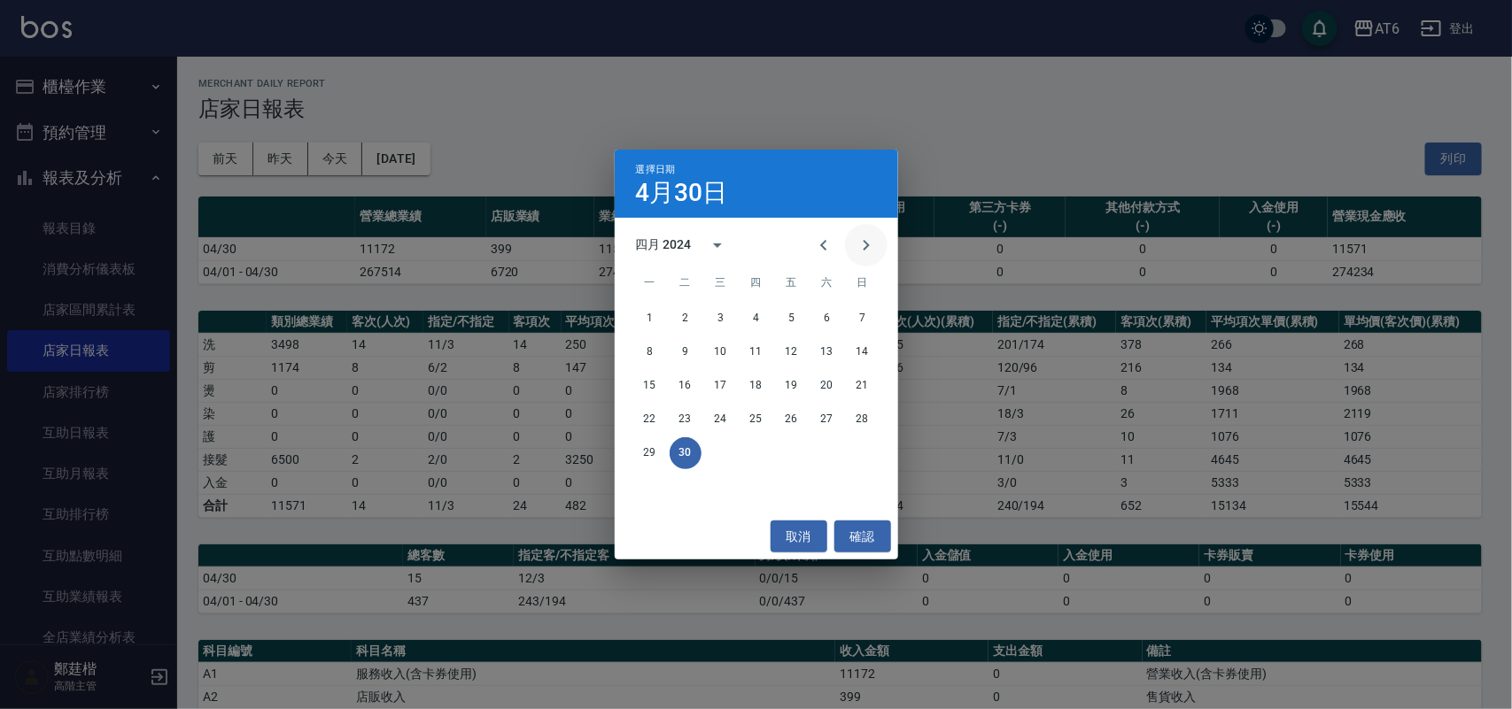
click at [863, 251] on icon "Next month" at bounding box center [866, 245] width 21 height 21
click at [819, 245] on icon "Previous month" at bounding box center [823, 245] width 21 height 21
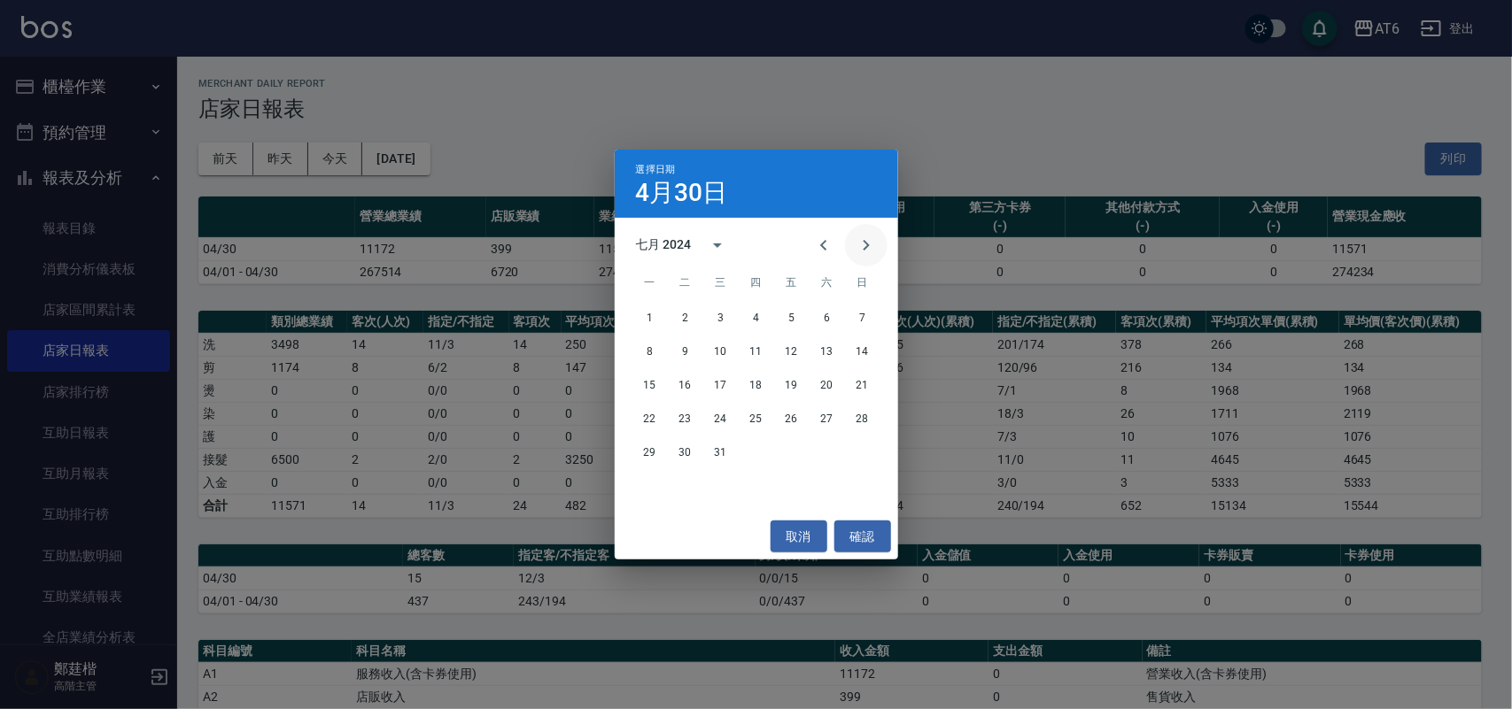
click at [873, 248] on icon "Next month" at bounding box center [866, 245] width 21 height 21
click at [825, 454] on button "31" at bounding box center [827, 453] width 32 height 32
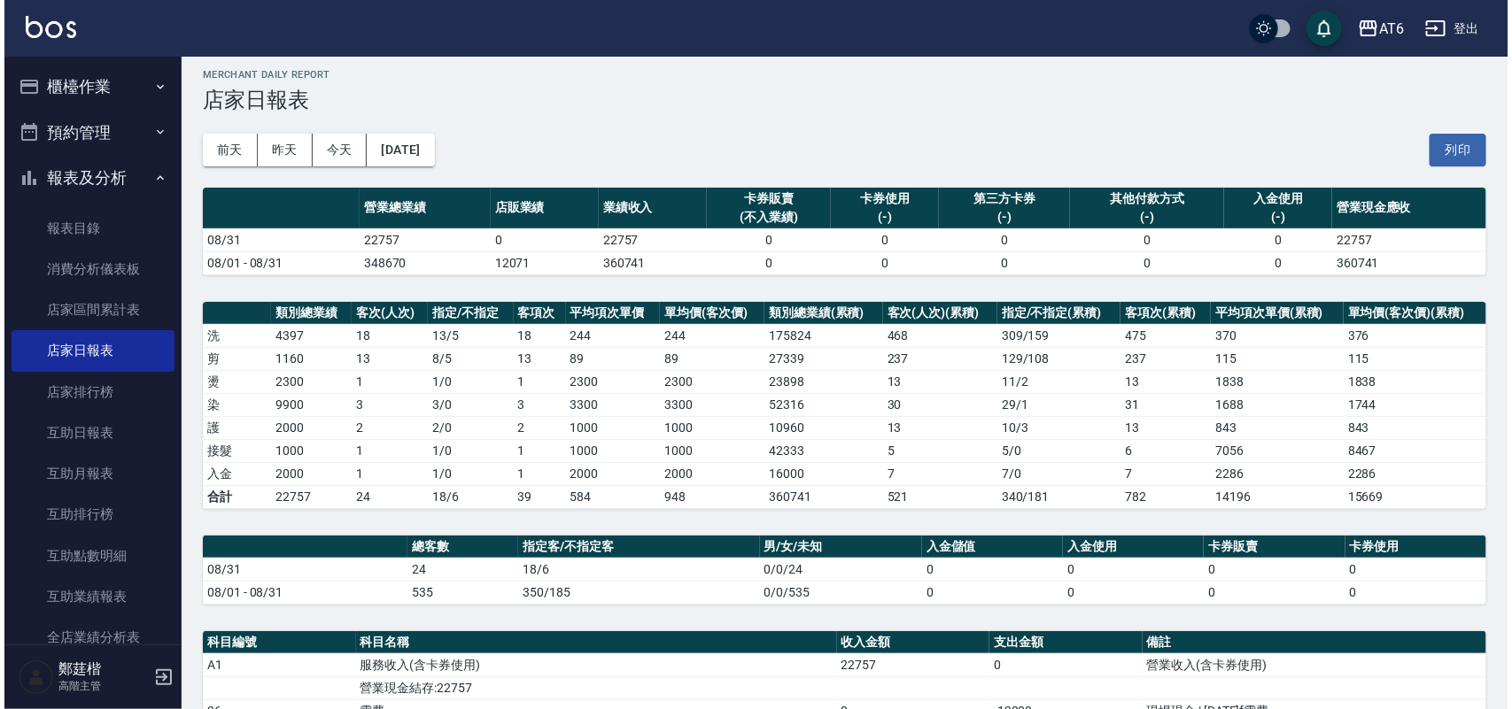
scroll to position [6, 0]
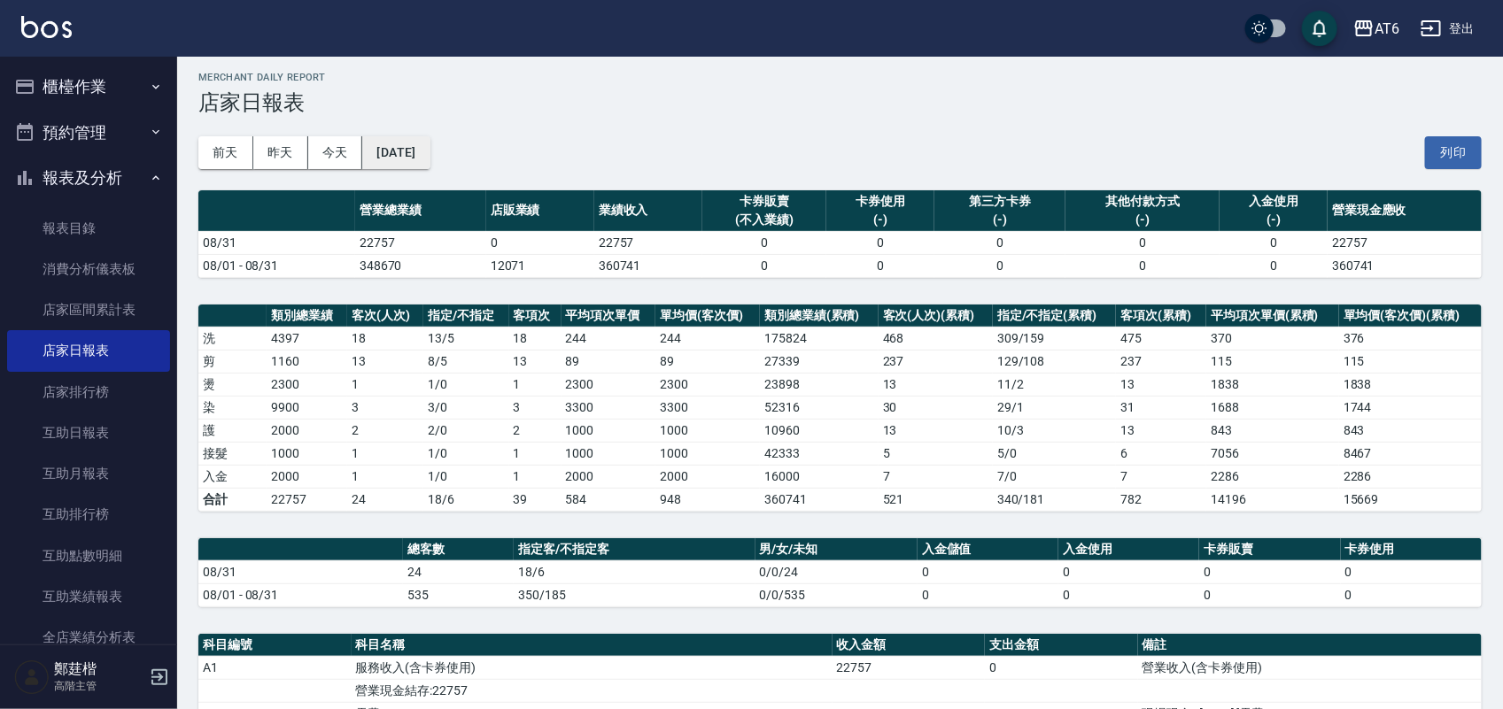
click at [427, 140] on button "[DATE]" at bounding box center [395, 152] width 67 height 33
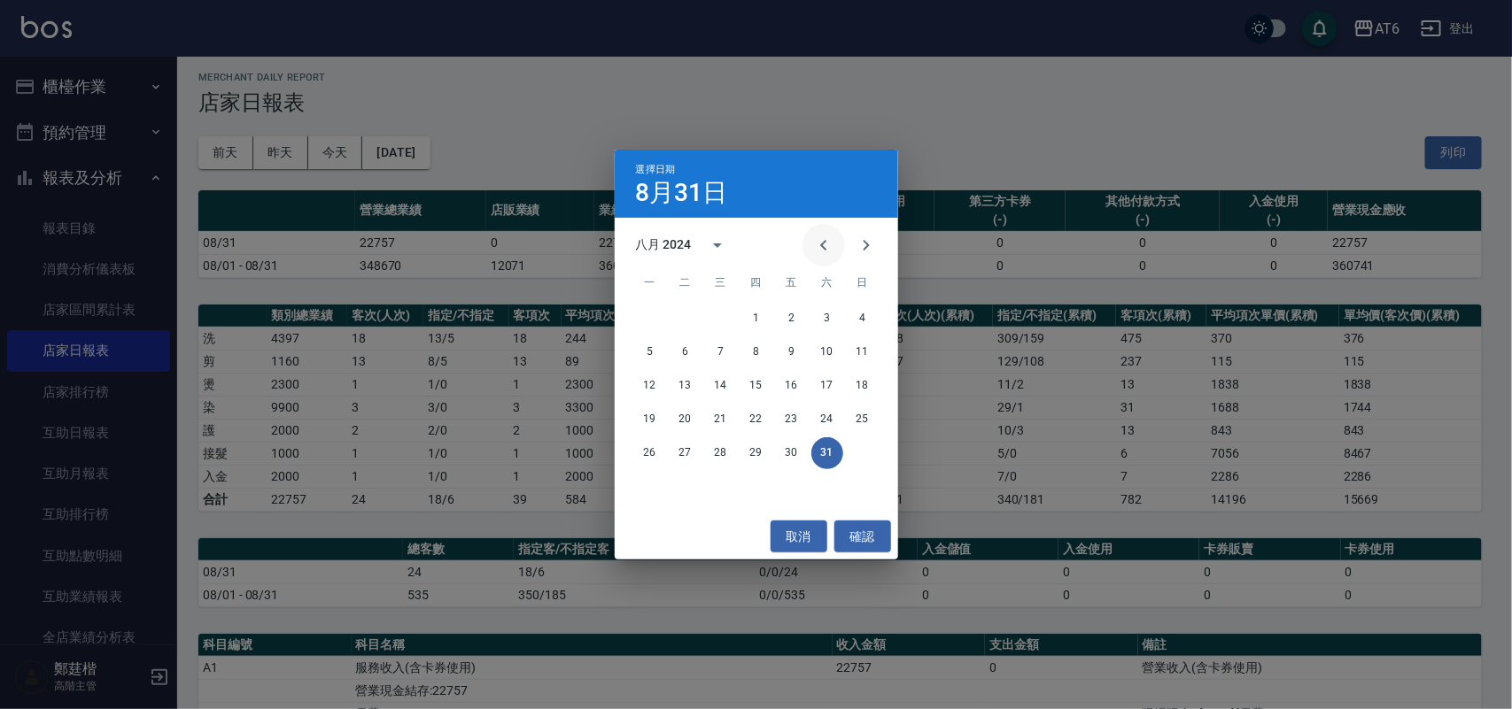
click at [822, 250] on icon "Previous month" at bounding box center [823, 245] width 21 height 21
click at [716, 456] on button "31" at bounding box center [721, 453] width 32 height 32
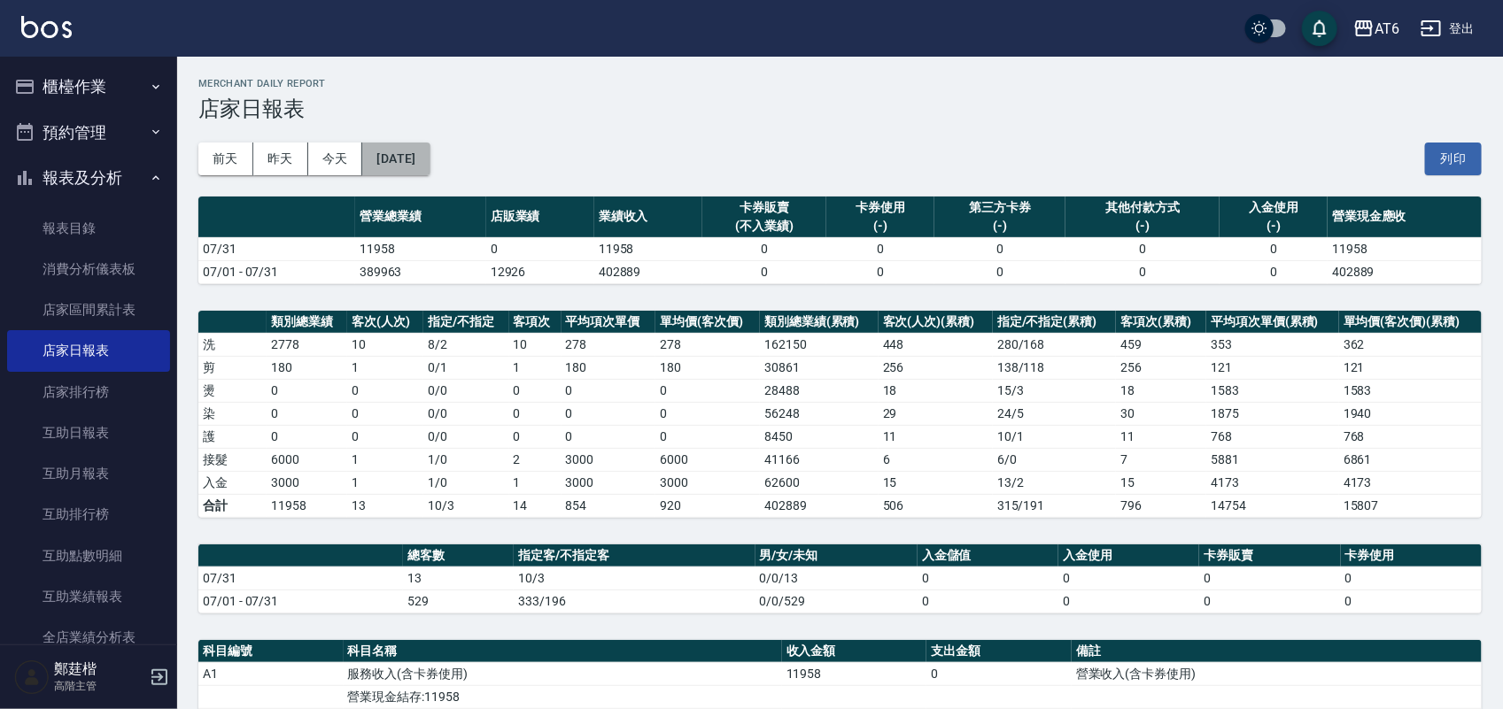
click at [430, 143] on button "[DATE]" at bounding box center [395, 159] width 67 height 33
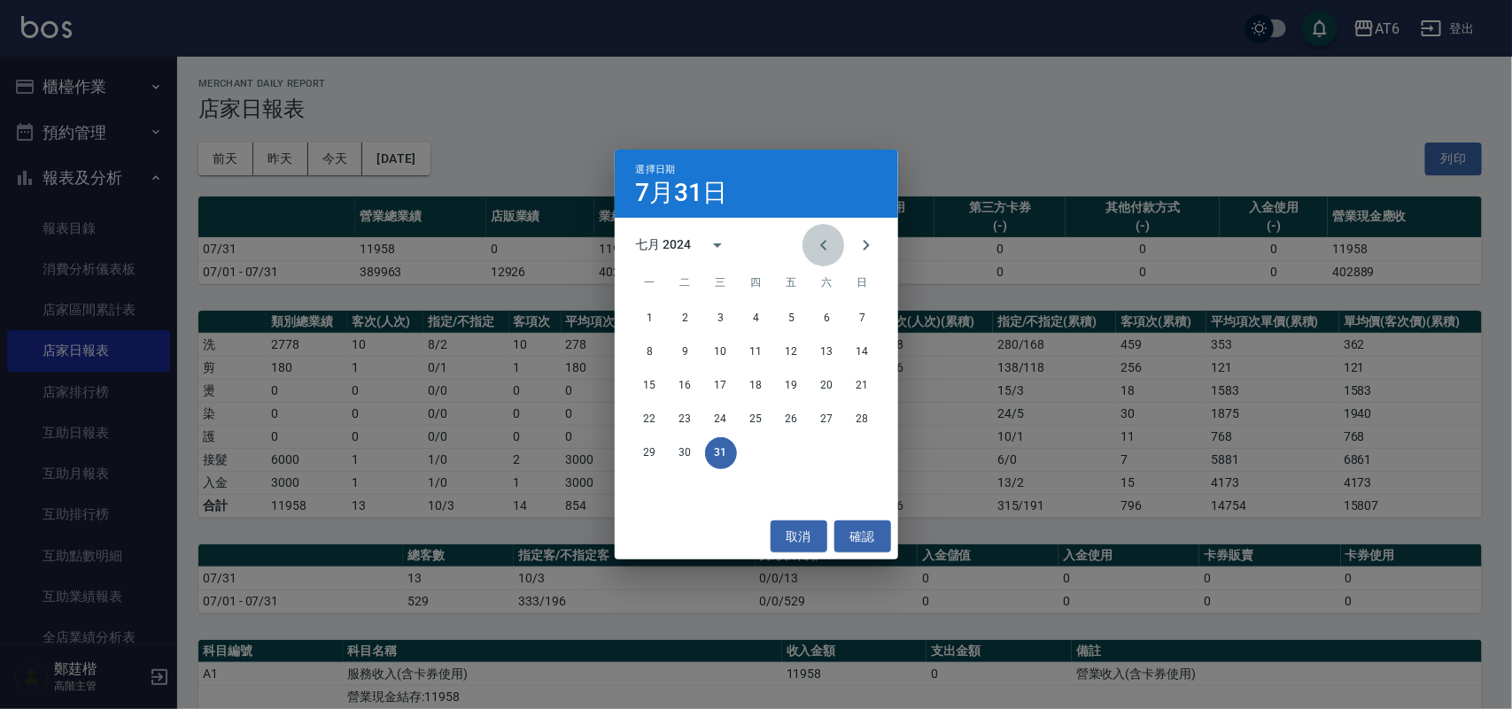
click at [834, 244] on button "Previous month" at bounding box center [823, 245] width 43 height 43
click at [857, 447] on button "30" at bounding box center [863, 453] width 32 height 32
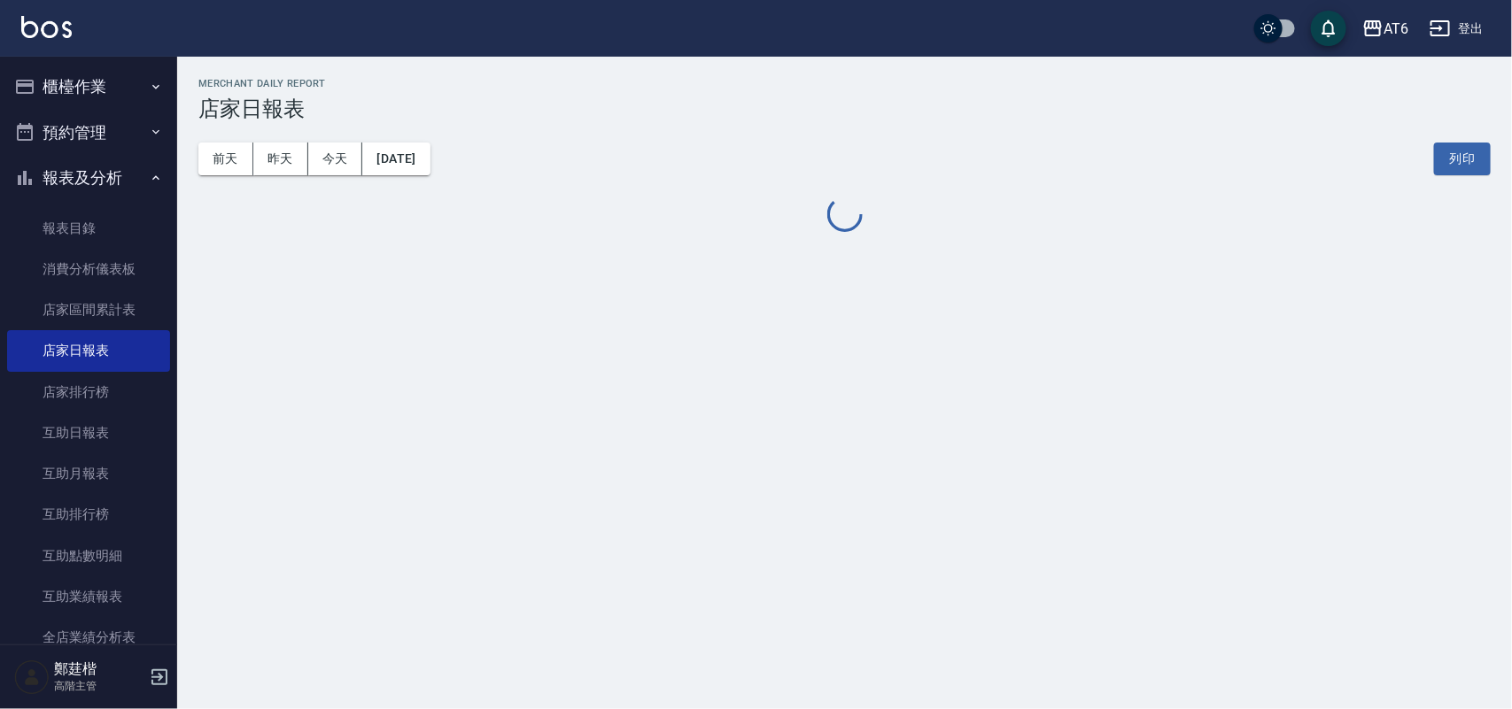
drag, startPoint x: 856, startPoint y: 98, endPoint x: 830, endPoint y: 89, distance: 27.5
click at [707, 96] on div "Merchant Daily Report 店家日報表" at bounding box center [844, 99] width 1292 height 43
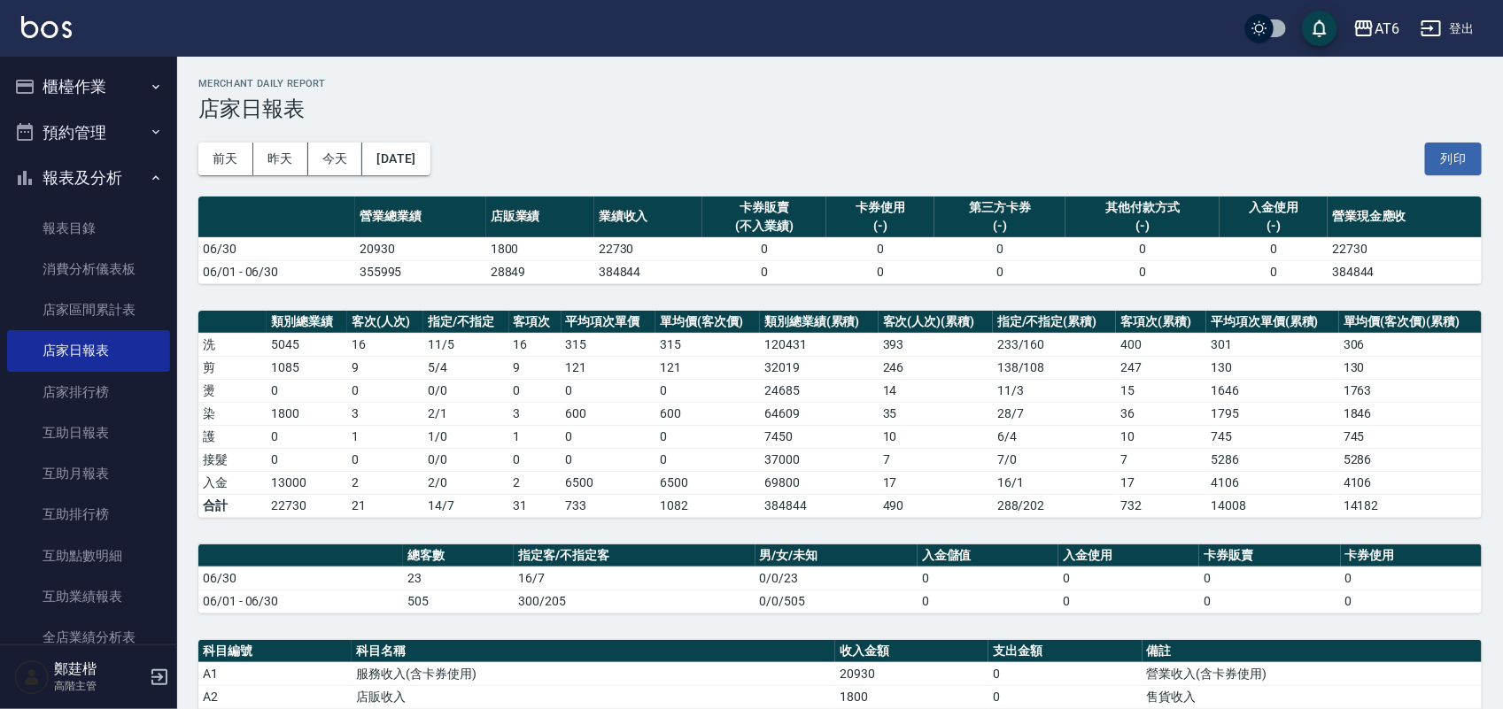
drag, startPoint x: 826, startPoint y: 89, endPoint x: 706, endPoint y: 93, distance: 120.5
click at [706, 93] on div "Merchant Daily Report 店家日報表" at bounding box center [839, 99] width 1283 height 43
click at [430, 155] on button "[DATE]" at bounding box center [395, 159] width 67 height 33
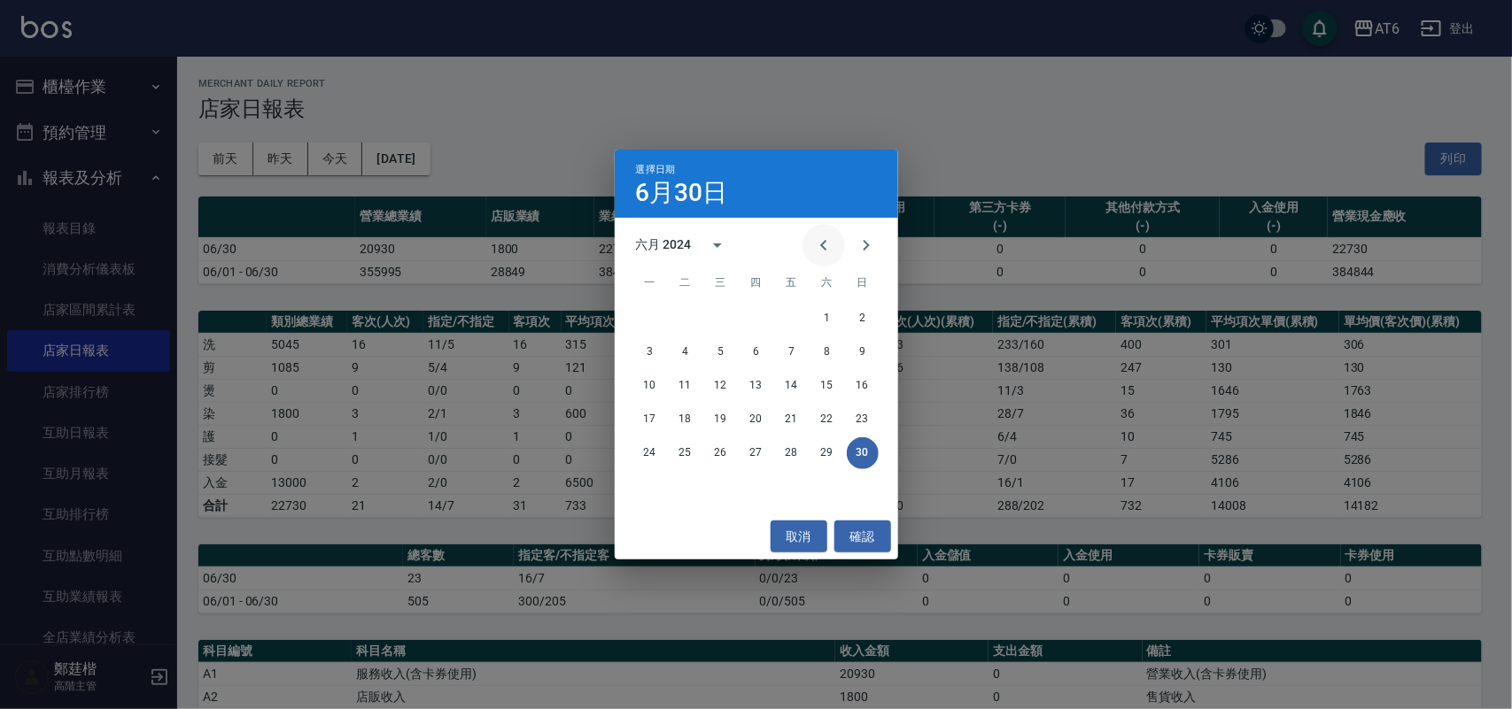
click at [817, 244] on icon "Previous month" at bounding box center [823, 245] width 21 height 21
click at [799, 453] on button "31" at bounding box center [792, 453] width 32 height 32
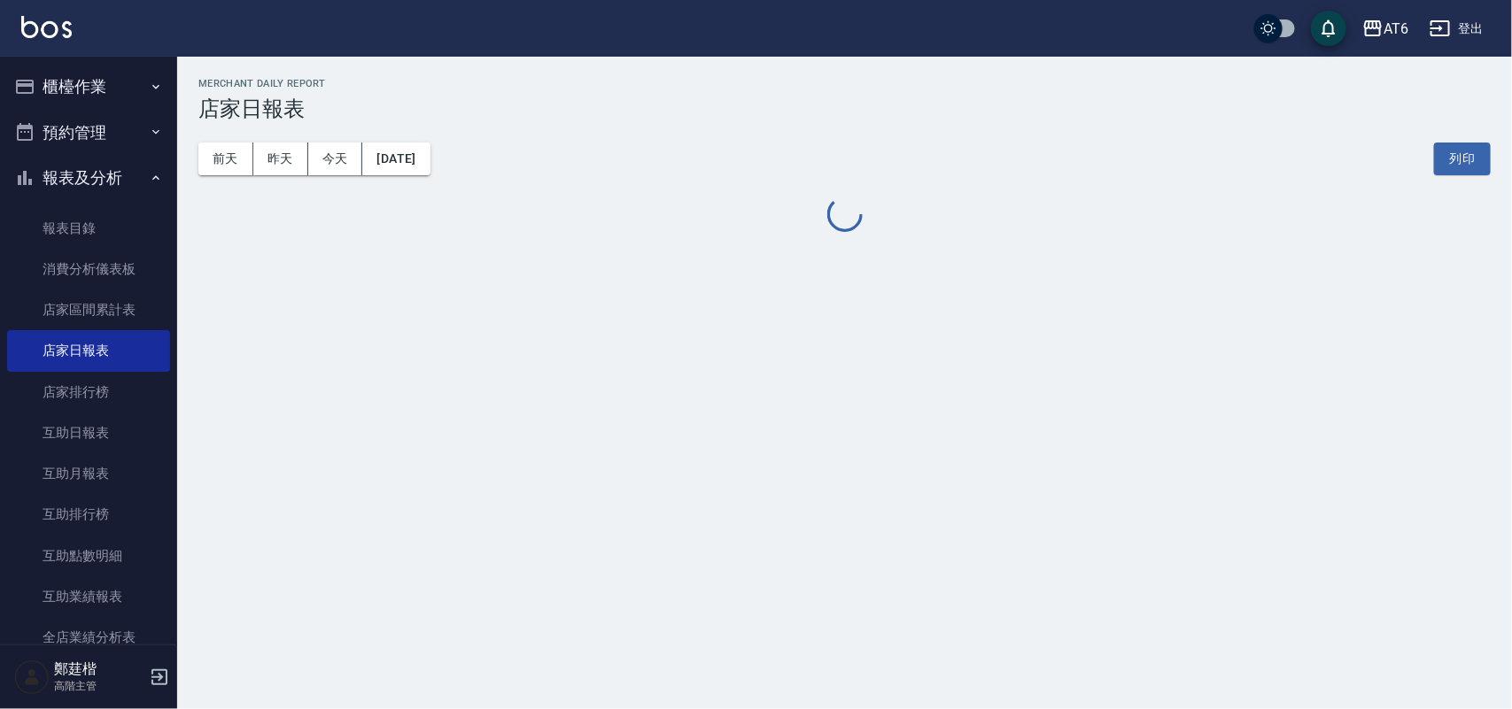
drag, startPoint x: 819, startPoint y: 89, endPoint x: 830, endPoint y: 91, distance: 10.8
click at [786, 91] on div "Merchant Daily Report 店家日報表" at bounding box center [844, 99] width 1292 height 43
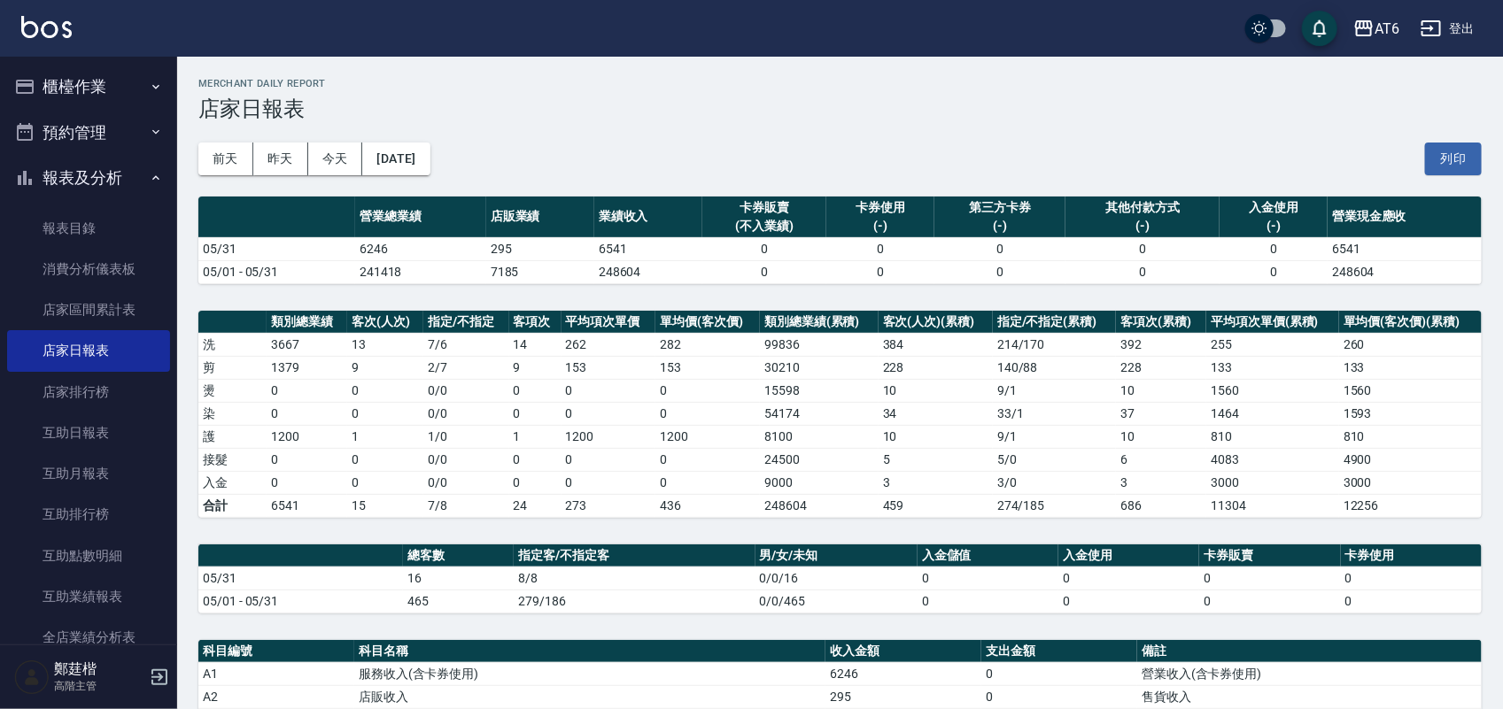
drag, startPoint x: 861, startPoint y: 81, endPoint x: 872, endPoint y: 86, distance: 12.7
click at [813, 80] on h2 "Merchant Daily Report" at bounding box center [839, 84] width 1283 height 12
drag, startPoint x: 913, startPoint y: 81, endPoint x: 815, endPoint y: 84, distance: 98.4
click at [815, 81] on h2 "Merchant Daily Report" at bounding box center [839, 84] width 1283 height 12
click at [421, 143] on button "[DATE]" at bounding box center [395, 159] width 67 height 33
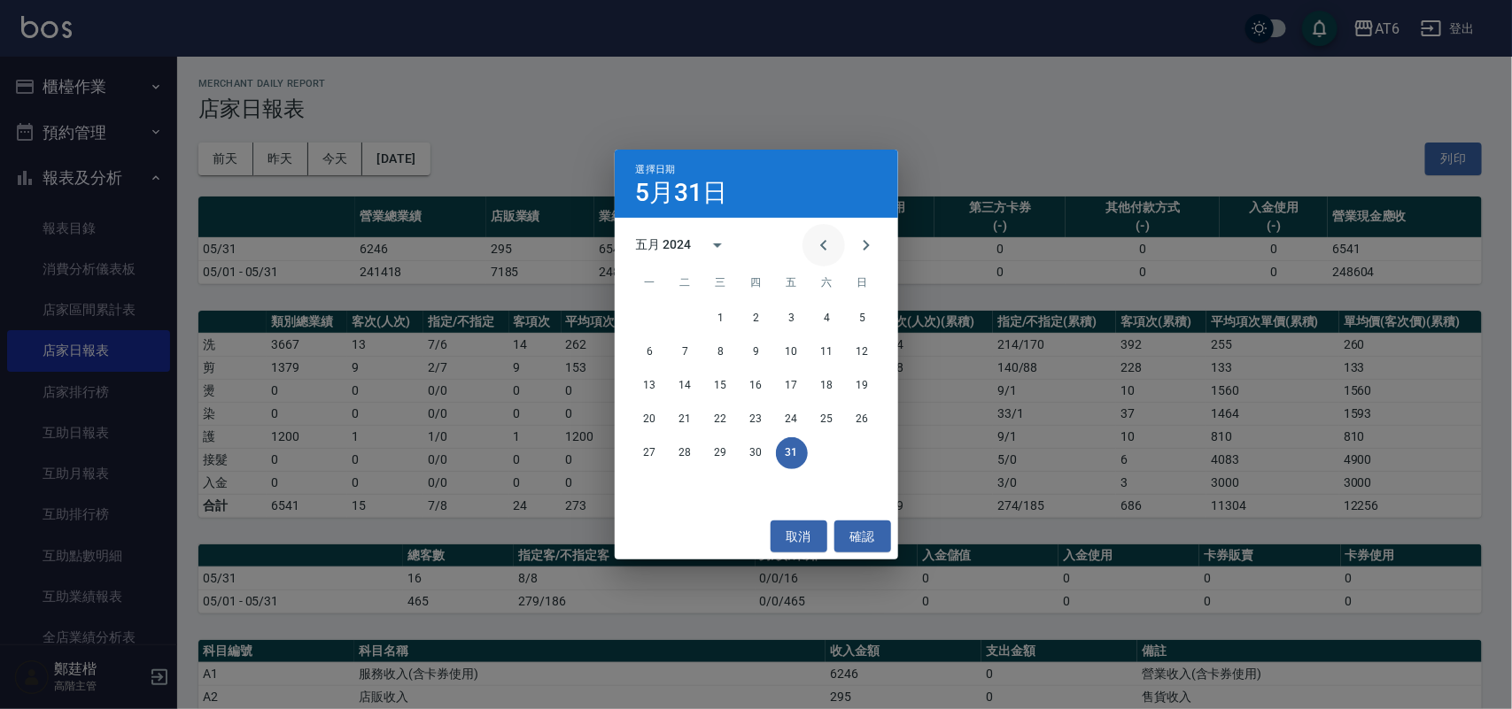
click at [825, 236] on icon "Previous month" at bounding box center [823, 245] width 21 height 21
click at [675, 449] on button "30" at bounding box center [686, 453] width 32 height 32
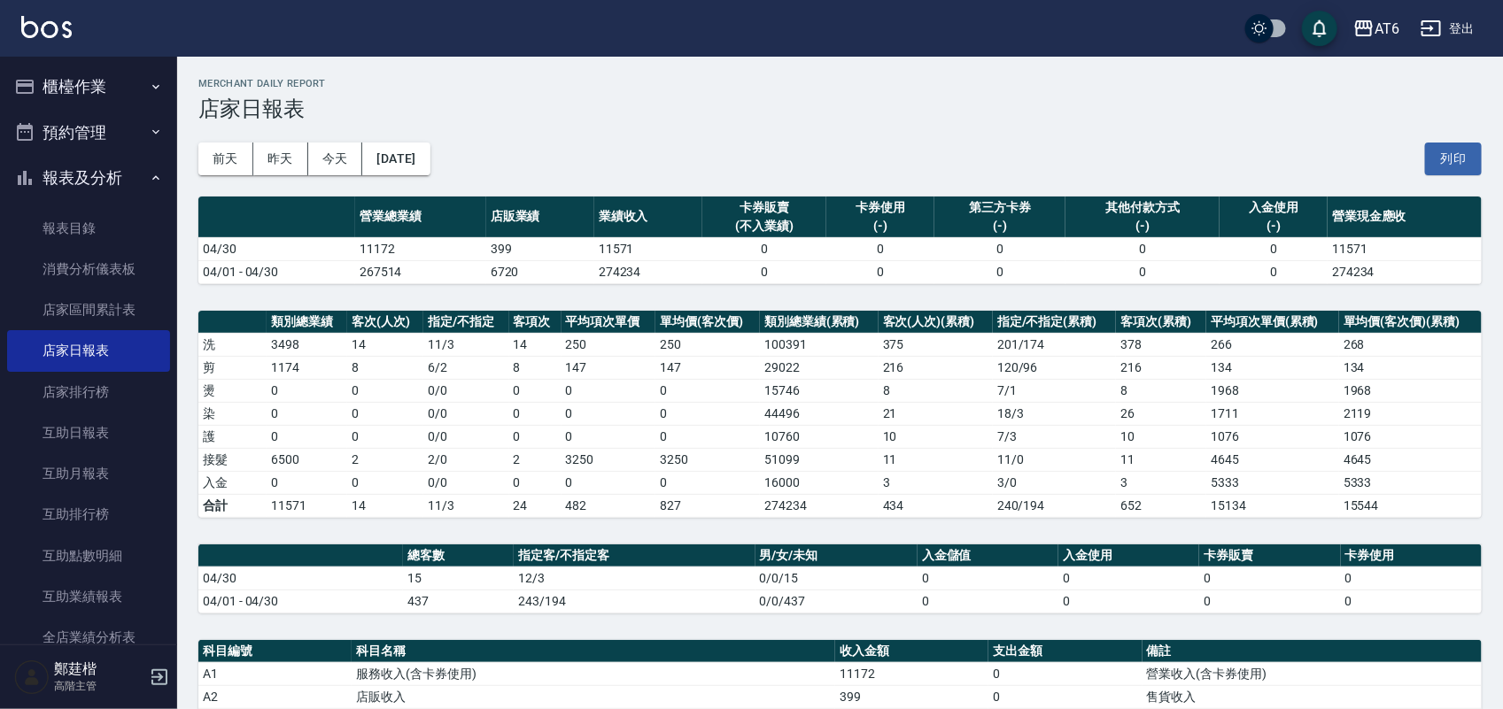
drag, startPoint x: 595, startPoint y: 120, endPoint x: 431, endPoint y: 103, distance: 164.8
click at [531, 97] on h3 "店家日報表" at bounding box center [839, 109] width 1283 height 25
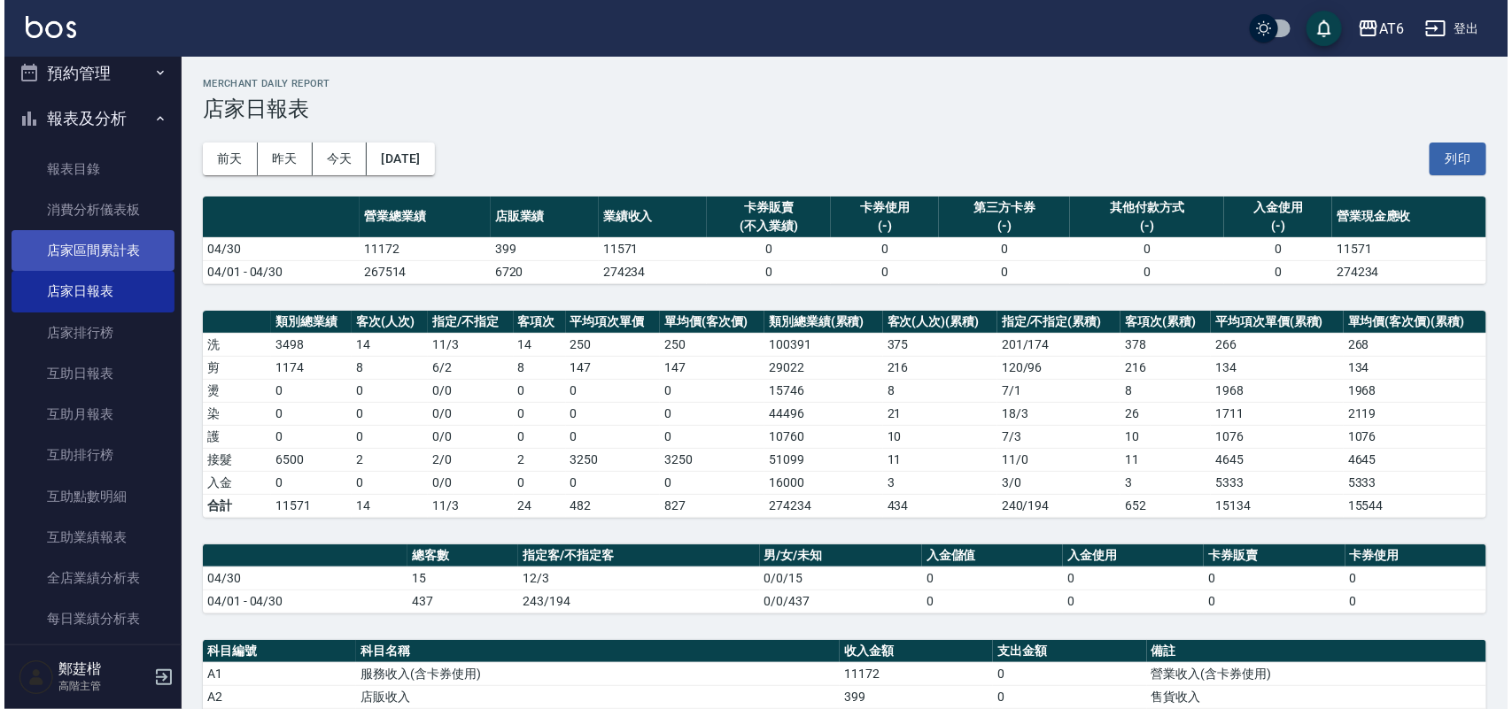
scroll to position [111, 0]
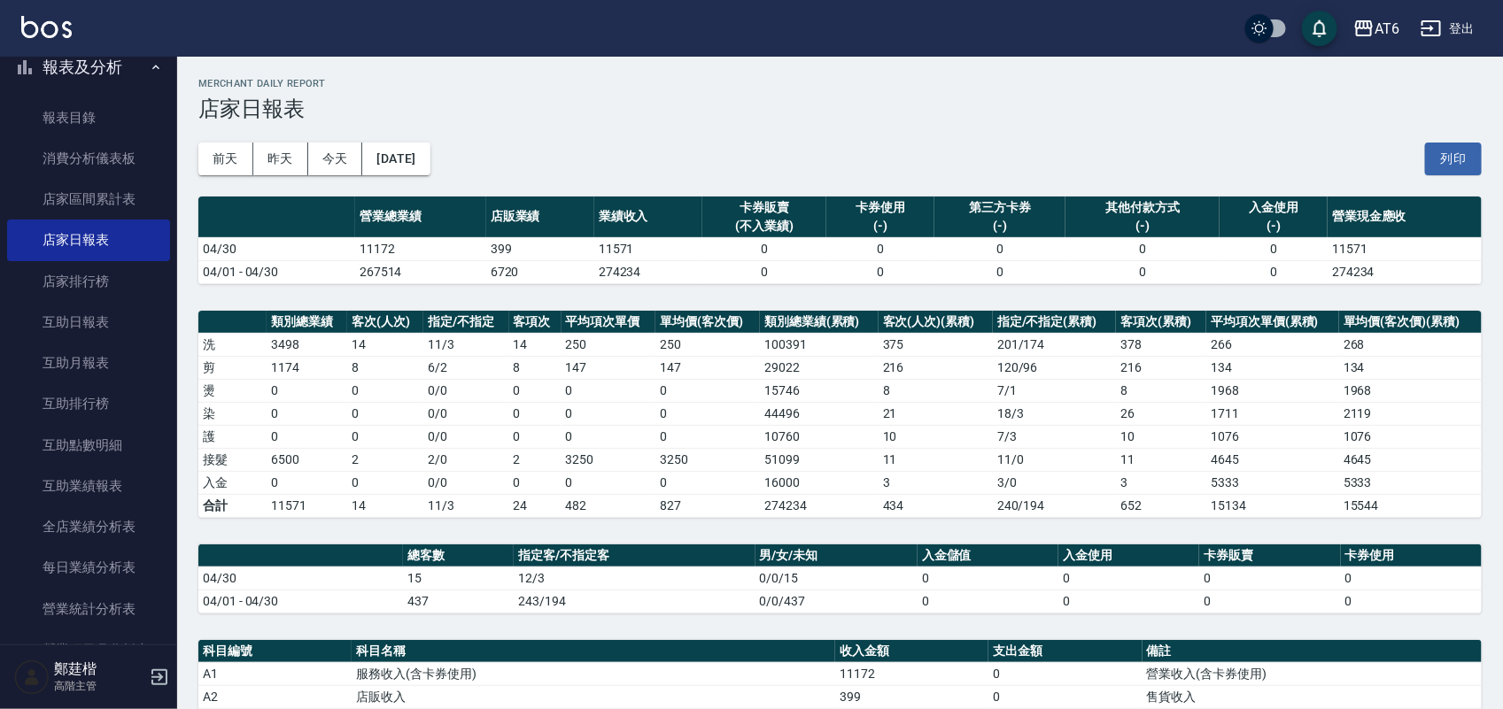
drag, startPoint x: 131, startPoint y: 515, endPoint x: 1099, endPoint y: 330, distance: 985.5
click at [112, 514] on link "全店業績分析表" at bounding box center [88, 527] width 163 height 41
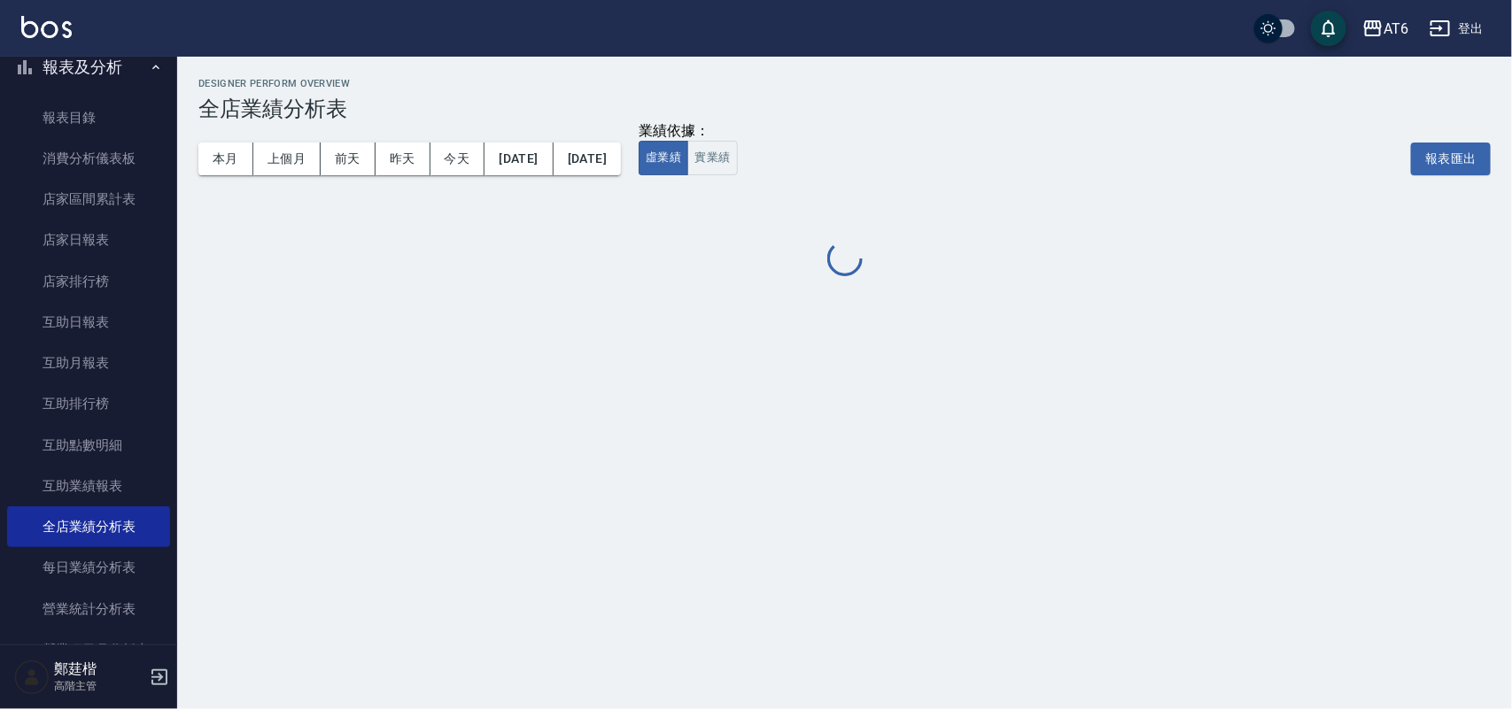
drag, startPoint x: 1136, startPoint y: 96, endPoint x: 1028, endPoint y: 106, distance: 108.6
click at [927, 103] on h3 "全店業績分析表" at bounding box center [844, 109] width 1292 height 25
drag, startPoint x: 1099, startPoint y: 89, endPoint x: 995, endPoint y: 94, distance: 104.6
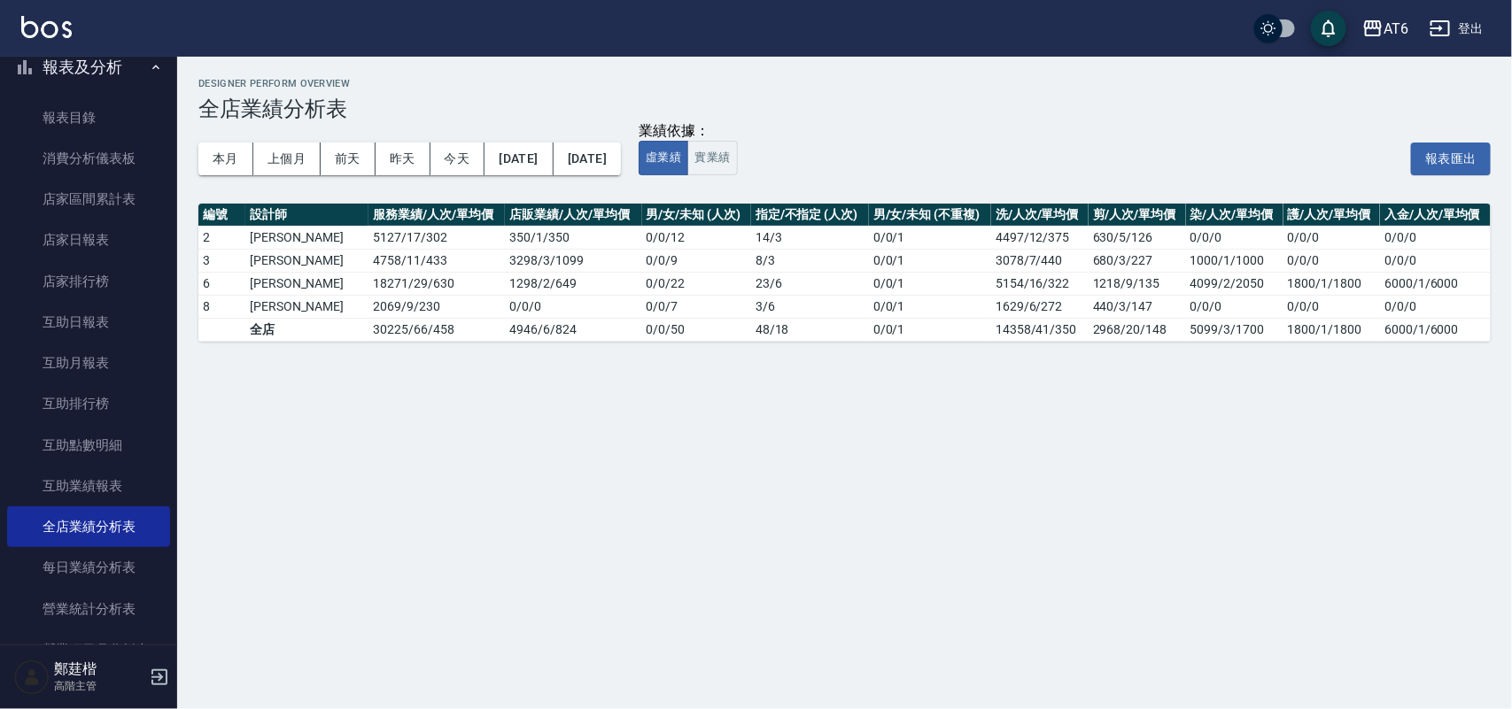
drag, startPoint x: 995, startPoint y: 94, endPoint x: 919, endPoint y: 94, distance: 75.3
click at [919, 94] on div "Designer Perform Overview 全店業績分析表" at bounding box center [844, 99] width 1292 height 43
drag, startPoint x: 1058, startPoint y: 93, endPoint x: 1002, endPoint y: 89, distance: 56.8
click at [983, 89] on div "Designer Perform Overview 全店業績分析表" at bounding box center [844, 99] width 1292 height 43
drag, startPoint x: 1082, startPoint y: 90, endPoint x: 994, endPoint y: 90, distance: 88.6
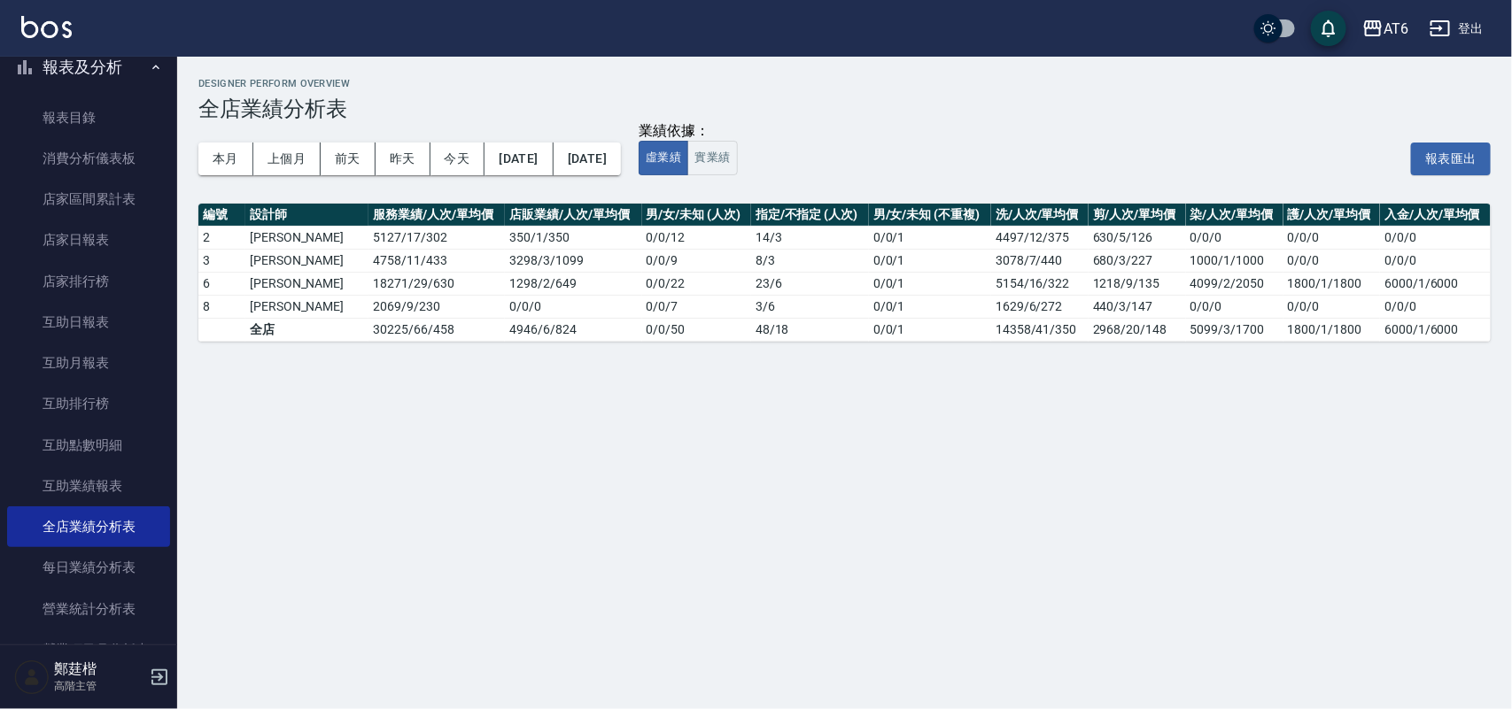
click at [994, 90] on div "Designer Perform Overview 全店業績分析表" at bounding box center [844, 99] width 1292 height 43
drag, startPoint x: 1197, startPoint y: 96, endPoint x: 874, endPoint y: 78, distance: 323.7
click at [791, 78] on h2 "Designer Perform Overview" at bounding box center [844, 84] width 1292 height 12
drag, startPoint x: 1034, startPoint y: 69, endPoint x: 856, endPoint y: 75, distance: 178.1
click at [843, 75] on div "Designer Perform Overview 全店業績分析表 本月 上個月 [DATE] [DATE] [DATE] [DATE] [DATE] 業績依…" at bounding box center [844, 210] width 1335 height 306
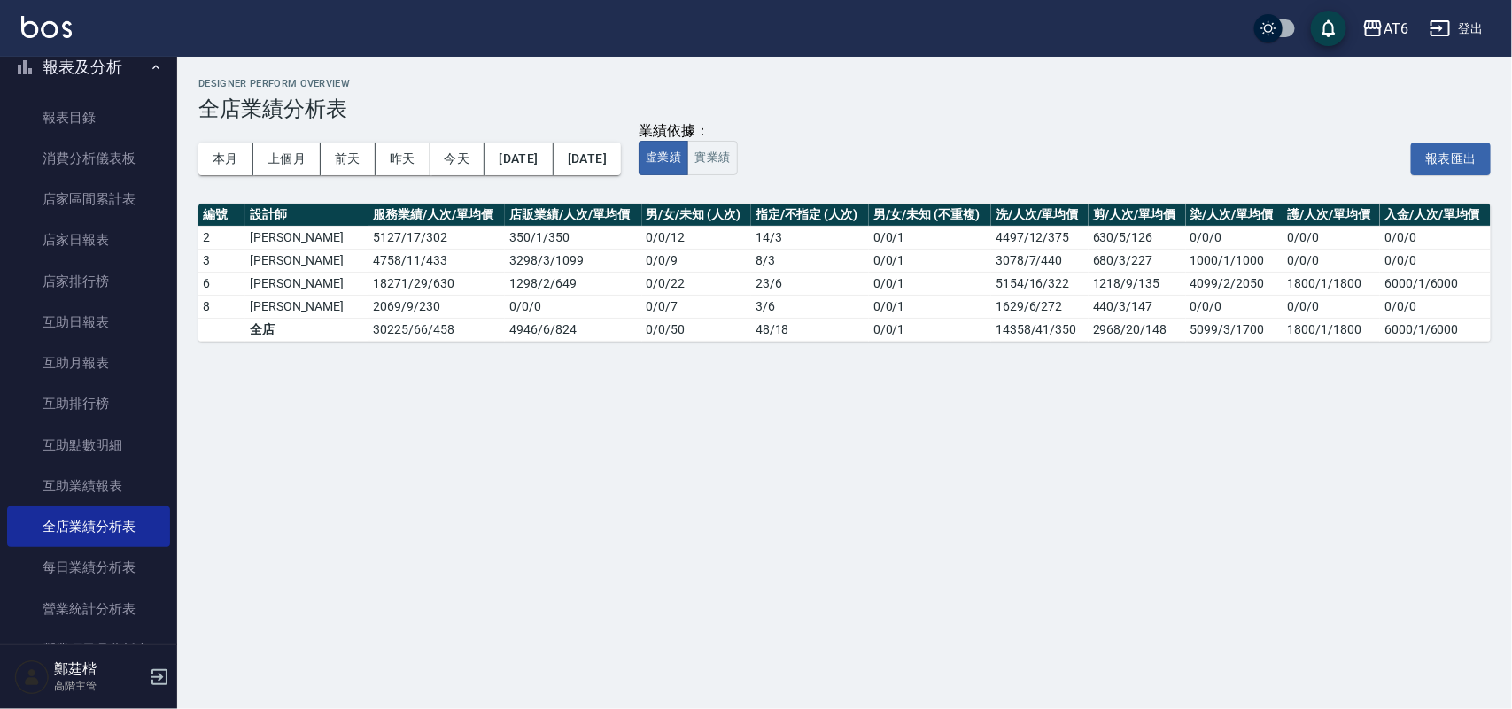
drag, startPoint x: 1014, startPoint y: 80, endPoint x: 913, endPoint y: 85, distance: 101.1
click at [905, 85] on h2 "Designer Perform Overview" at bounding box center [844, 84] width 1292 height 12
drag, startPoint x: 981, startPoint y: 76, endPoint x: 940, endPoint y: 81, distance: 42.0
click at [940, 81] on h2 "Designer Perform Overview" at bounding box center [844, 84] width 1292 height 12
drag, startPoint x: 919, startPoint y: 89, endPoint x: 786, endPoint y: 93, distance: 133.8
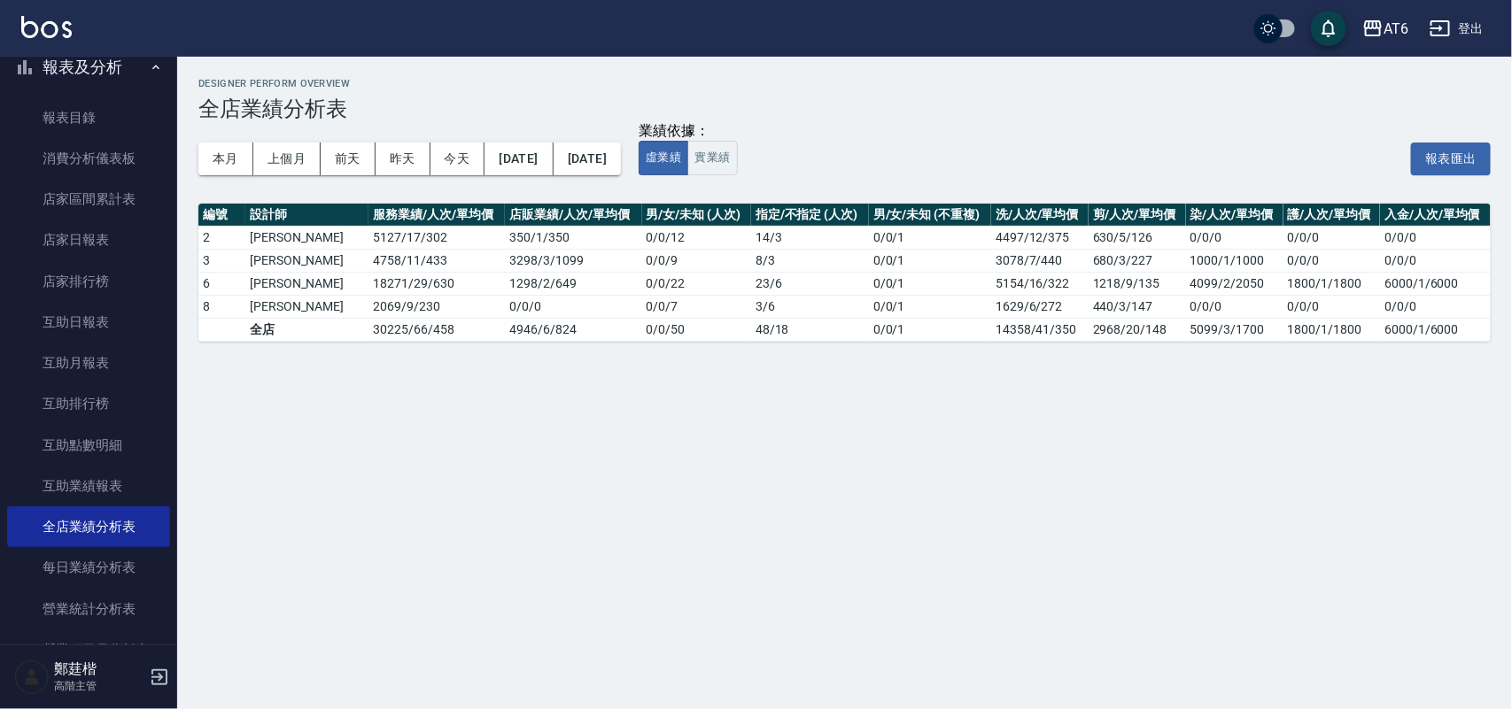
click at [786, 93] on div "Designer Perform Overview 全店業績分析表" at bounding box center [844, 99] width 1292 height 43
drag, startPoint x: 786, startPoint y: 93, endPoint x: 696, endPoint y: 77, distance: 90.9
click at [675, 89] on h2 "Designer Perform Overview" at bounding box center [844, 84] width 1292 height 12
drag, startPoint x: 729, startPoint y: 67, endPoint x: 666, endPoint y: 75, distance: 63.4
click at [666, 75] on div "Designer Perform Overview 全店業績分析表 本月 上個月 [DATE] [DATE] [DATE] [DATE] [DATE] 業績依…" at bounding box center [844, 210] width 1335 height 306
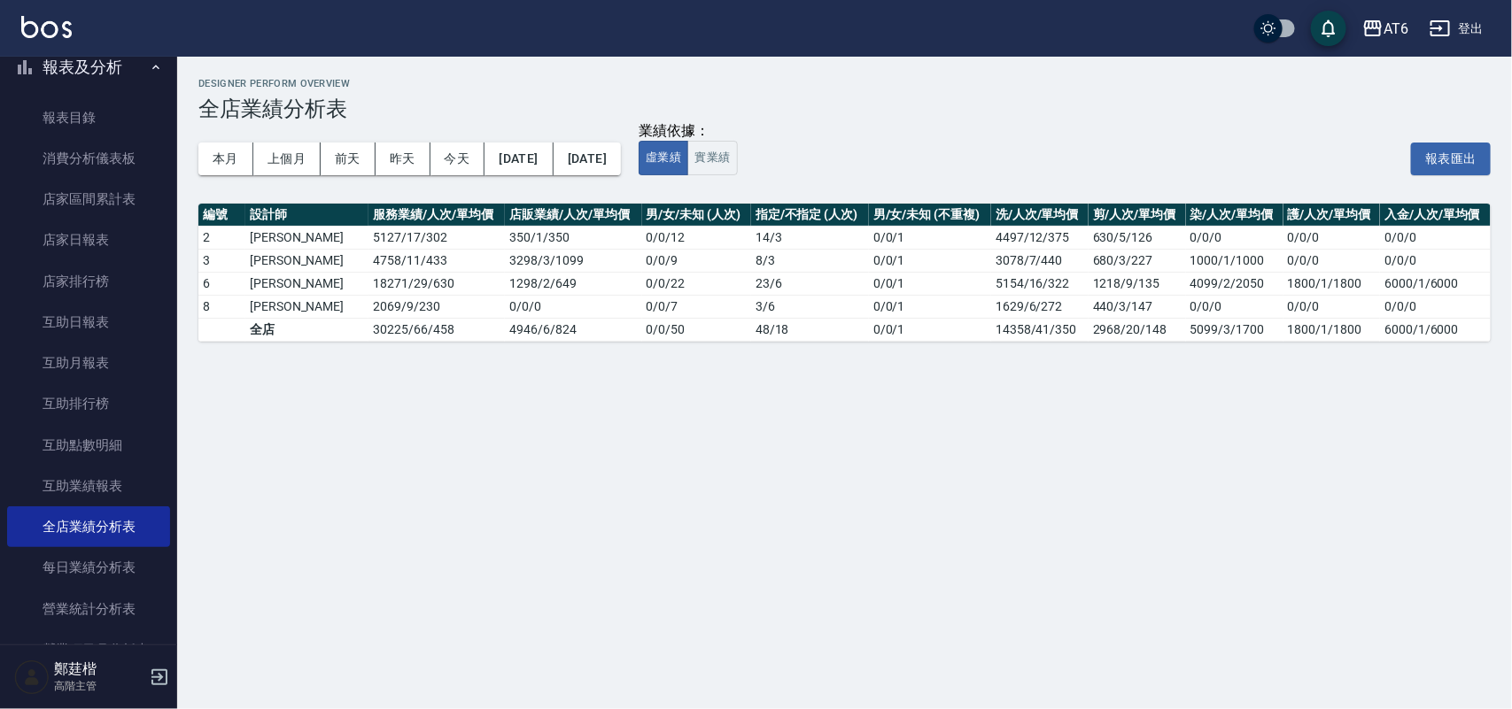
drag, startPoint x: 923, startPoint y: 103, endPoint x: 623, endPoint y: 77, distance: 301.3
click at [559, 93] on div "Designer Perform Overview 全店業績分析表" at bounding box center [844, 99] width 1292 height 43
drag, startPoint x: 766, startPoint y: 81, endPoint x: 701, endPoint y: 81, distance: 65.5
click at [696, 81] on h2 "Designer Perform Overview" at bounding box center [844, 84] width 1292 height 12
drag, startPoint x: 760, startPoint y: 77, endPoint x: 709, endPoint y: 76, distance: 50.5
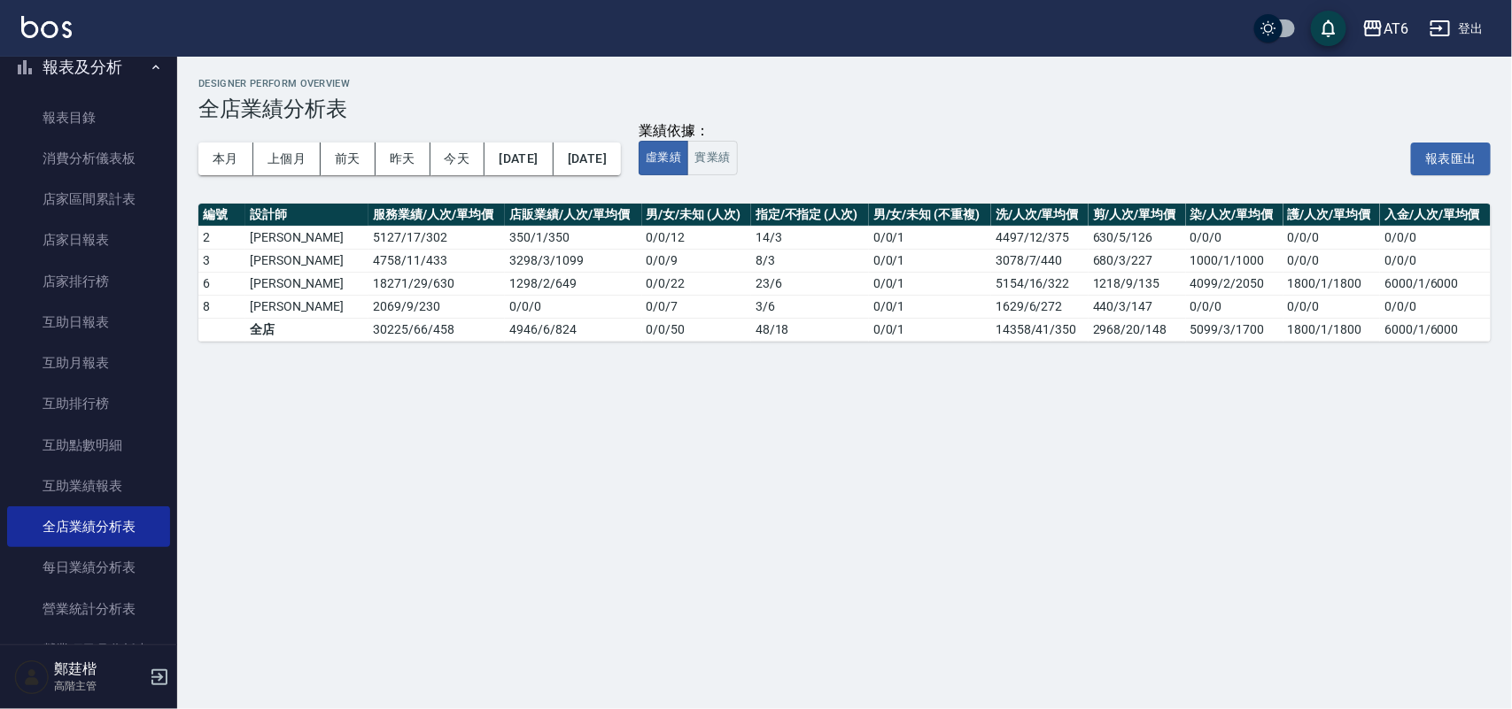
click at [706, 78] on h2 "Designer Perform Overview" at bounding box center [844, 84] width 1292 height 12
drag, startPoint x: 720, startPoint y: 72, endPoint x: 704, endPoint y: 72, distance: 15.9
click at [701, 72] on div "Designer Perform Overview 全店業績分析表 本月 上個月 [DATE] [DATE] [DATE] [DATE] [DATE] 業績依…" at bounding box center [844, 210] width 1335 height 306
drag, startPoint x: 713, startPoint y: 71, endPoint x: 693, endPoint y: 71, distance: 19.5
click at [693, 71] on div "Designer Perform Overview 全店業績分析表 本月 上個月 [DATE] [DATE] [DATE] [DATE] [DATE] 業績依…" at bounding box center [844, 210] width 1335 height 306
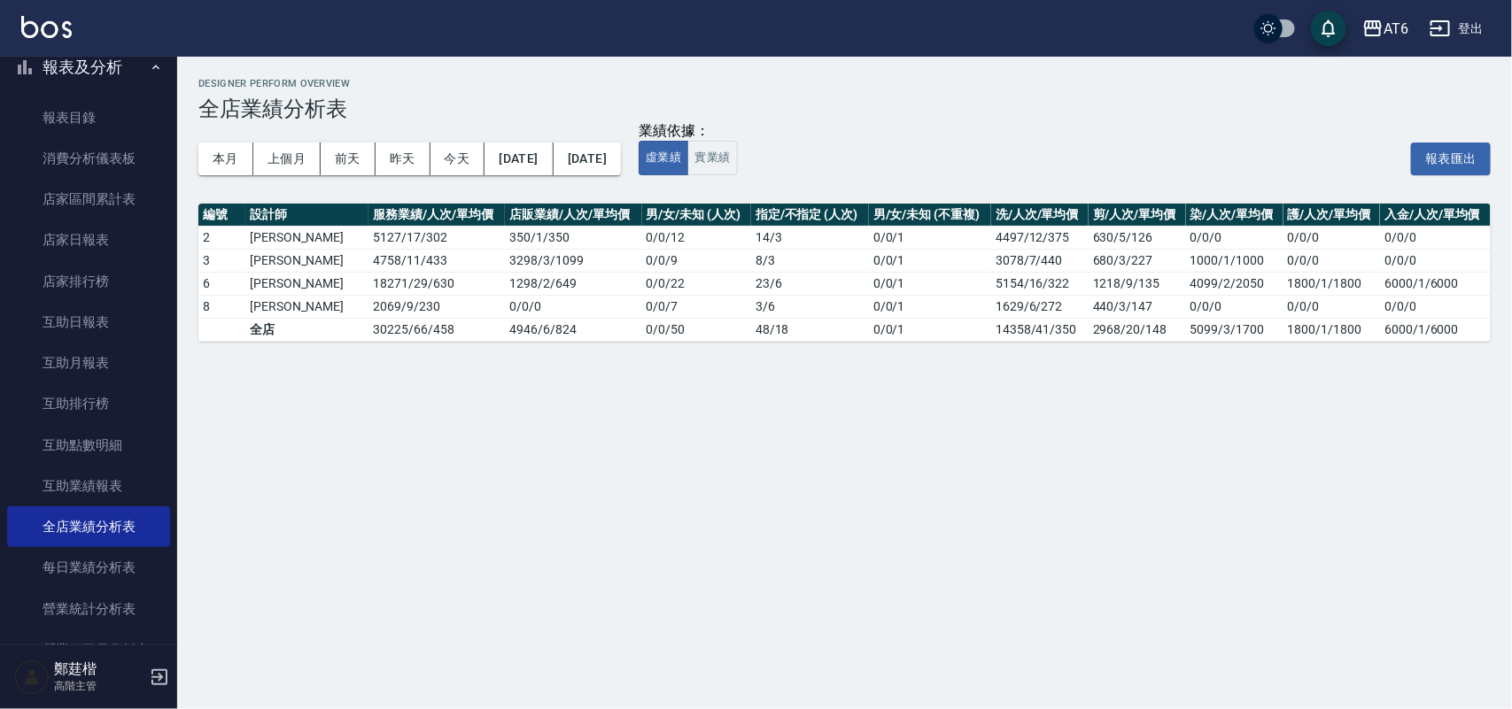
click at [693, 71] on div "Designer Perform Overview 全店業績分析表 本月 上個月 [DATE] [DATE] [DATE] [DATE] [DATE] 業績依…" at bounding box center [844, 210] width 1335 height 306
drag, startPoint x: 706, startPoint y: 68, endPoint x: 696, endPoint y: 72, distance: 10.4
click at [696, 72] on div "Designer Perform Overview 全店業績分析表 本月 上個月 [DATE] [DATE] [DATE] [DATE] [DATE] 業績依…" at bounding box center [844, 210] width 1335 height 306
click at [466, 82] on h2 "Designer Perform Overview" at bounding box center [844, 84] width 1292 height 12
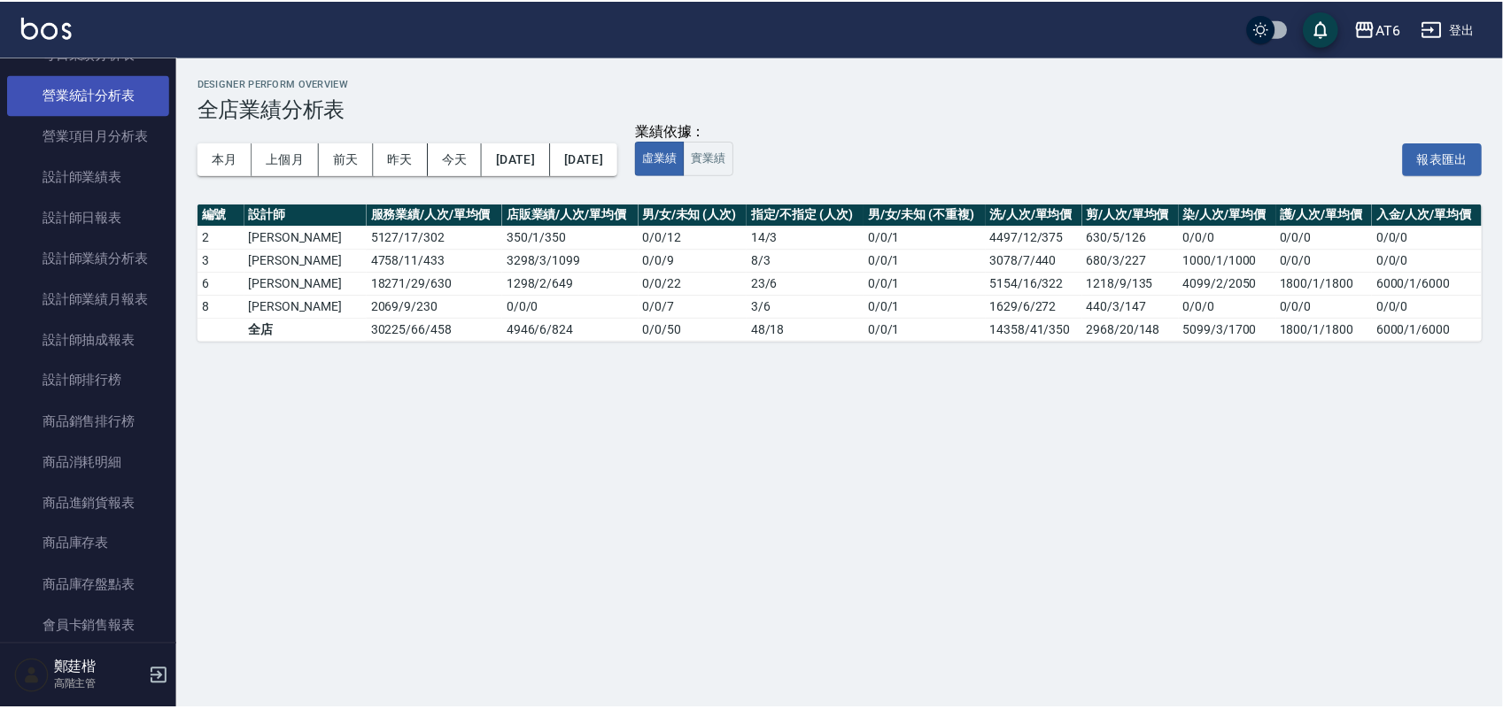
scroll to position [664, 0]
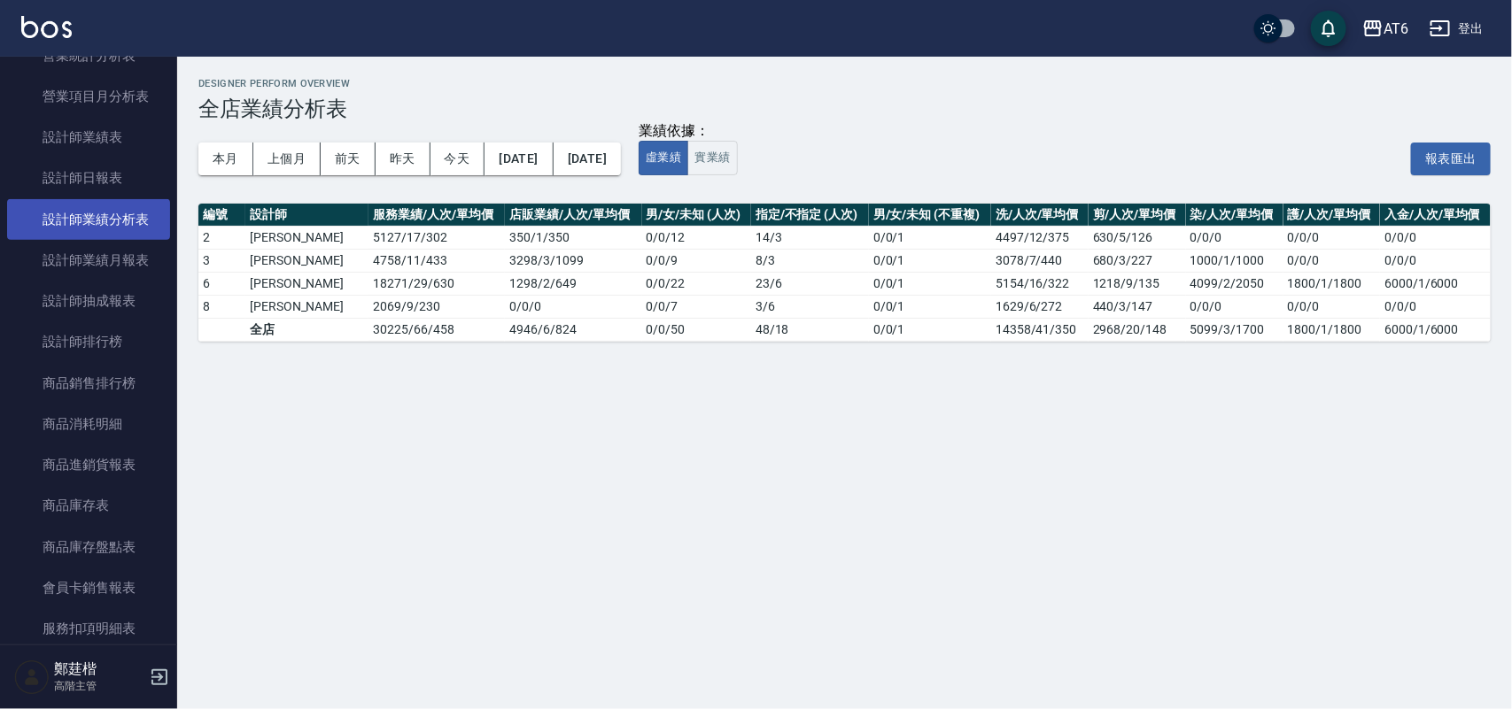
click at [115, 211] on link "設計師業績分析表" at bounding box center [88, 219] width 163 height 41
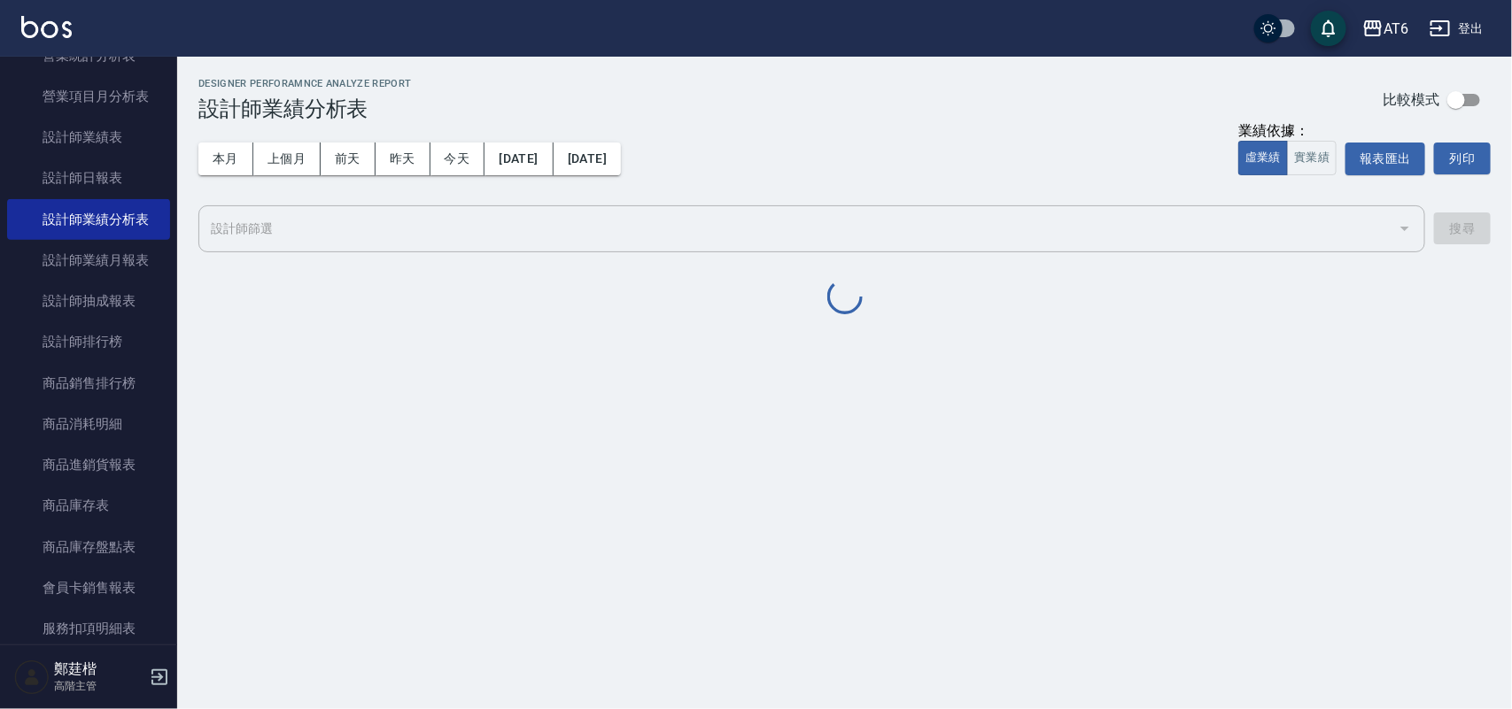
drag, startPoint x: 879, startPoint y: 97, endPoint x: 604, endPoint y: 104, distance: 274.6
click at [652, 104] on div "Designer Perforamnce Analyze Report 設計師業績分析表 比較模式" at bounding box center [844, 99] width 1292 height 43
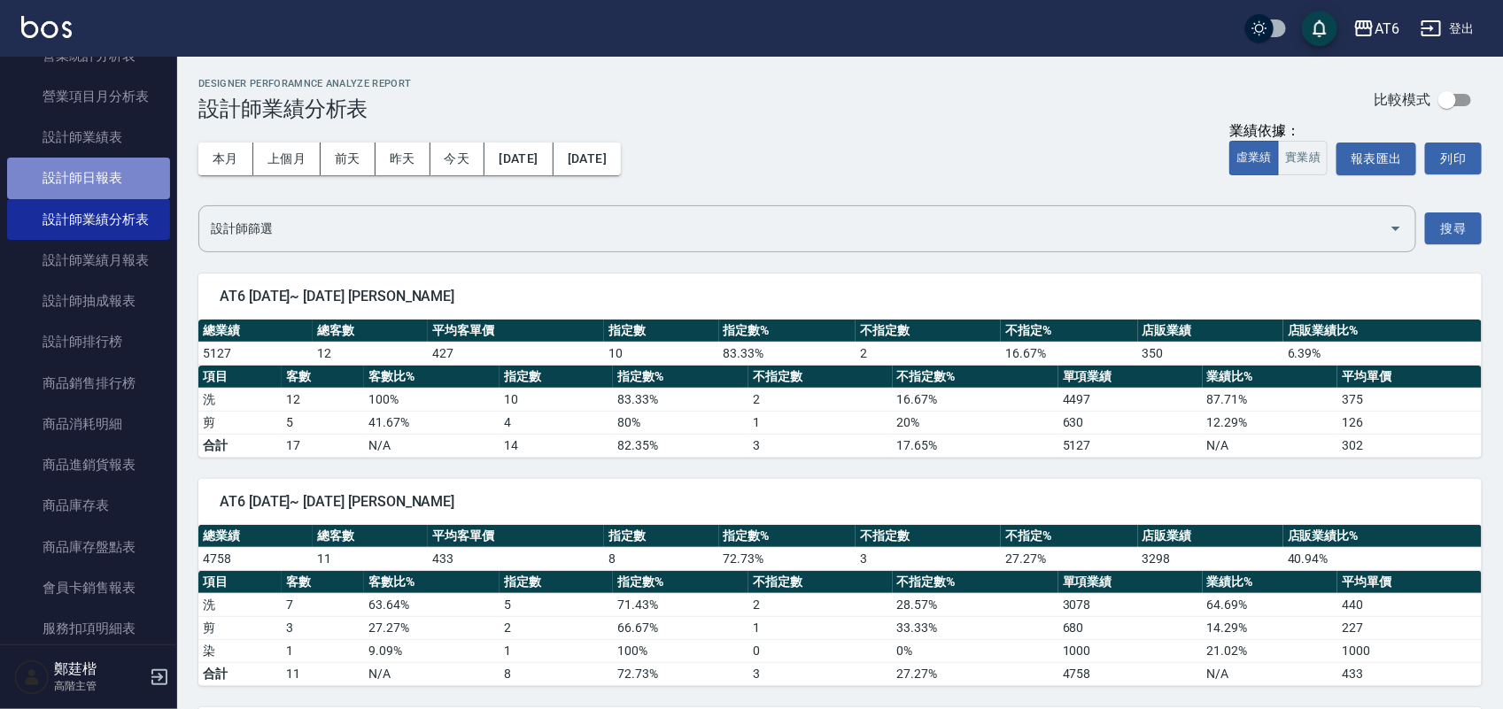
click at [142, 183] on link "設計師日報表" at bounding box center [88, 178] width 163 height 41
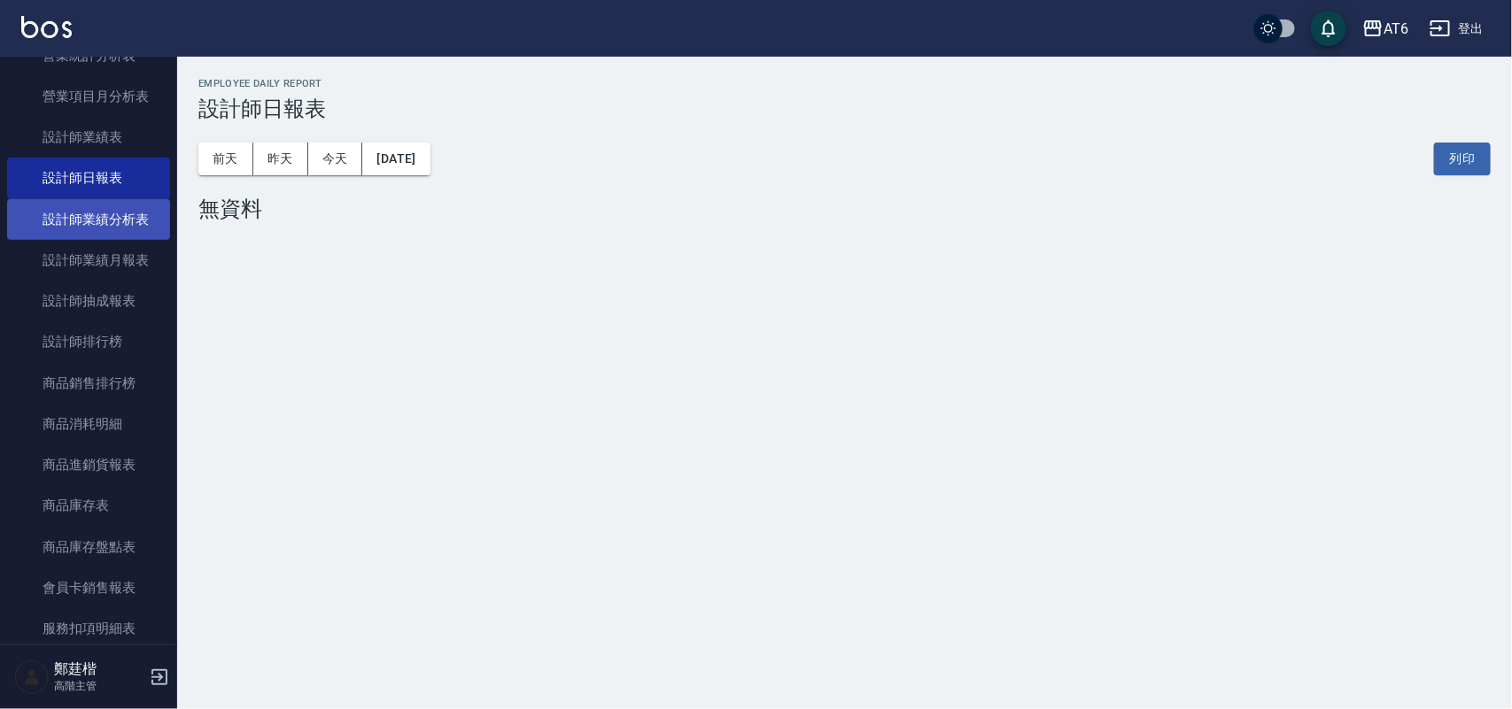
click at [102, 213] on link "設計師業績分析表" at bounding box center [88, 219] width 163 height 41
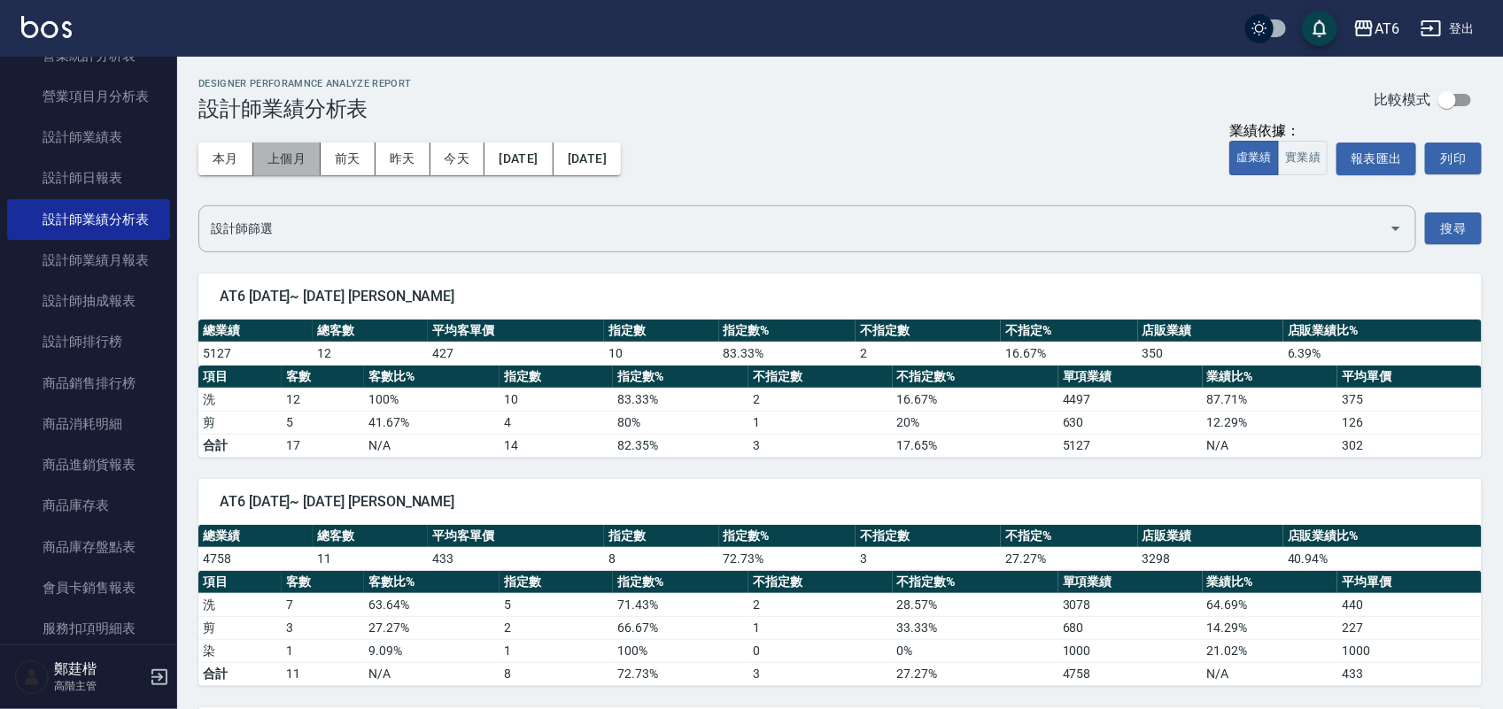
click at [282, 164] on button "上個月" at bounding box center [286, 159] width 67 height 33
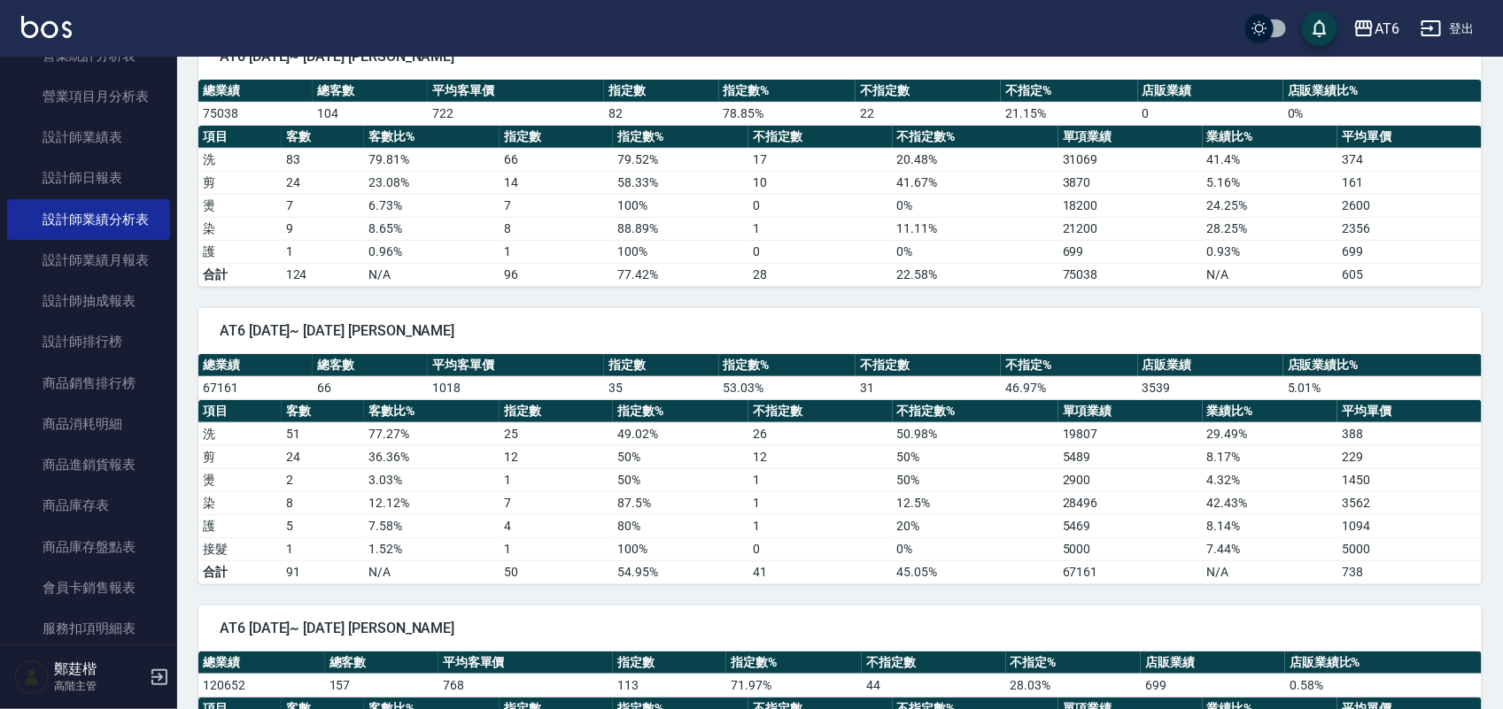
scroll to position [100, 0]
